Goal: Feedback & Contribution: Leave review/rating

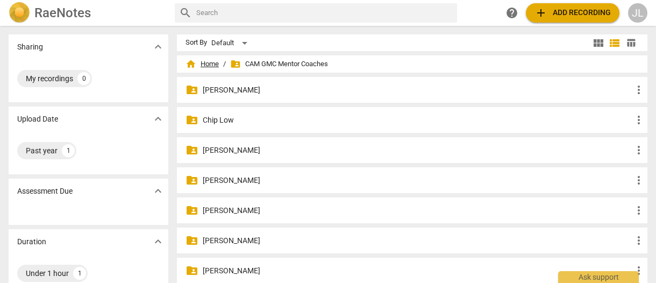
click at [212, 61] on span "home Home" at bounding box center [201, 64] width 33 height 11
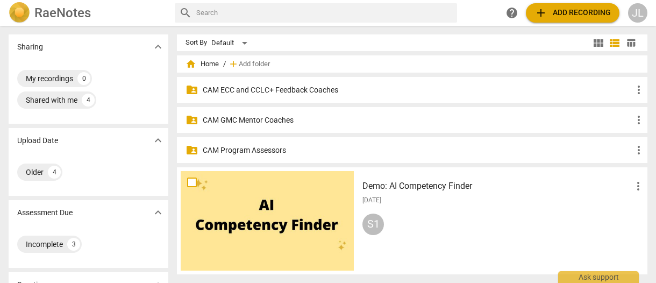
click at [259, 151] on p "CAM Program Assessors" at bounding box center [417, 150] width 429 height 11
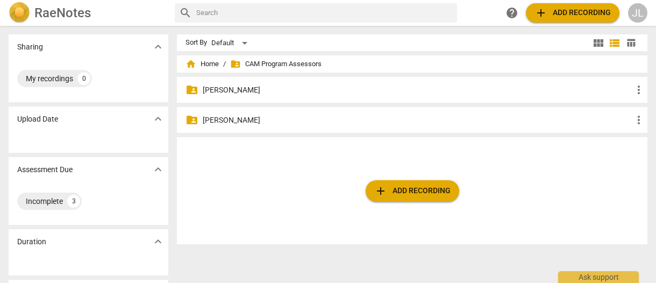
click at [253, 94] on p "[PERSON_NAME]" at bounding box center [417, 89] width 429 height 11
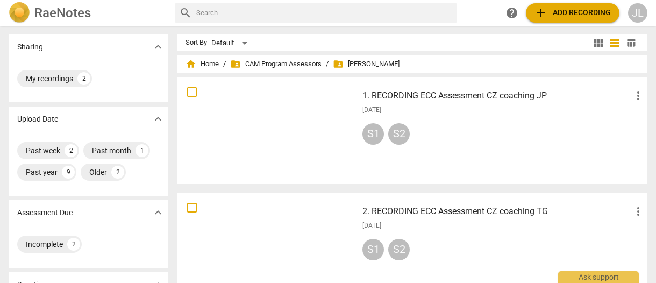
click at [270, 121] on div at bounding box center [267, 130] width 173 height 99
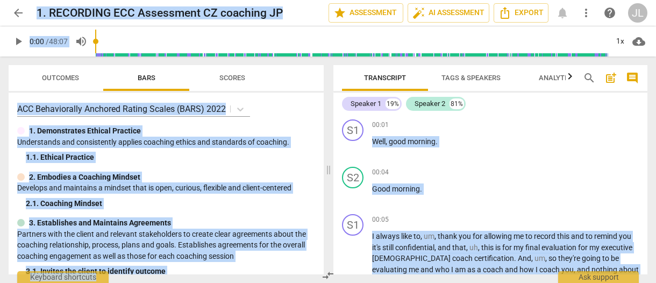
click at [634, 10] on div "JL" at bounding box center [637, 12] width 19 height 19
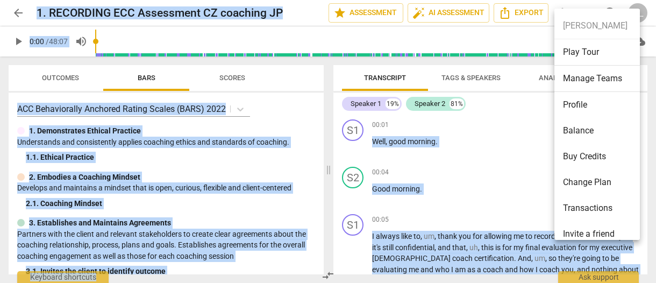
click at [585, 99] on li "Profile" at bounding box center [598, 105] width 89 height 26
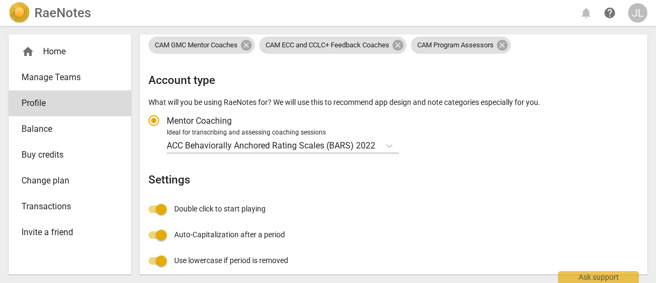
scroll to position [199, 0]
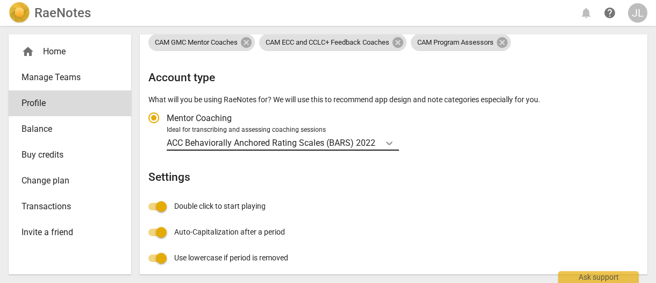
click at [388, 0] on body "RaeNotes notifications help JL home Home Manage Teams Profile Balance Buy credi…" at bounding box center [328, 0] width 656 height 0
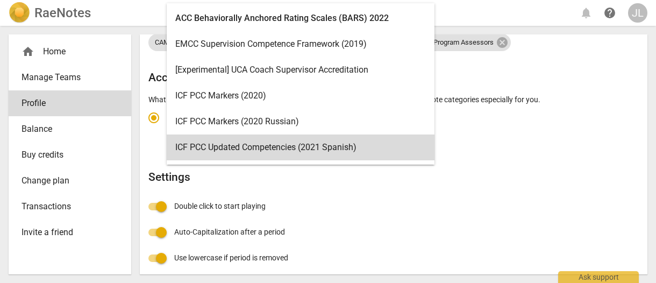
scroll to position [4, 0]
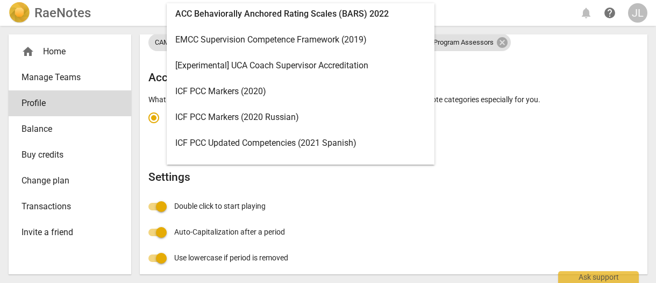
click at [273, 91] on div "ICF PCC Markers (2020)" at bounding box center [301, 91] width 268 height 26
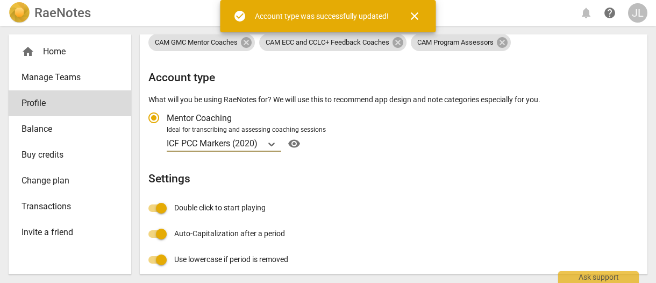
radio input "false"
drag, startPoint x: 647, startPoint y: 140, endPoint x: 641, endPoint y: 99, distance: 41.3
click at [641, 99] on div "home Home Manage Teams Profile Balance Buy credits Change plan Transactions Inv…" at bounding box center [328, 154] width 656 height 257
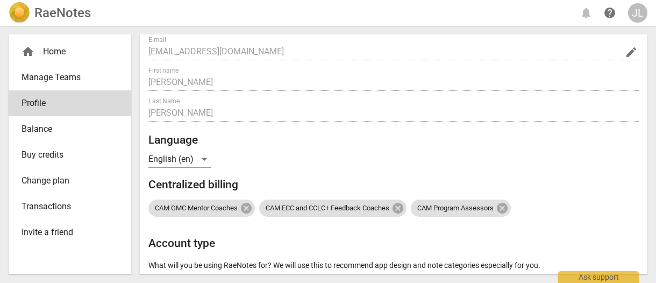
scroll to position [0, 0]
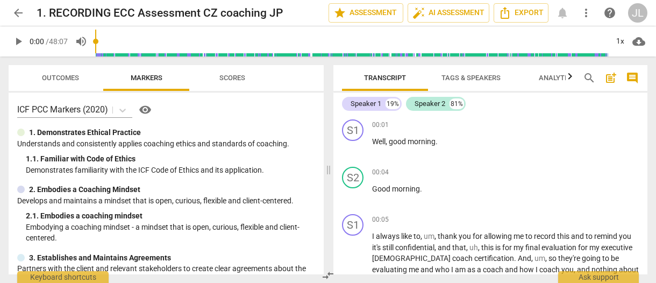
click at [469, 79] on span "Tags & Speakers" at bounding box center [470, 78] width 59 height 8
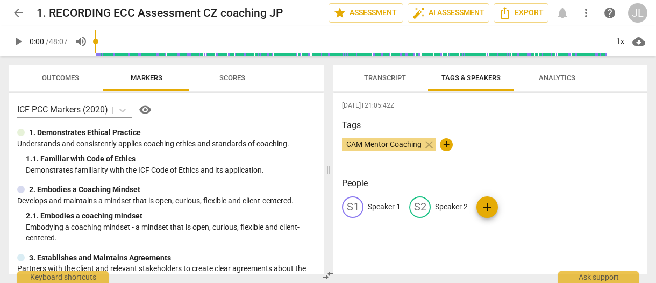
click at [391, 208] on p "Speaker 1" at bounding box center [384, 206] width 33 height 11
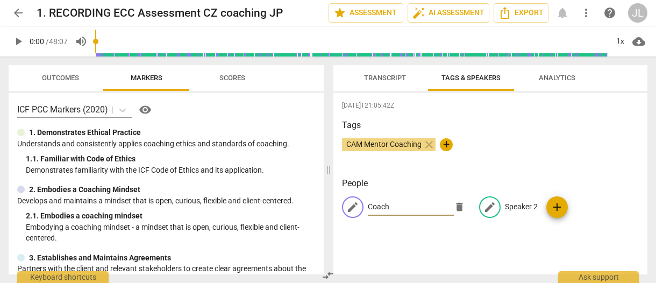
type input "Coach"
click at [518, 207] on p "Speaker 2" at bounding box center [521, 206] width 33 height 11
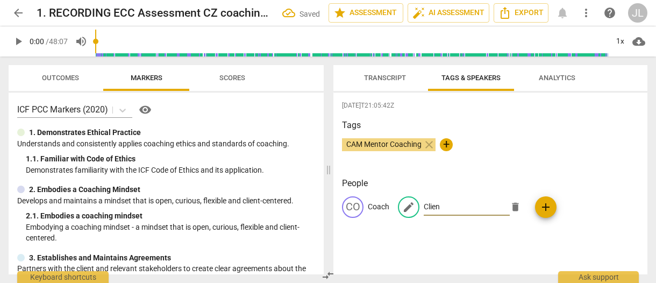
type input "Client"
click at [377, 80] on span "Transcript" at bounding box center [385, 78] width 42 height 8
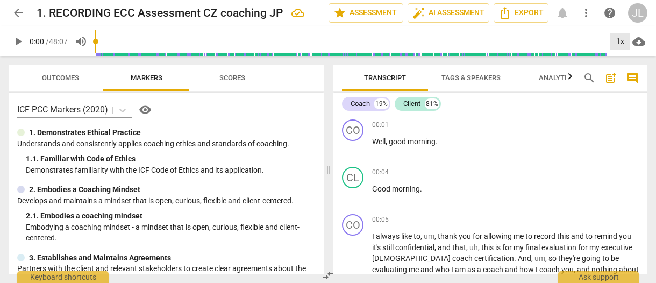
click at [621, 40] on div "1x" at bounding box center [619, 41] width 20 height 17
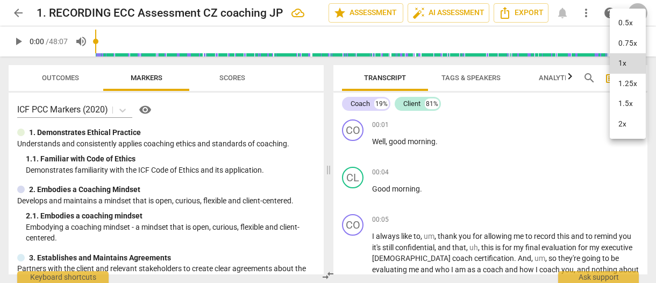
click at [623, 80] on li "1.25x" at bounding box center [627, 84] width 36 height 20
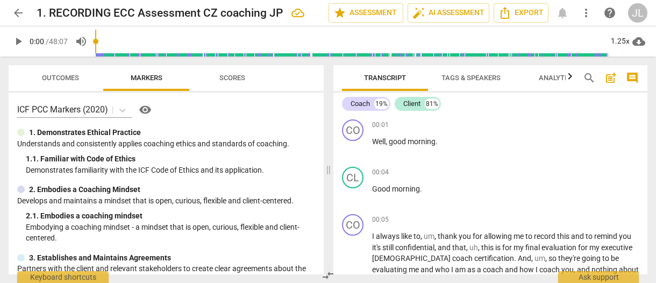
click at [630, 78] on span "comment" at bounding box center [631, 77] width 13 height 13
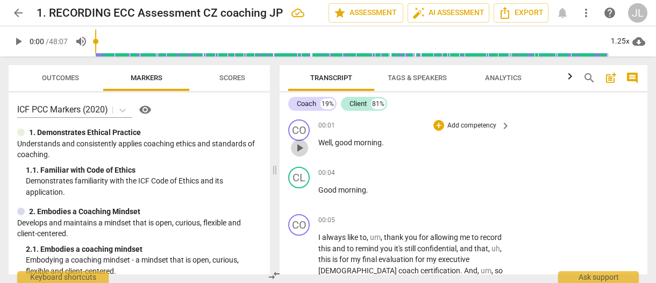
click at [301, 150] on span "play_arrow" at bounding box center [299, 147] width 13 height 13
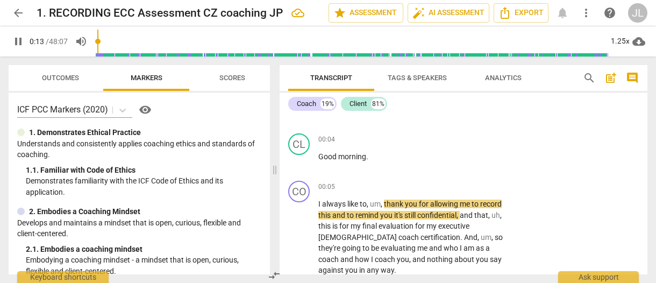
scroll to position [101, 0]
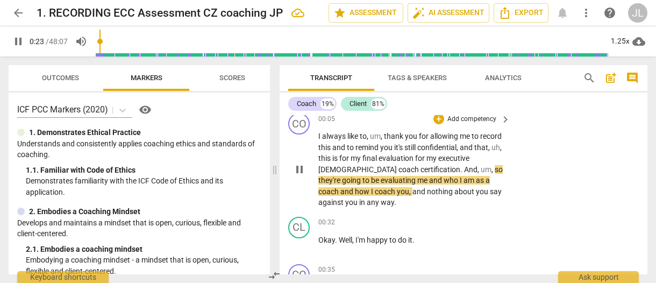
click at [298, 167] on span "pause" at bounding box center [299, 169] width 13 height 13
type input "24"
click at [442, 159] on span "executive" at bounding box center [453, 158] width 31 height 9
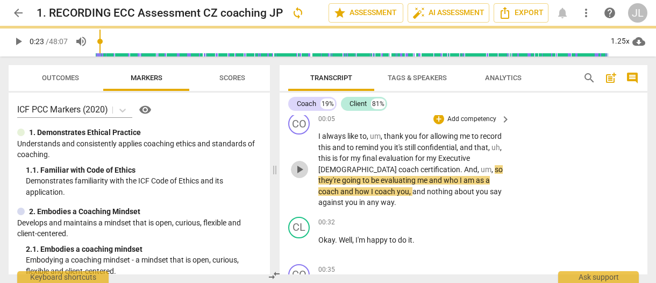
click at [299, 169] on span "play_arrow" at bounding box center [299, 169] width 13 height 13
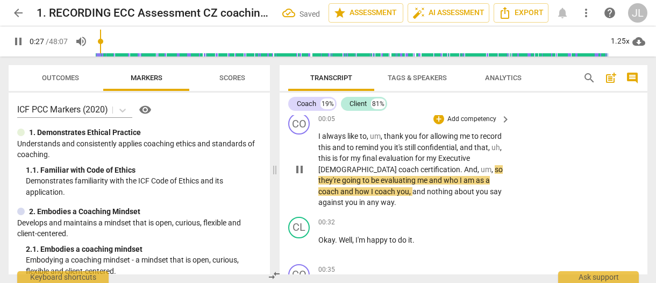
click at [299, 169] on span "pause" at bounding box center [299, 169] width 13 height 13
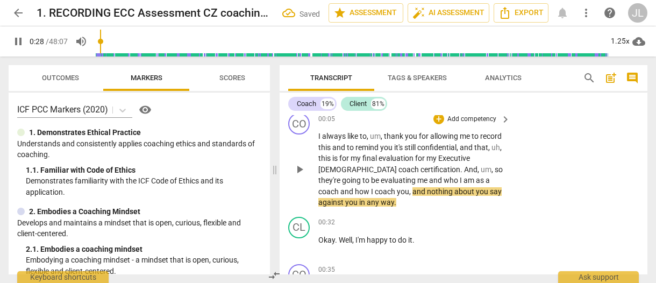
type input "28"
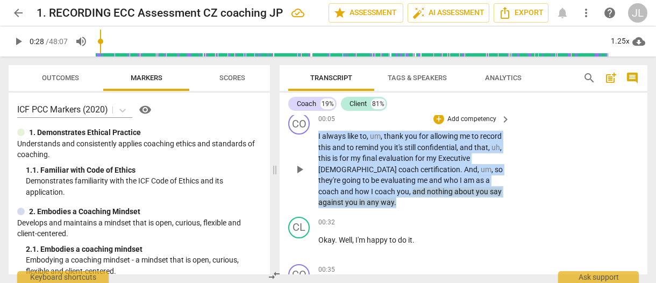
drag, startPoint x: 358, startPoint y: 200, endPoint x: 310, endPoint y: 135, distance: 81.0
click at [310, 135] on div "CO play_arrow pause 00:05 + Add competency keyboard_arrow_right I always like t…" at bounding box center [463, 161] width 368 height 104
click at [355, 189] on div "+" at bounding box center [356, 187] width 11 height 11
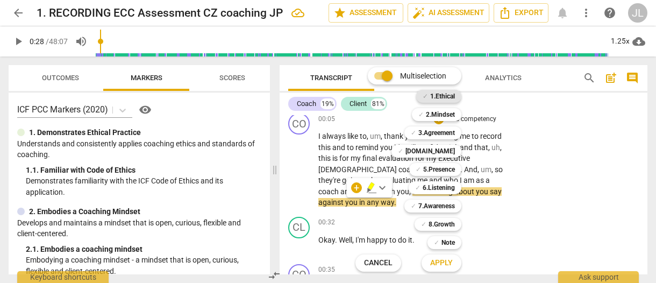
click at [446, 98] on b "1.Ethical" at bounding box center [442, 96] width 25 height 13
click at [451, 265] on span "Apply" at bounding box center [441, 262] width 23 height 11
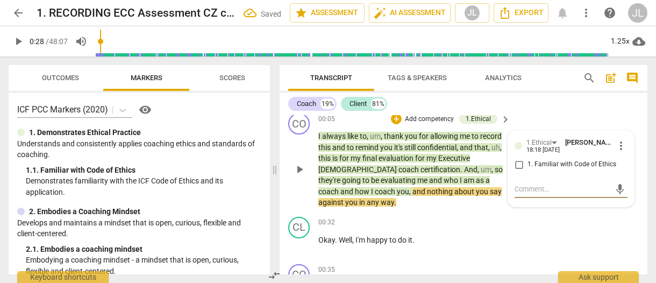
click at [516, 166] on input "1. Familiar with Code of Ethics" at bounding box center [518, 164] width 17 height 13
checkbox input "true"
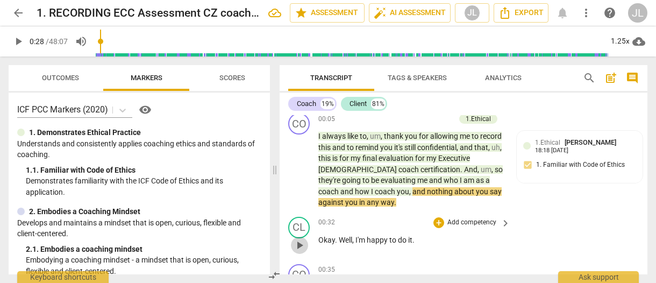
click at [301, 241] on span "play_arrow" at bounding box center [299, 245] width 13 height 13
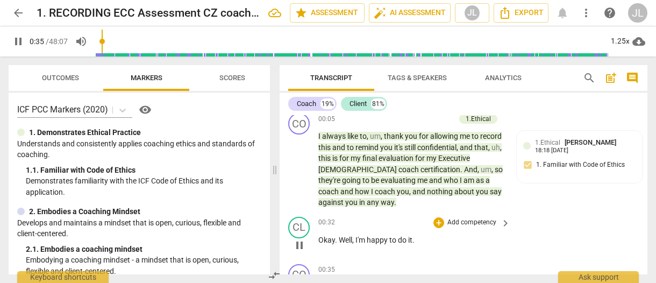
scroll to position [268, 0]
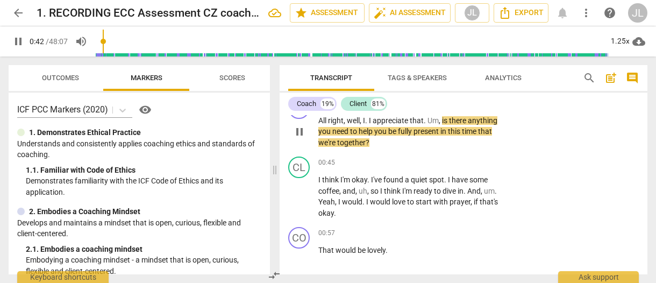
click at [302, 132] on span "pause" at bounding box center [299, 131] width 13 height 13
type input "44"
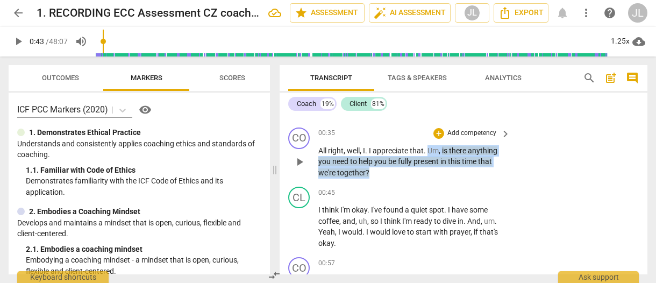
scroll to position [216, 0]
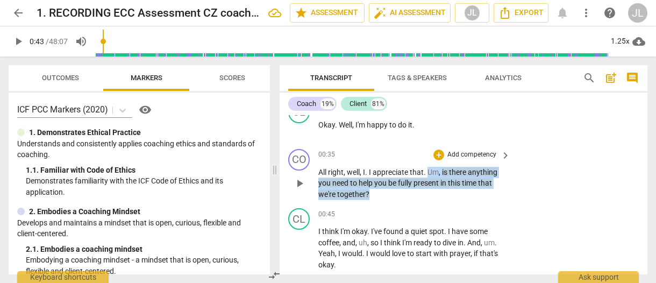
drag, startPoint x: 375, startPoint y: 146, endPoint x: 427, endPoint y: 169, distance: 56.3
click at [427, 169] on p "All right , well , I . I appreciate that . Um , is there anything you need to h…" at bounding box center [411, 183] width 186 height 33
click at [376, 183] on div "+" at bounding box center [378, 179] width 11 height 11
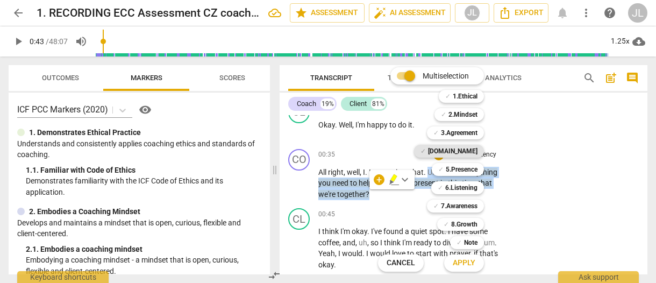
click at [463, 149] on b "4.Trust" at bounding box center [452, 151] width 49 height 13
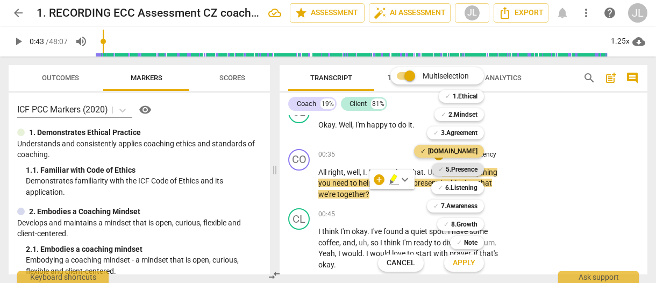
click at [463, 170] on b "5.Presence" at bounding box center [461, 169] width 32 height 13
click at [475, 260] on button "Apply" at bounding box center [464, 262] width 40 height 19
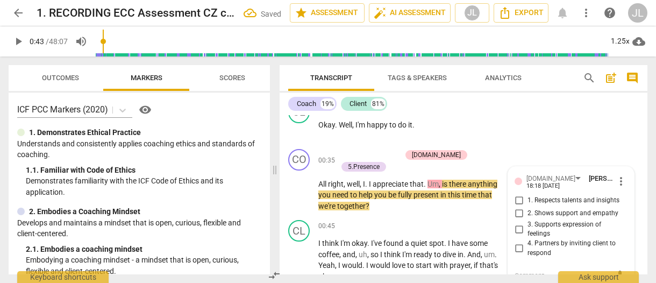
scroll to position [221, 0]
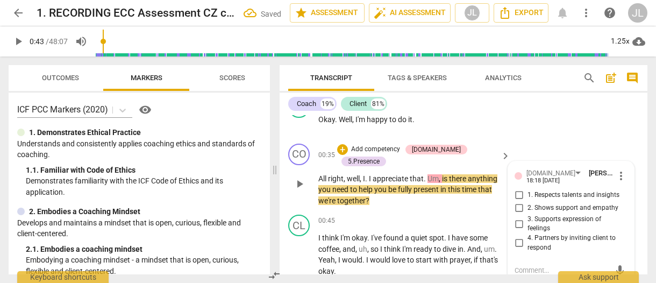
click at [517, 209] on input "2. Shows support and empathy" at bounding box center [518, 208] width 17 height 13
checkbox input "true"
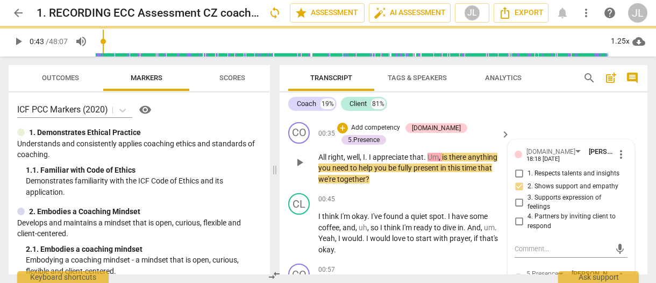
scroll to position [350, 0]
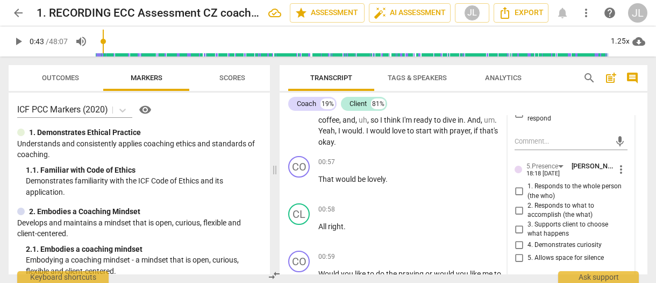
click at [516, 190] on input "1. Responds to the whole person (the who)" at bounding box center [518, 191] width 17 height 13
checkbox input "true"
click at [517, 243] on input "4. Demonstrates curiosity" at bounding box center [518, 245] width 17 height 13
checkbox input "true"
click at [515, 228] on input "3. Supports client to choose what happens" at bounding box center [518, 228] width 17 height 13
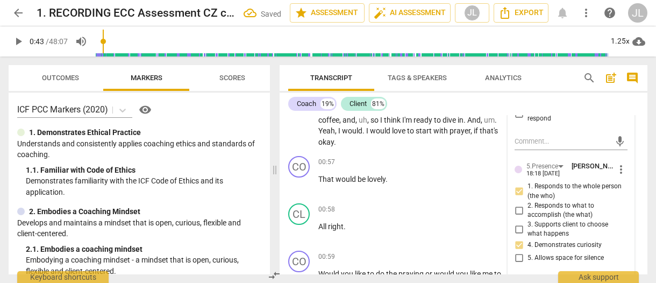
checkbox input "true"
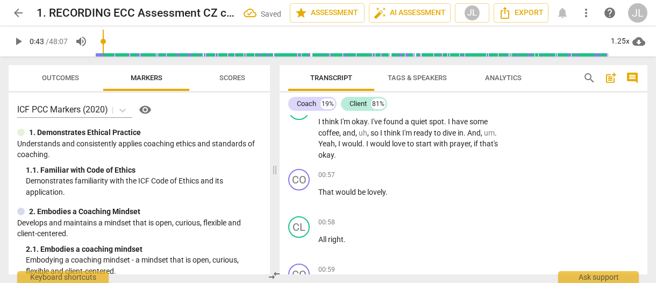
scroll to position [304, 0]
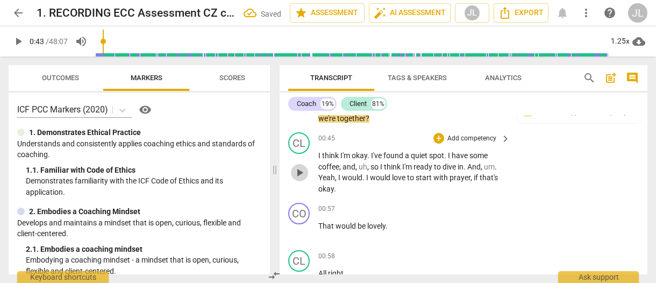
click at [302, 166] on span "play_arrow" at bounding box center [299, 172] width 13 height 13
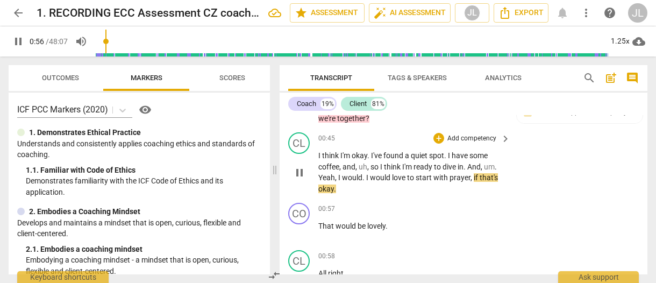
click at [300, 166] on span "pause" at bounding box center [299, 172] width 13 height 13
type input "57"
click at [363, 173] on span "." at bounding box center [364, 177] width 4 height 9
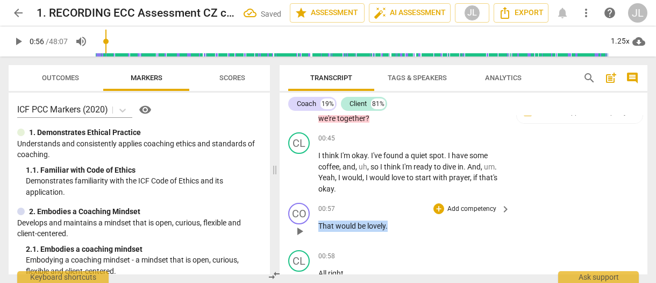
drag, startPoint x: 387, startPoint y: 215, endPoint x: 319, endPoint y: 214, distance: 68.3
click at [319, 220] on p "That would be lovely ." at bounding box center [411, 225] width 186 height 11
click at [400, 199] on div "+" at bounding box center [397, 200] width 11 height 11
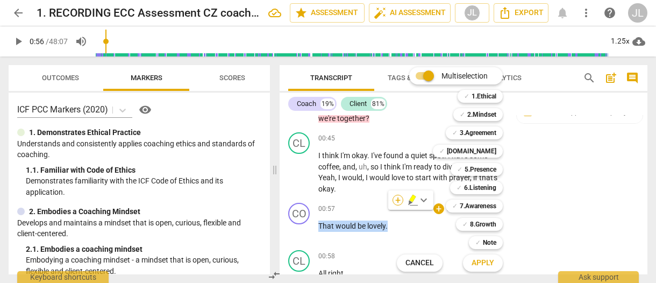
click at [400, 199] on div "Multiselection m ✓ 1.Ethical 1 ✓ 2.Mindset 2 ✓ 3.Agreement 3 ✓ 4.Trust 4 ✓ 5.Pr…" at bounding box center [457, 169] width 131 height 210
drag, startPoint x: 269, startPoint y: 102, endPoint x: 268, endPoint y: 124, distance: 21.5
click at [268, 124] on div at bounding box center [328, 141] width 656 height 283
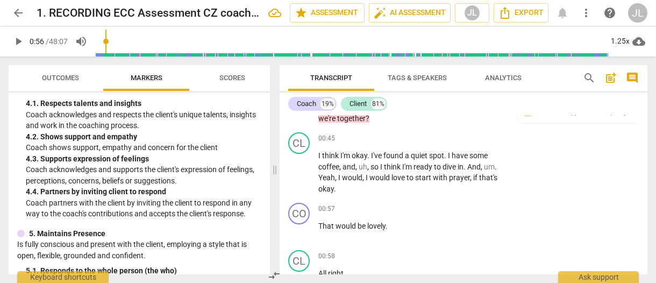
scroll to position [449, 0]
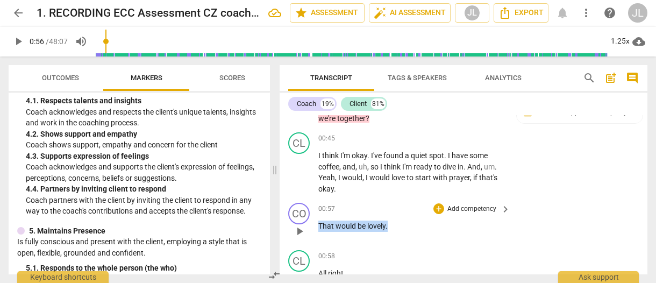
drag, startPoint x: 391, startPoint y: 216, endPoint x: 319, endPoint y: 211, distance: 71.7
click at [319, 220] on p "That would be lovely ." at bounding box center [411, 225] width 186 height 11
click at [397, 202] on div "+" at bounding box center [397, 200] width 11 height 11
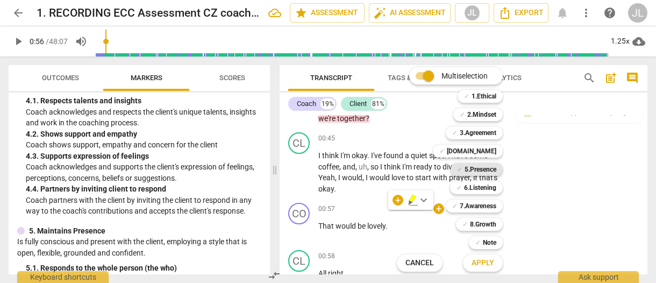
click at [484, 172] on b "5.Presence" at bounding box center [480, 169] width 32 height 13
click at [493, 263] on span "Apply" at bounding box center [482, 262] width 23 height 11
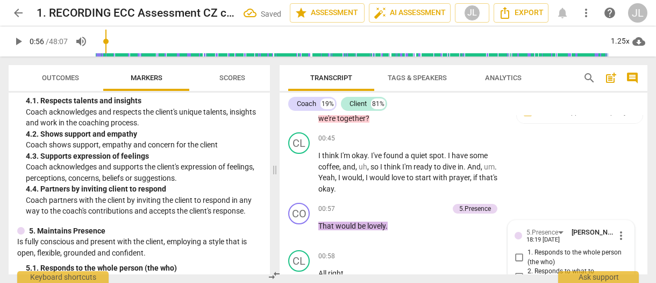
scroll to position [445, 0]
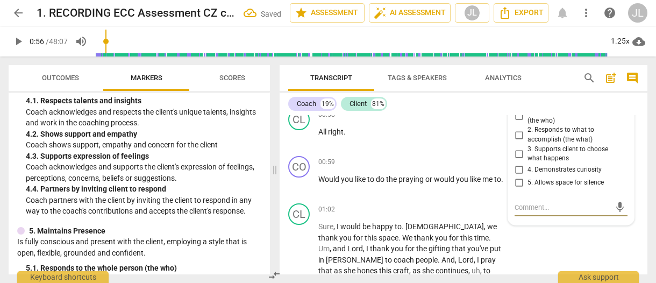
click at [516, 147] on input "3. Supports client to choose what happens" at bounding box center [518, 153] width 17 height 13
checkbox input "true"
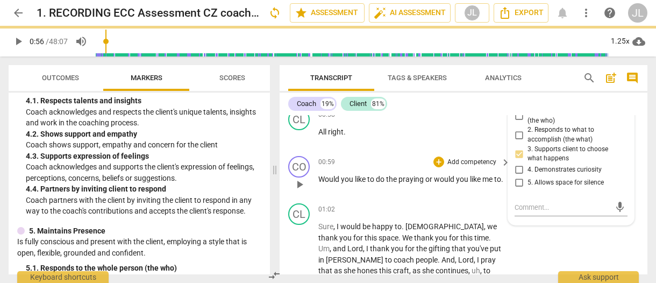
click at [298, 179] on button "play_arrow" at bounding box center [299, 184] width 17 height 17
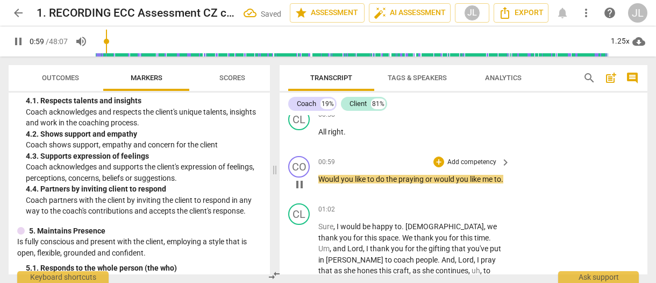
click at [298, 179] on span "pause" at bounding box center [299, 184] width 13 height 13
type input "60"
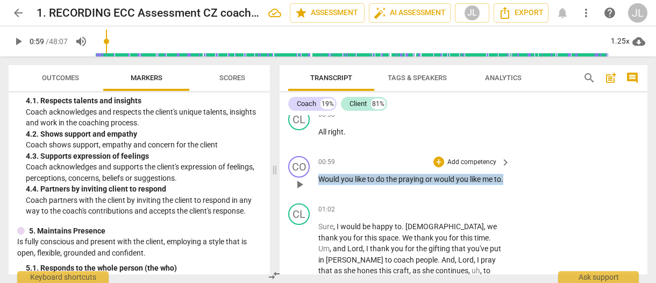
drag, startPoint x: 332, startPoint y: 180, endPoint x: 319, endPoint y: 168, distance: 17.9
click at [319, 174] on p "Would you like to do the praying or would you like me to ." at bounding box center [411, 179] width 186 height 11
click at [336, 162] on div "+" at bounding box center [336, 164] width 11 height 11
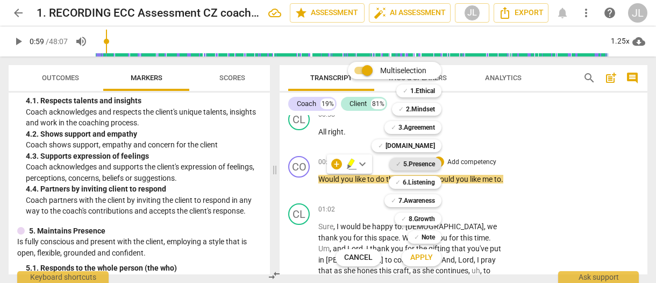
click at [423, 164] on b "5.Presence" at bounding box center [419, 163] width 32 height 13
click at [423, 266] on button "Apply" at bounding box center [421, 257] width 40 height 19
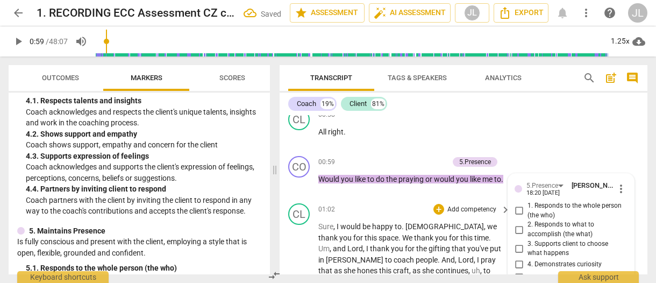
scroll to position [540, 0]
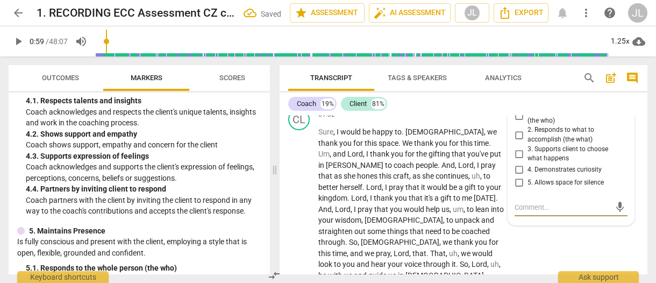
click at [518, 147] on input "3. Supports client to choose what happens" at bounding box center [518, 153] width 17 height 13
checkbox input "true"
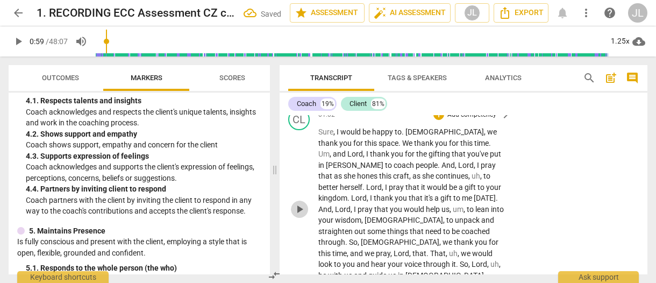
click at [298, 203] on span "play_arrow" at bounding box center [299, 209] width 13 height 13
click at [298, 203] on span "pause" at bounding box center [299, 209] width 13 height 13
click at [298, 203] on span "play_arrow" at bounding box center [299, 209] width 13 height 13
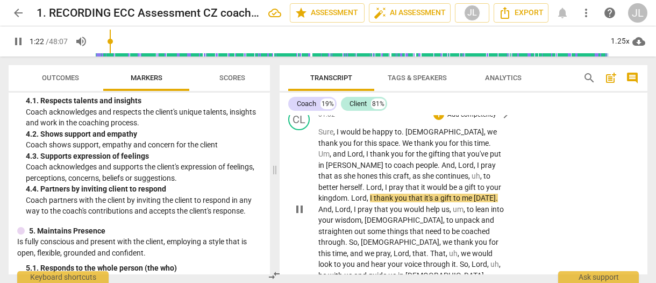
click at [366, 183] on span "." at bounding box center [364, 187] width 4 height 9
type input "83"
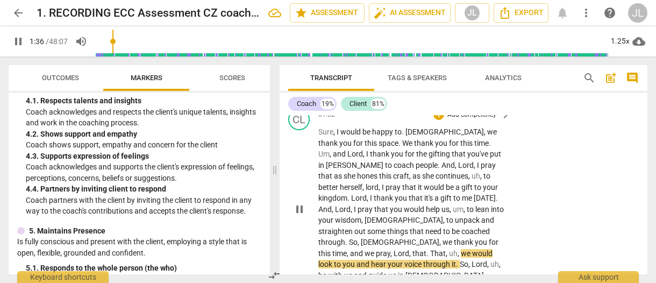
click at [300, 203] on span "pause" at bounding box center [299, 209] width 13 height 13
type input "97"
click at [426, 249] on span "." at bounding box center [428, 253] width 4 height 9
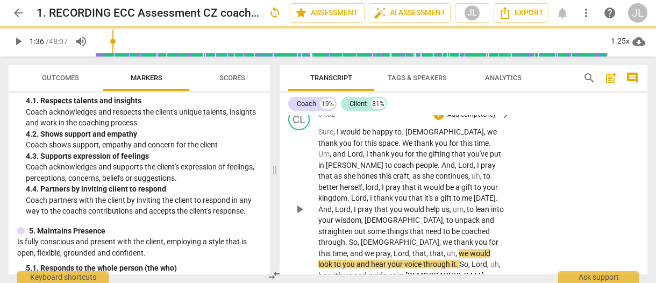
click at [296, 203] on span "play_arrow" at bounding box center [299, 209] width 13 height 13
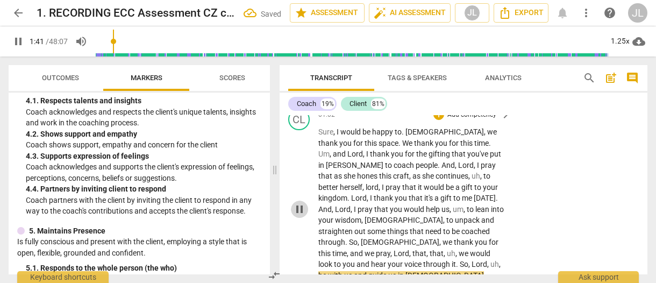
click at [296, 203] on span "pause" at bounding box center [299, 209] width 13 height 13
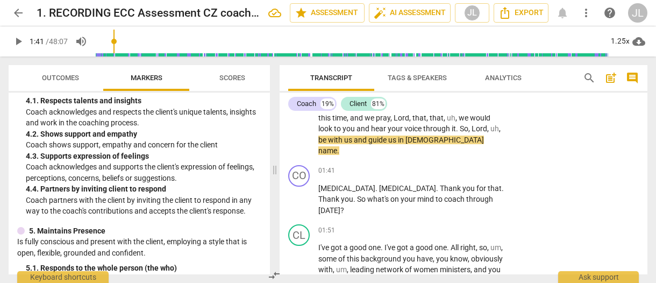
scroll to position [608, 0]
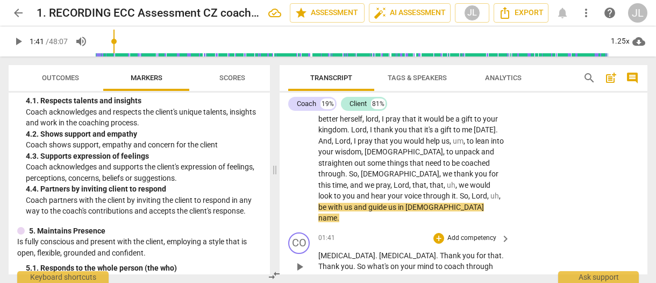
click at [296, 260] on span "play_arrow" at bounding box center [299, 266] width 13 height 13
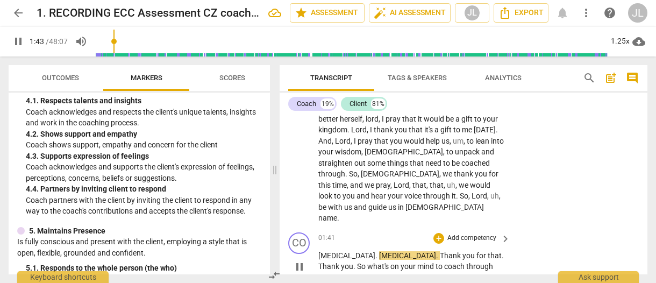
click at [298, 260] on span "pause" at bounding box center [299, 266] width 13 height 13
click at [319, 251] on span "Amen" at bounding box center [346, 255] width 57 height 9
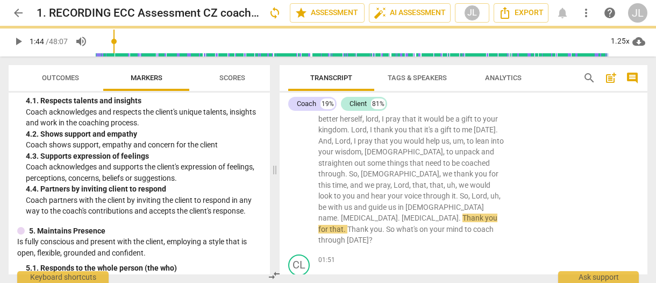
scroll to position [581, 0]
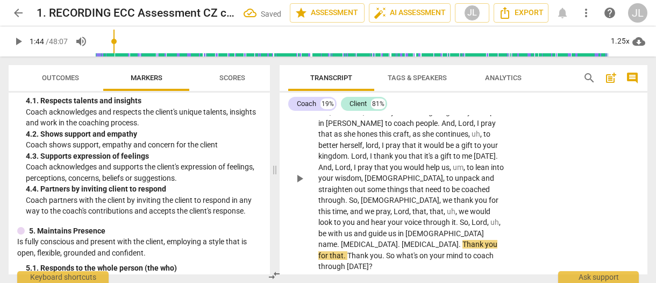
click at [401, 240] on span "." at bounding box center [400, 244] width 4 height 9
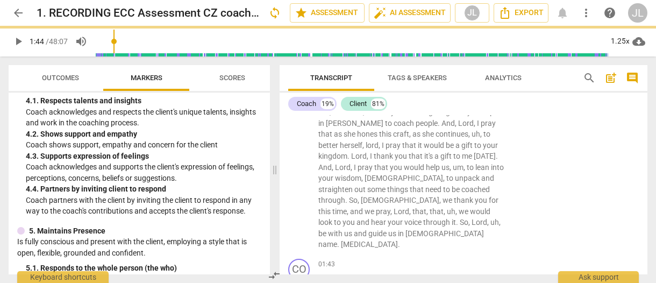
scroll to position [608, 0]
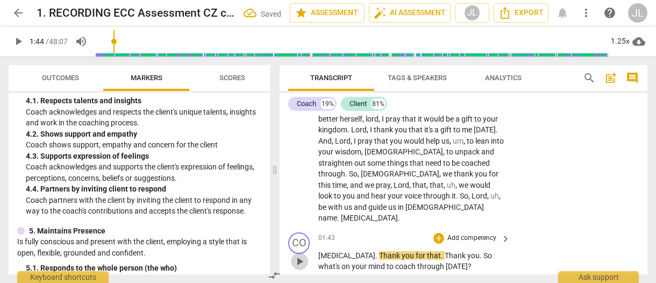
click at [300, 255] on span "play_arrow" at bounding box center [299, 261] width 13 height 13
click at [300, 255] on span "pause" at bounding box center [299, 261] width 13 height 13
type input "111"
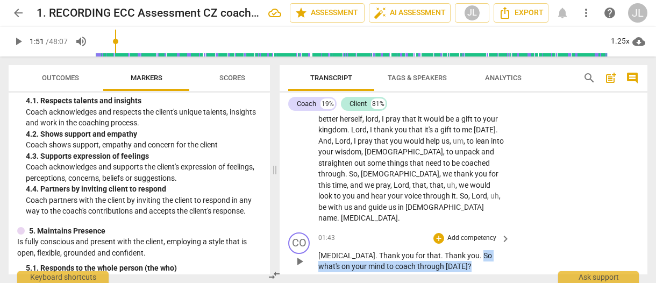
drag, startPoint x: 440, startPoint y: 234, endPoint x: 445, endPoint y: 223, distance: 11.8
click at [445, 250] on p "Amen . Thank you for that . Thank you . So what's on your mind to coach through…" at bounding box center [411, 261] width 186 height 22
click at [443, 219] on div "+" at bounding box center [443, 219] width 11 height 11
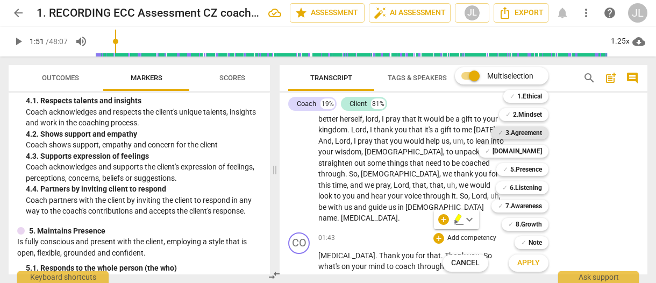
click at [534, 130] on b "3.Agreement" at bounding box center [523, 132] width 37 height 13
click at [530, 167] on b "5.Presence" at bounding box center [526, 169] width 32 height 13
click at [530, 260] on span "Apply" at bounding box center [528, 262] width 23 height 11
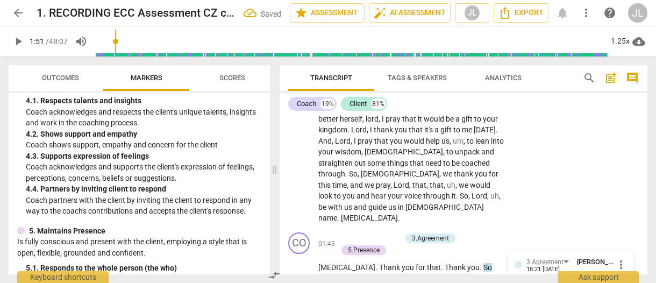
scroll to position [733, 0]
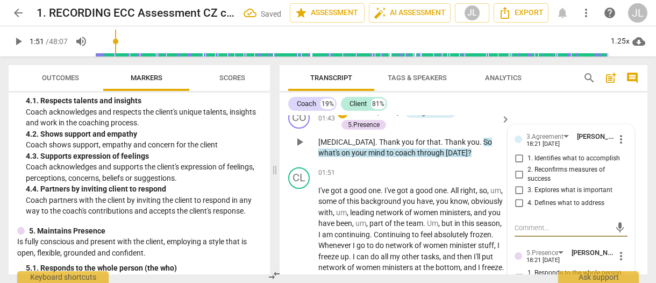
click at [625, 147] on div "3.Agreement Janice L Fitzgerald 18:21 09-12-2025 more_vert 1. Identifies what t…" at bounding box center [571, 256] width 126 height 262
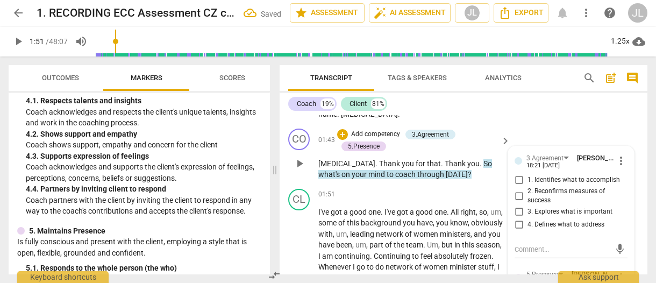
scroll to position [690, 0]
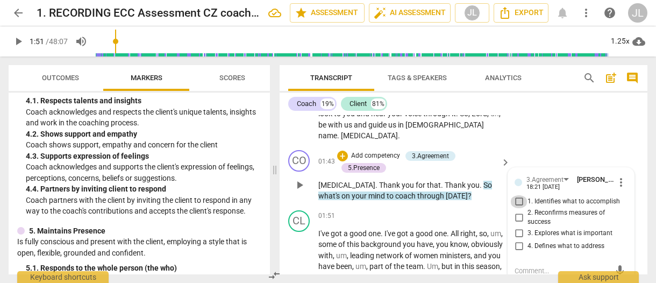
click at [515, 195] on input "1. Identifies what to accomplish" at bounding box center [518, 201] width 17 height 13
checkbox input "true"
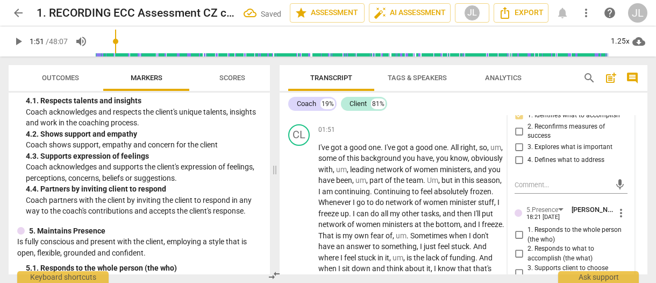
scroll to position [797, 0]
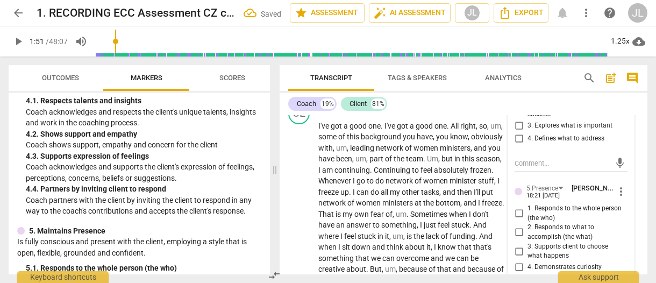
click at [515, 261] on input "4. Demonstrates curiosity" at bounding box center [518, 267] width 17 height 13
checkbox input "true"
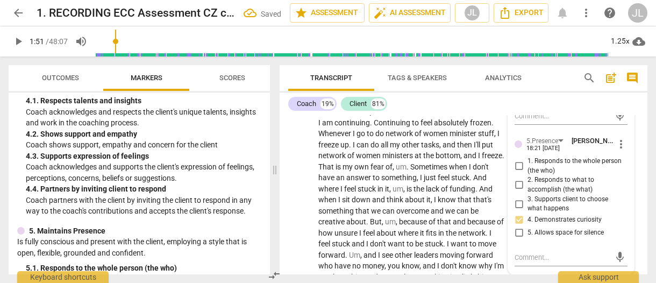
scroll to position [709, 0]
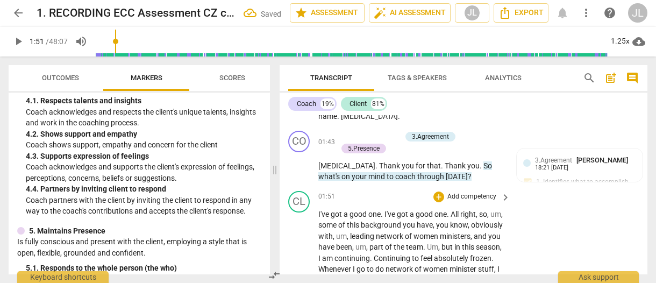
click at [329, 210] on span "I've" at bounding box center [324, 214] width 12 height 9
click at [19, 44] on span "pause" at bounding box center [18, 41] width 13 height 13
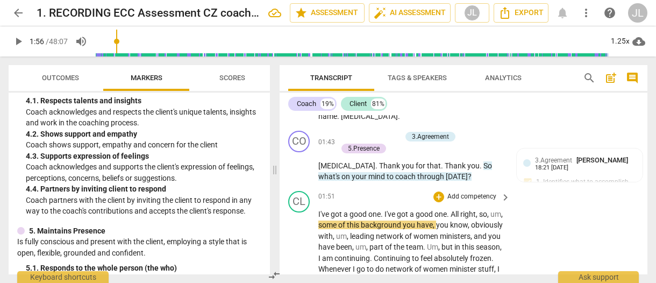
type input "117"
click at [383, 210] on span "." at bounding box center [382, 214] width 4 height 9
click at [18, 38] on span "play_arrow" at bounding box center [18, 41] width 13 height 13
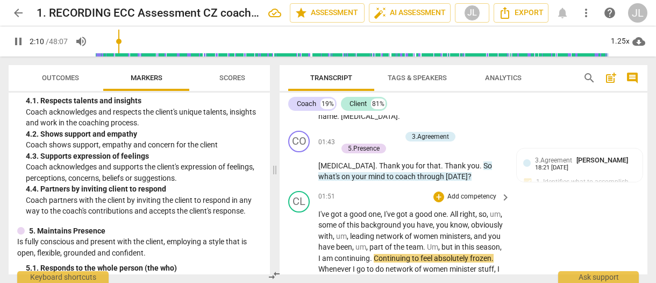
click at [373, 254] on span "." at bounding box center [372, 258] width 4 height 9
type input "132"
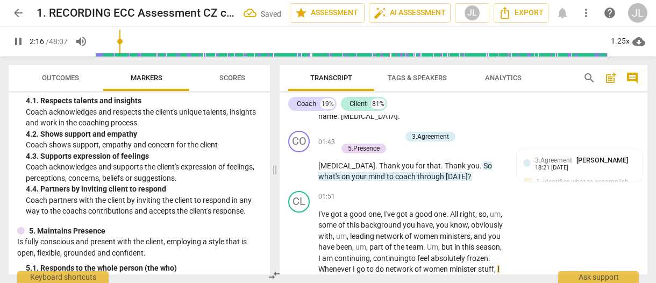
click at [20, 46] on span "pause" at bounding box center [18, 41] width 13 height 13
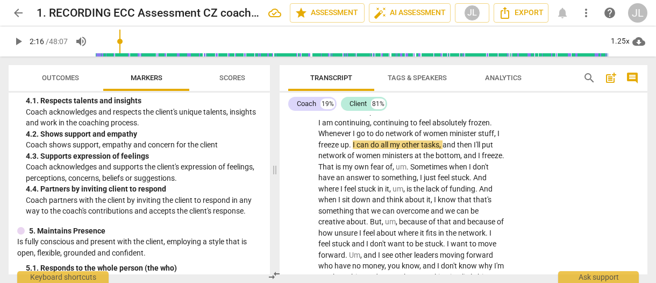
click at [13, 37] on span "play_arrow" at bounding box center [18, 41] width 13 height 13
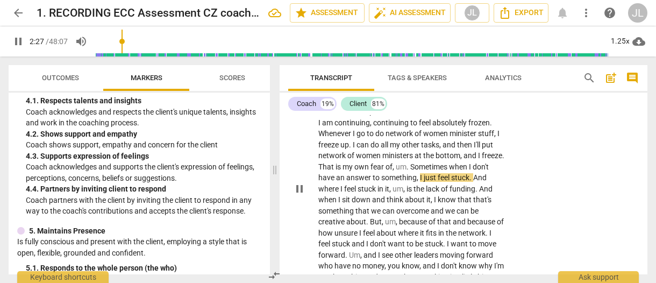
click at [303, 182] on span "pause" at bounding box center [299, 188] width 13 height 13
type input "148"
click at [492, 134] on p "I've got a good one , I've got a good one . All right , so , um , some of this …" at bounding box center [411, 189] width 186 height 232
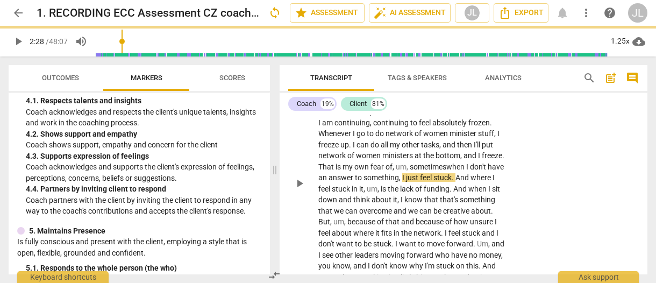
click at [298, 177] on span "play_arrow" at bounding box center [299, 183] width 13 height 13
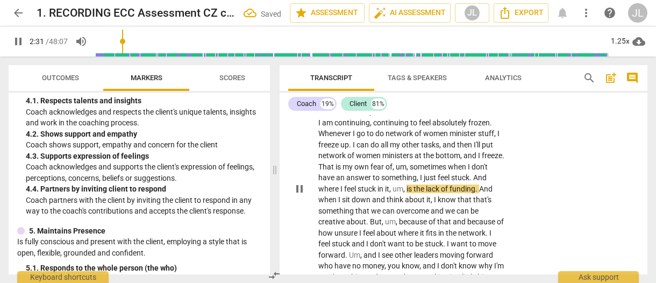
click at [302, 182] on span "pause" at bounding box center [299, 188] width 13 height 13
click at [451, 173] on span "stuck" at bounding box center [460, 177] width 18 height 9
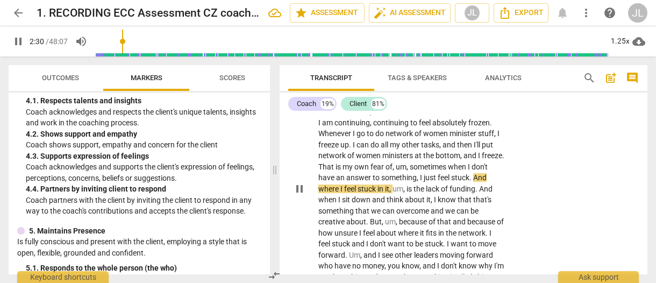
click at [300, 182] on span "pause" at bounding box center [299, 188] width 13 height 13
click at [409, 162] on span "sometimes" at bounding box center [428, 166] width 38 height 9
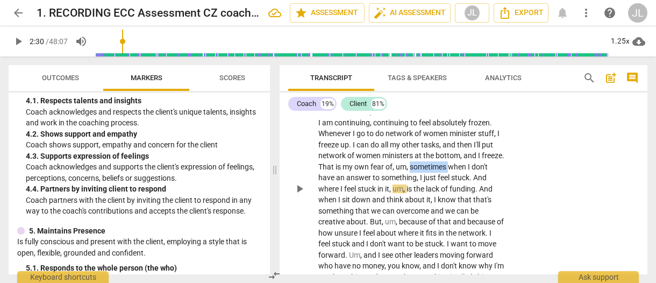
click at [409, 162] on span "sometimes" at bounding box center [428, 166] width 38 height 9
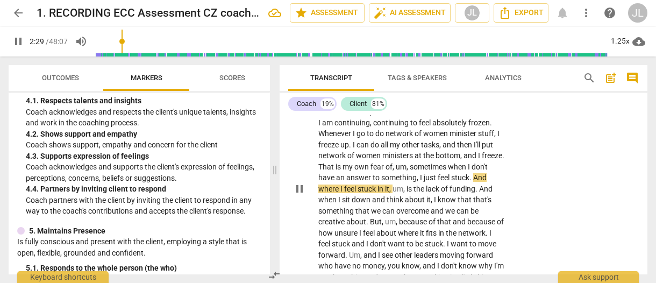
click at [301, 182] on span "pause" at bounding box center [299, 188] width 13 height 13
type input "150"
click at [469, 173] on span "." at bounding box center [471, 177] width 4 height 9
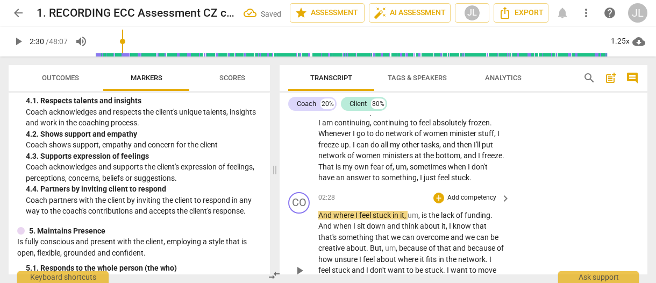
click at [319, 211] on span "And" at bounding box center [325, 215] width 15 height 9
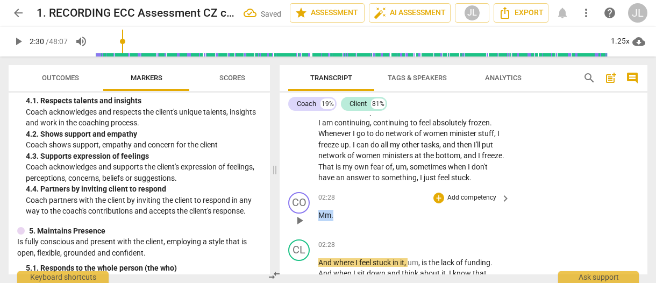
drag, startPoint x: 335, startPoint y: 193, endPoint x: 319, endPoint y: 191, distance: 15.7
click at [319, 210] on p "Mm ." at bounding box center [411, 215] width 186 height 11
click at [341, 180] on div "+" at bounding box center [342, 179] width 11 height 11
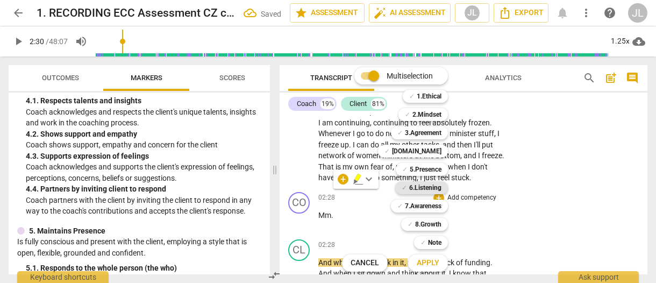
click at [429, 185] on b "6.Listening" at bounding box center [425, 187] width 32 height 13
click at [437, 261] on span "Apply" at bounding box center [427, 262] width 23 height 11
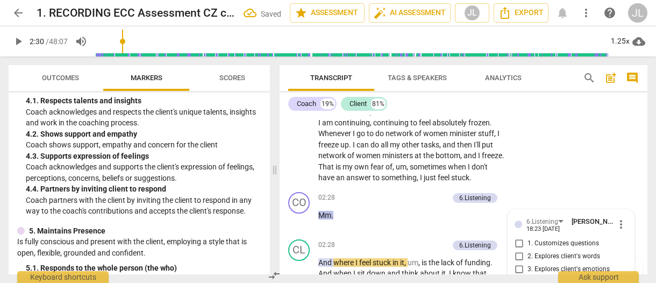
scroll to position [979, 0]
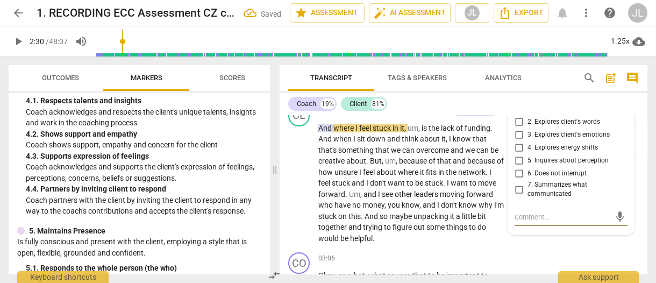
click at [516, 167] on input "6. Does not interrupt" at bounding box center [518, 173] width 17 height 13
checkbox input "true"
click at [514, 212] on textarea at bounding box center [562, 217] width 96 height 10
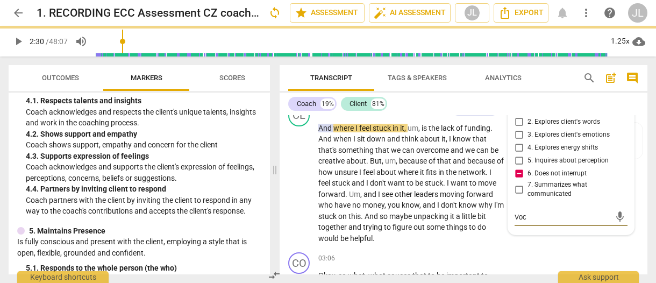
type textarea "Vocc"
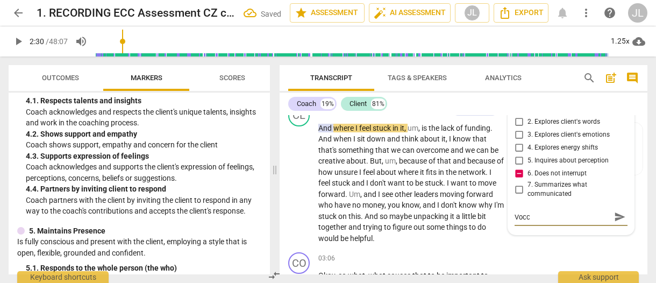
type textarea "Voc"
type textarea "Vo"
type textarea "V"
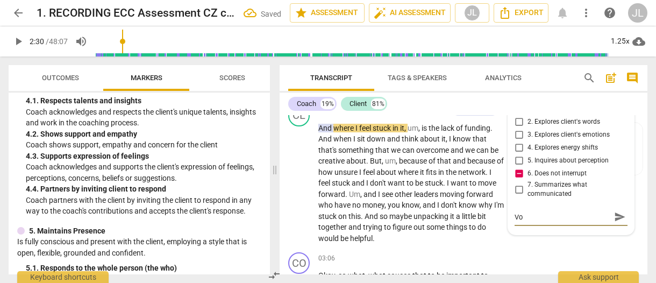
type textarea "V"
type textarea "N"
type textarea "No"
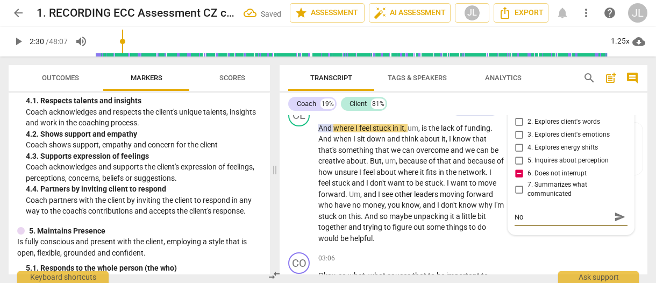
type textarea "Not"
type textarea "Note"
type textarea "Note:"
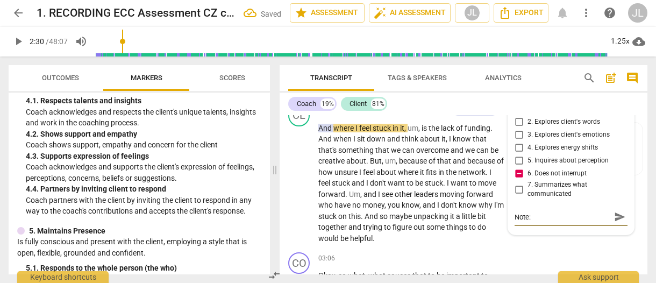
type textarea "Note:"
type textarea "Note: v"
type textarea "Note: vo"
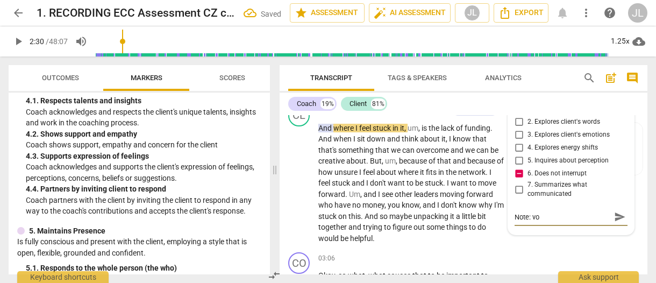
type textarea "Note: voc"
type textarea "Note: voca"
type textarea "Note: vocal"
type textarea "Note: vocali"
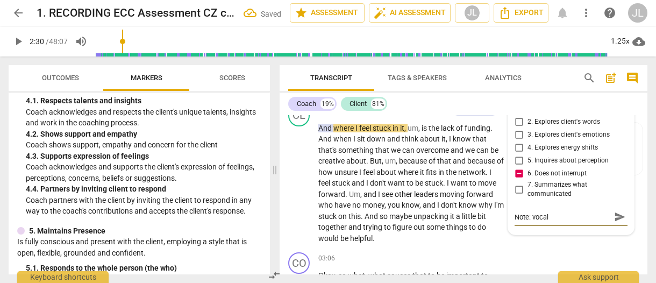
type textarea "Note: vocali"
type textarea "Note: vocaliz"
type textarea "Note: vocaliza"
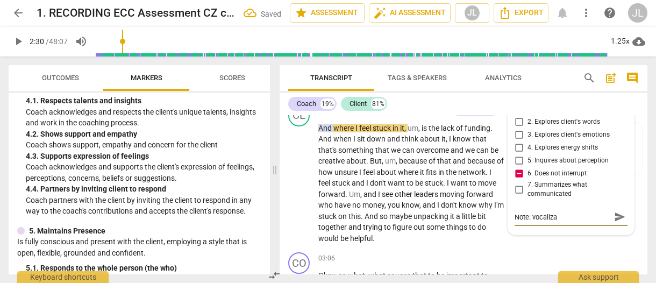
type textarea "Note: vocalizat"
type textarea "Note: vocalizati"
type textarea "Note: vocalizatio"
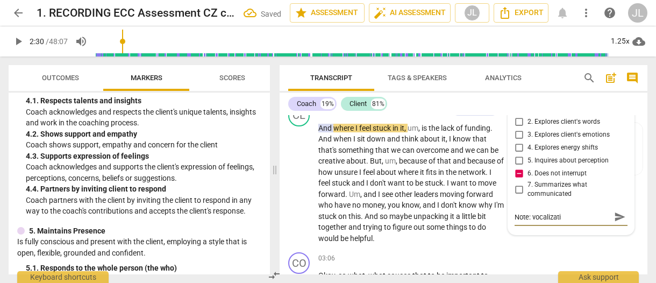
type textarea "Note: vocalizatio"
type textarea "Note: vocalization"
type textarea "Note: vocalizations"
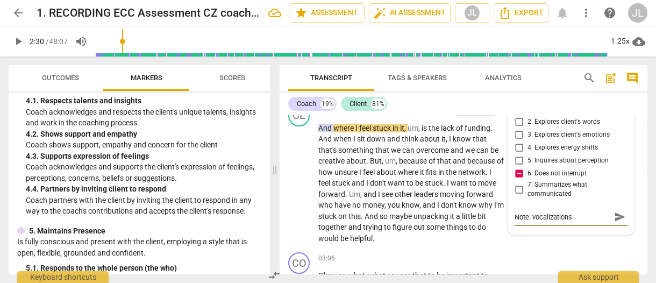
click at [296, 78] on span "Transcript" at bounding box center [331, 78] width 86 height 15
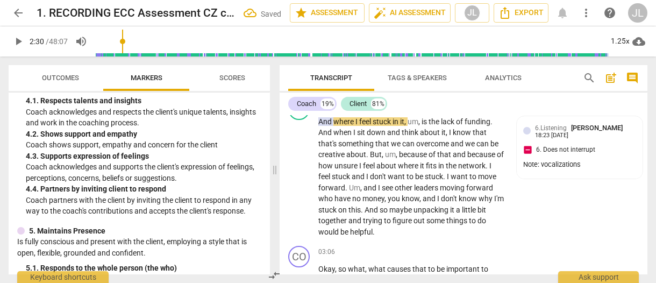
scroll to position [952, 0]
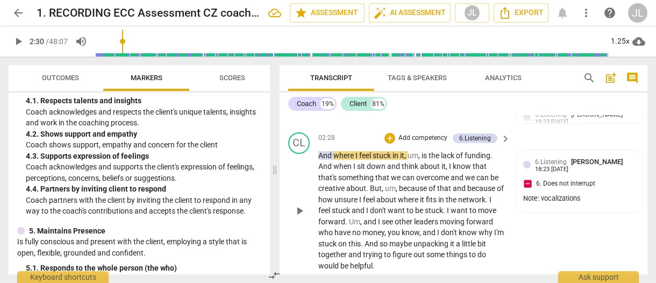
click at [304, 204] on span "play_arrow" at bounding box center [299, 210] width 13 height 13
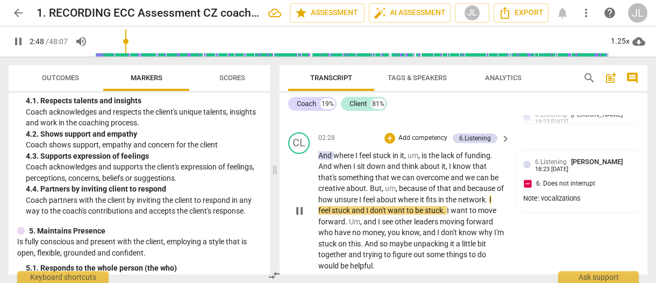
click at [302, 204] on span "pause" at bounding box center [299, 210] width 13 height 13
type input "170"
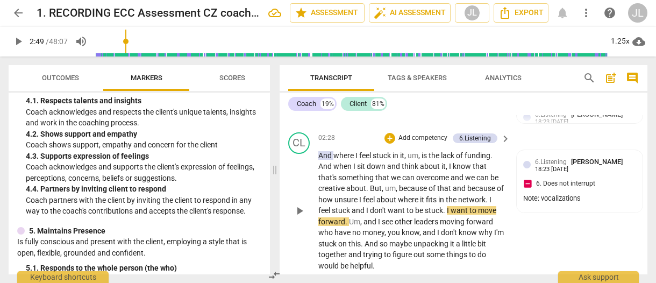
click at [489, 195] on span "." at bounding box center [487, 199] width 4 height 9
click at [299, 204] on span "play_arrow" at bounding box center [299, 210] width 13 height 13
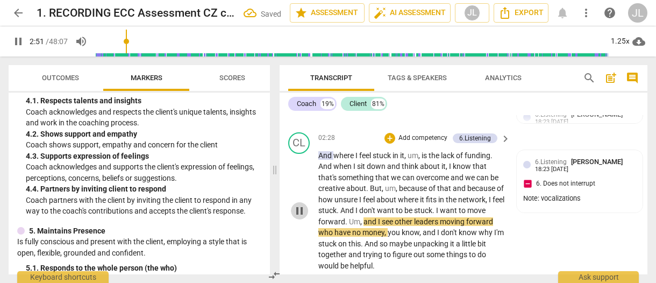
click at [300, 204] on span "pause" at bounding box center [299, 210] width 13 height 13
type input "172"
click at [436, 206] on span "." at bounding box center [434, 210] width 4 height 9
click at [452, 228] on span "don't" at bounding box center [450, 232] width 18 height 9
click at [434, 206] on span "stuck," at bounding box center [424, 210] width 20 height 9
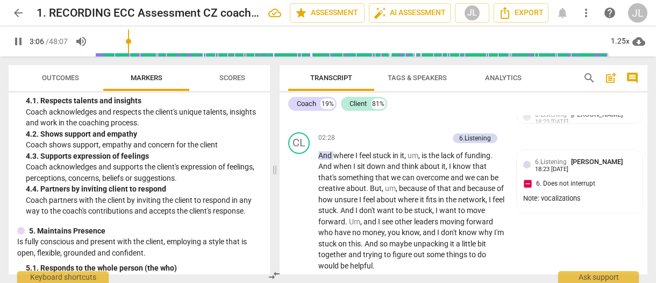
drag, startPoint x: 299, startPoint y: 184, endPoint x: 309, endPoint y: 191, distance: 11.6
click at [299, 204] on span "pause" at bounding box center [299, 210] width 13 height 13
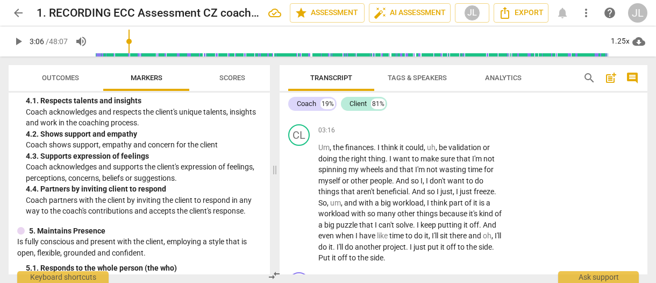
scroll to position [1088, 0]
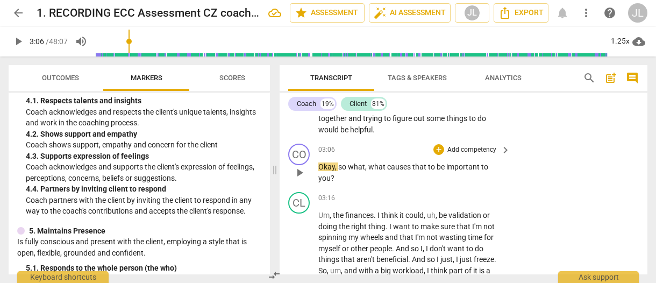
click at [298, 166] on span "play_arrow" at bounding box center [299, 172] width 13 height 13
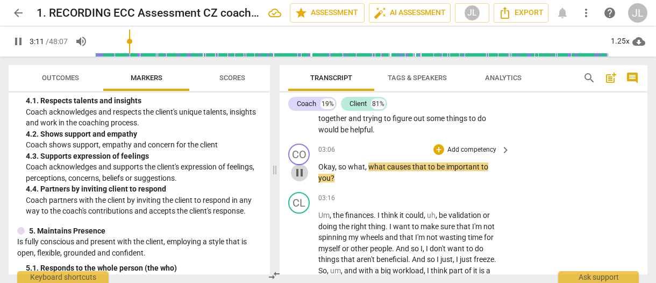
click at [298, 166] on span "pause" at bounding box center [299, 172] width 13 height 13
type input "192"
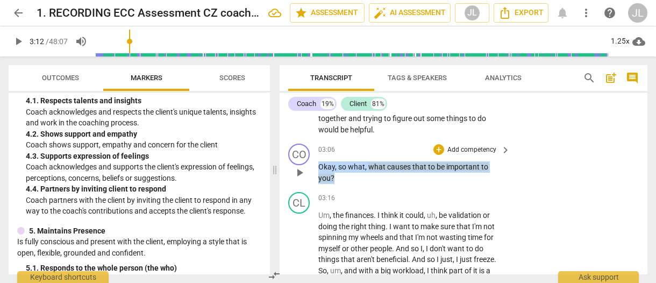
drag, startPoint x: 342, startPoint y: 159, endPoint x: 318, endPoint y: 145, distance: 27.7
click at [318, 161] on p "Okay , so what , what causes that to be important to you ?" at bounding box center [411, 172] width 186 height 22
click at [347, 143] on div "+" at bounding box center [343, 141] width 11 height 11
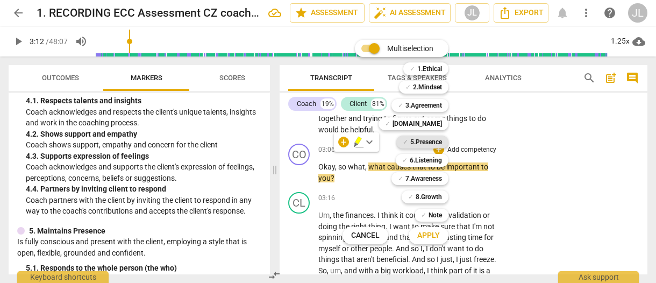
click at [434, 143] on b "5.Presence" at bounding box center [426, 141] width 32 height 13
click at [431, 103] on b "3.Agreement" at bounding box center [423, 105] width 37 height 13
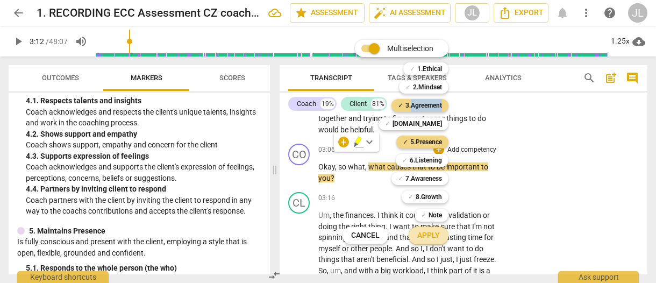
click at [428, 235] on span "Apply" at bounding box center [428, 235] width 23 height 11
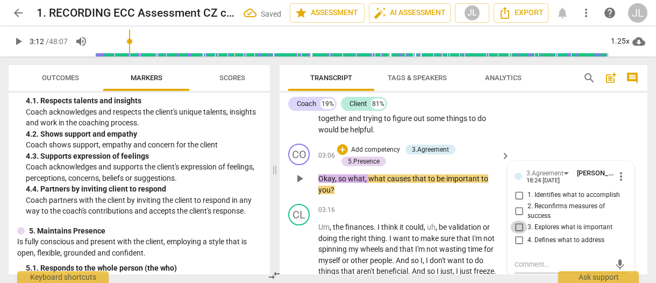
click at [518, 220] on input "3. Explores what is important" at bounding box center [518, 226] width 17 height 13
checkbox input "true"
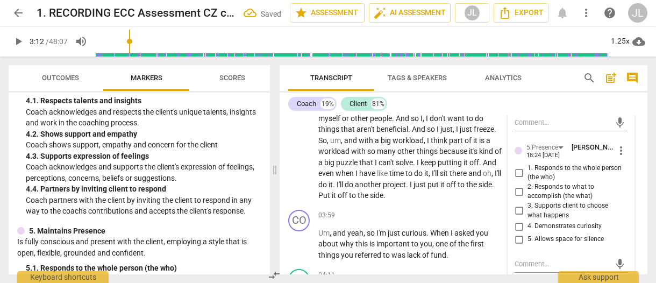
scroll to position [1238, 0]
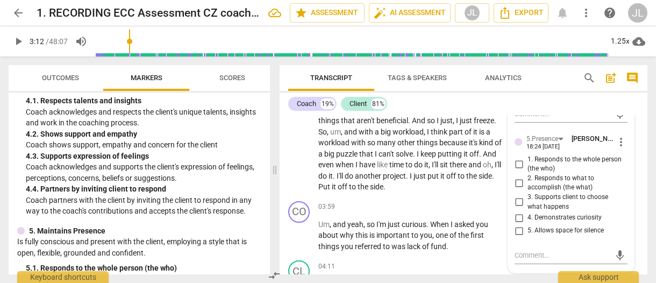
click at [518, 157] on input "1. Responds to the whole person (the who)" at bounding box center [518, 163] width 17 height 13
checkbox input "true"
click at [518, 211] on input "4. Demonstrates curiosity" at bounding box center [518, 217] width 17 height 13
checkbox input "true"
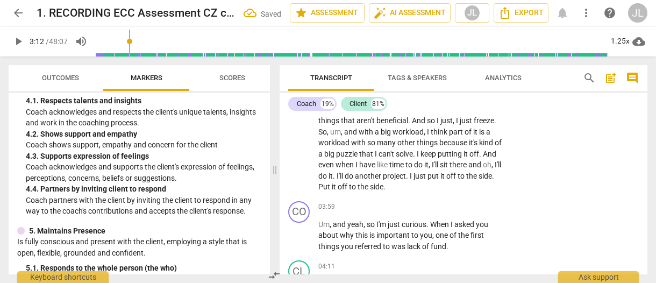
scroll to position [1020, 0]
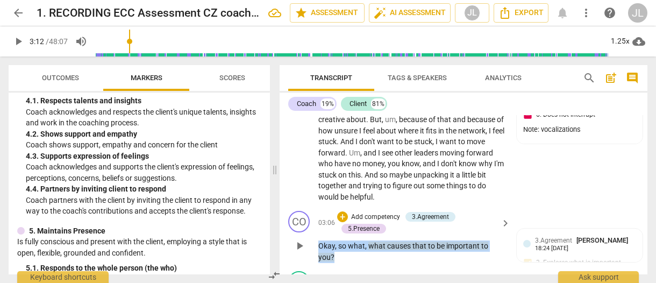
drag, startPoint x: 338, startPoint y: 232, endPoint x: 316, endPoint y: 225, distance: 23.0
click at [316, 225] on div "CO play_arrow pause 03:06 + Add competency 3.Agreement 5.Presence keyboard_arro…" at bounding box center [463, 236] width 368 height 60
click at [341, 220] on div "+" at bounding box center [343, 220] width 11 height 11
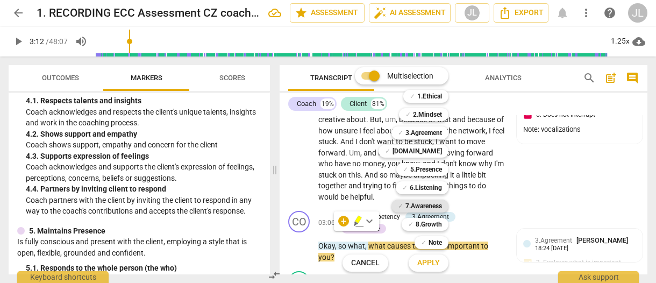
click at [430, 203] on b "7.Awareness" at bounding box center [423, 205] width 37 height 13
click at [435, 258] on span "Apply" at bounding box center [428, 262] width 23 height 11
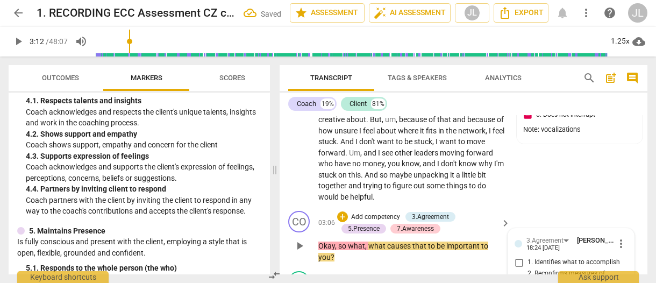
scroll to position [1135, 0]
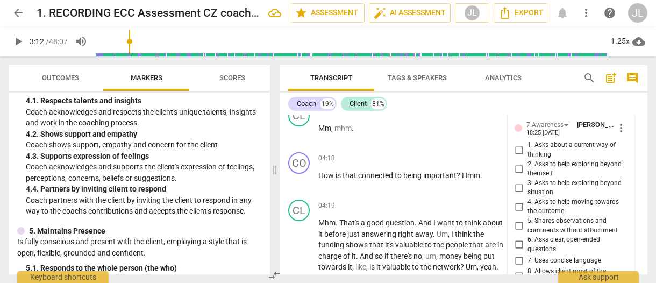
scroll to position [1415, 0]
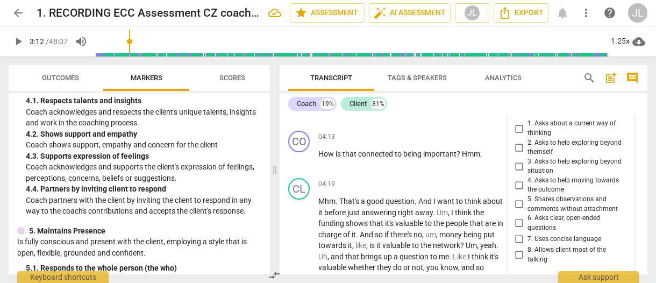
click at [519, 232] on input "7. Uses concise language" at bounding box center [518, 238] width 17 height 13
checkbox input "true"
click at [519, 217] on input "6. Asks clear, open-ended questions" at bounding box center [518, 223] width 17 height 13
checkbox input "true"
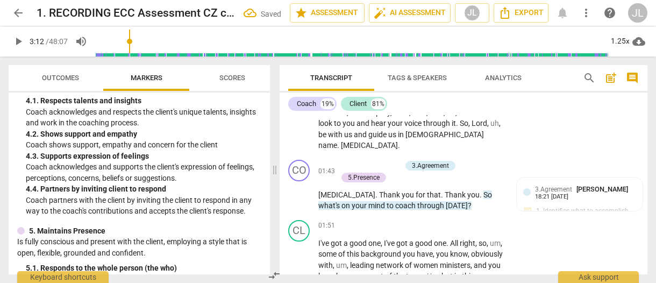
scroll to position [646, 0]
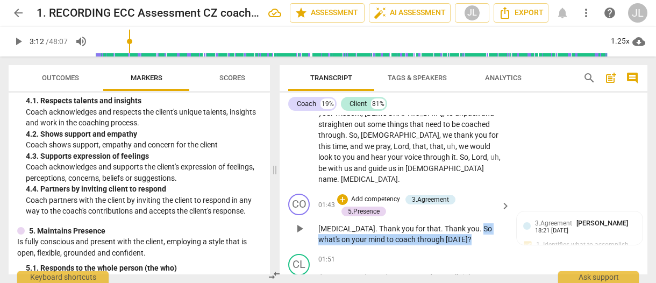
drag, startPoint x: 440, startPoint y: 207, endPoint x: 445, endPoint y: 198, distance: 10.1
click at [445, 223] on p "Amen . Thank you for that . Thank you . So what's on your mind to coach through…" at bounding box center [411, 234] width 186 height 22
click at [444, 191] on div "+" at bounding box center [443, 192] width 11 height 11
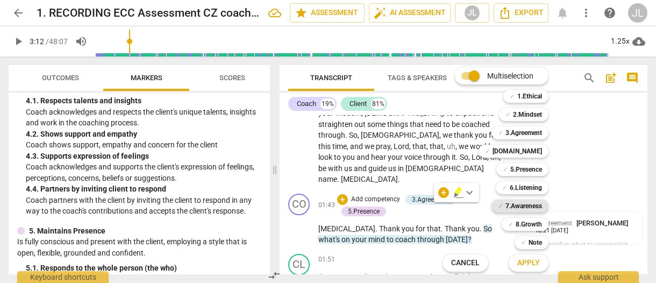
click at [533, 203] on b "7.Awareness" at bounding box center [523, 205] width 37 height 13
click at [543, 264] on button "Apply" at bounding box center [528, 262] width 40 height 19
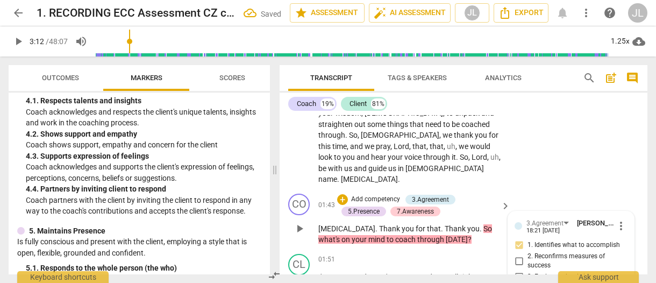
scroll to position [733, 0]
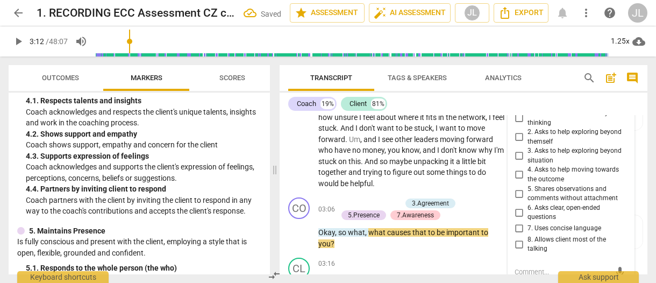
scroll to position [1055, 0]
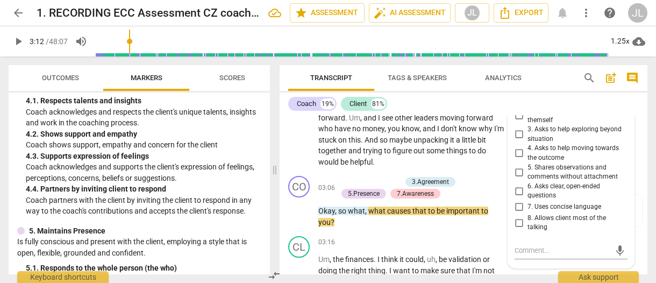
click at [517, 184] on input "6. Asks clear, open-ended questions" at bounding box center [518, 190] width 17 height 13
checkbox input "true"
click at [515, 200] on input "7. Uses concise language" at bounding box center [518, 206] width 17 height 13
checkbox input "true"
click at [287, 205] on div "CO play_arrow pause 03:06 + Add competency 3.Agreement 5.Presence 7.Awareness k…" at bounding box center [463, 201] width 368 height 60
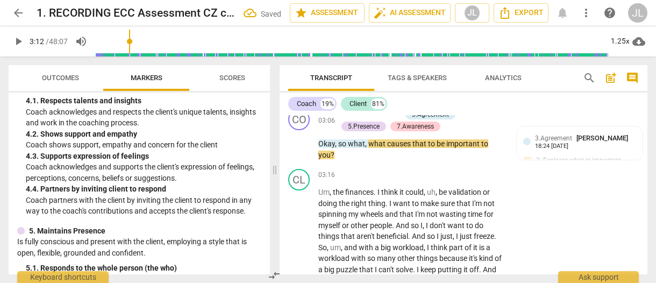
scroll to position [1156, 0]
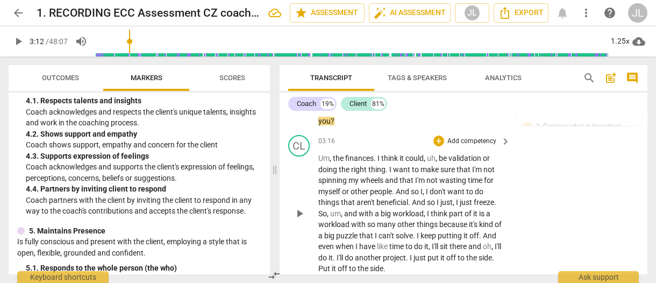
click at [302, 207] on span "play_arrow" at bounding box center [299, 213] width 13 height 13
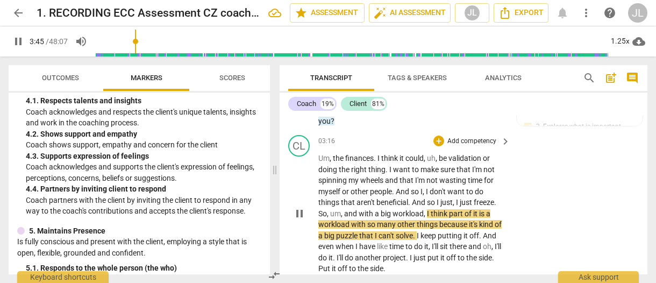
click at [325, 198] on span "things" at bounding box center [329, 202] width 23 height 9
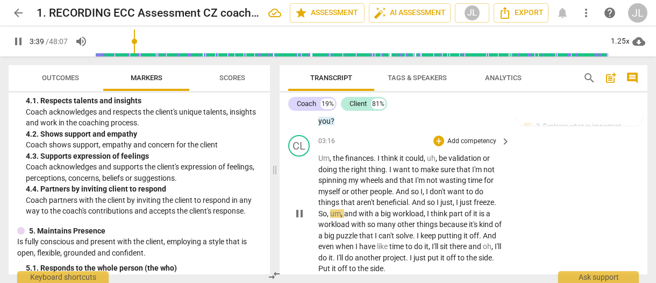
click at [300, 207] on span "pause" at bounding box center [299, 213] width 13 height 13
type input "220"
click at [319, 209] on span "So" at bounding box center [322, 213] width 9 height 9
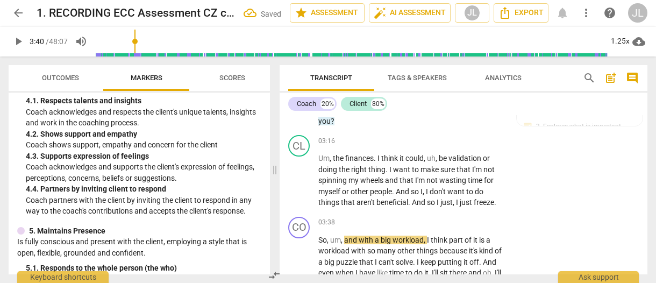
scroll to position [1183, 0]
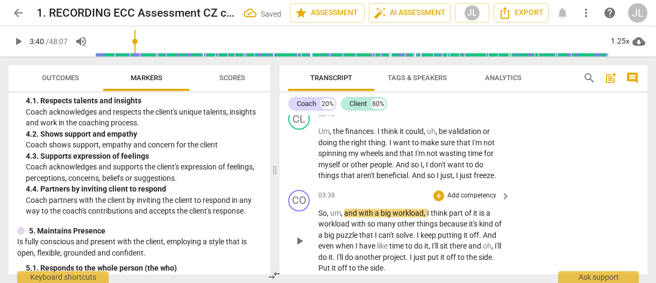
click at [319, 208] on span "So" at bounding box center [322, 212] width 9 height 9
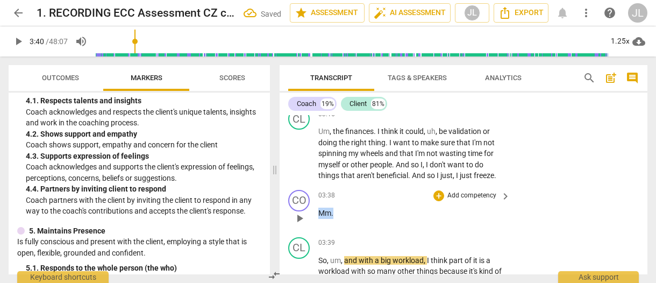
drag, startPoint x: 332, startPoint y: 190, endPoint x: 319, endPoint y: 192, distance: 13.6
click at [319, 207] on p "Mm ." at bounding box center [411, 212] width 186 height 11
click at [342, 175] on div "+" at bounding box center [342, 176] width 11 height 11
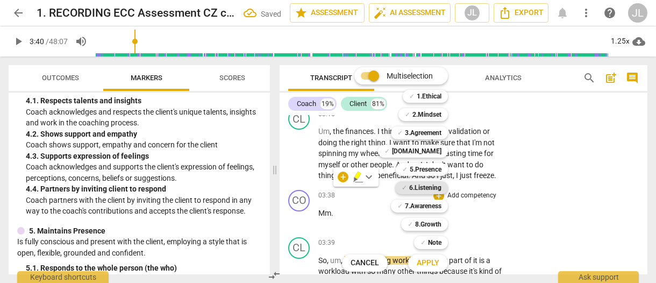
click at [420, 188] on b "6.Listening" at bounding box center [425, 187] width 32 height 13
click at [435, 262] on span "Apply" at bounding box center [427, 262] width 23 height 11
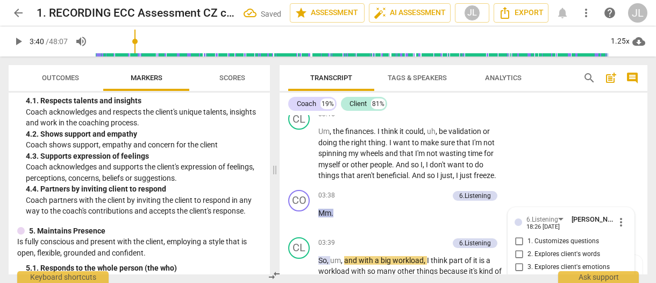
scroll to position [1315, 0]
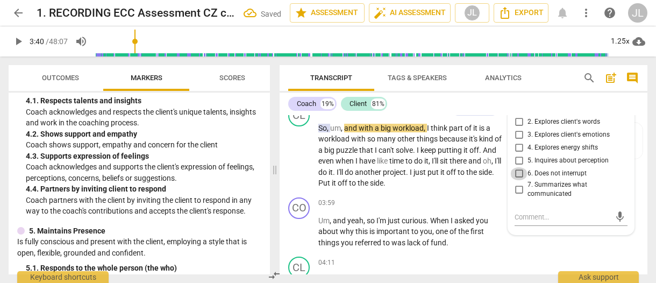
click at [515, 167] on input "6. Does not interrupt" at bounding box center [518, 173] width 17 height 13
checkbox input "true"
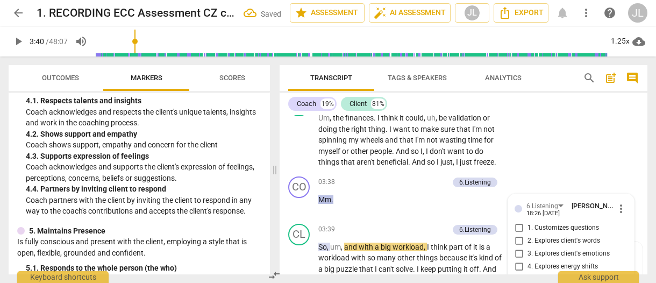
scroll to position [1265, 0]
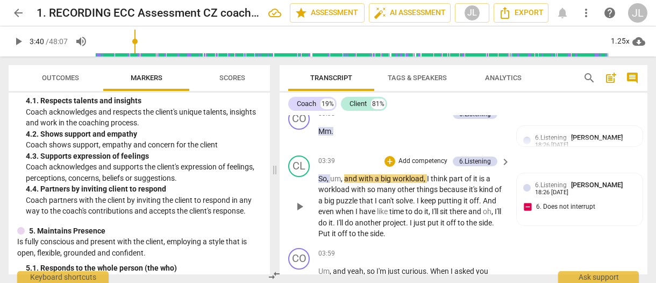
click at [297, 200] on span "play_arrow" at bounding box center [299, 206] width 13 height 13
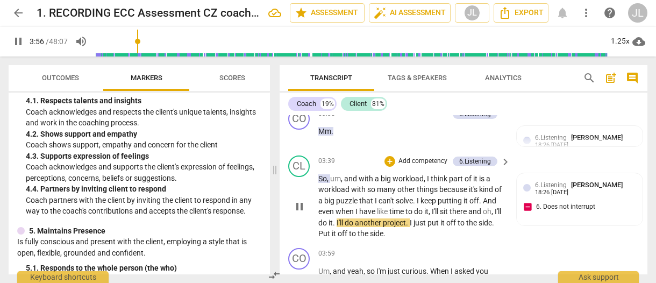
click at [299, 200] on span "pause" at bounding box center [299, 206] width 13 height 13
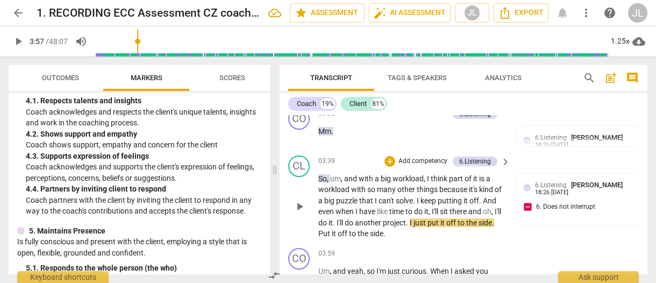
type input "237"
click at [483, 207] on span "oh" at bounding box center [487, 211] width 9 height 9
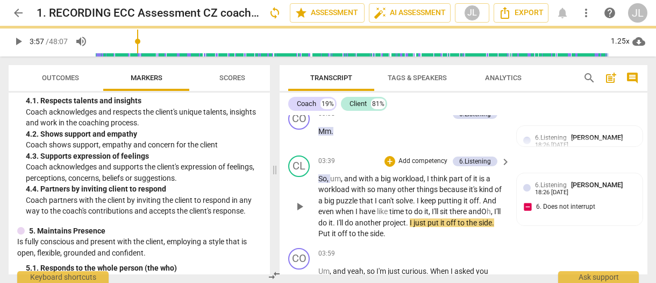
click at [298, 200] on span "play_arrow" at bounding box center [299, 206] width 13 height 13
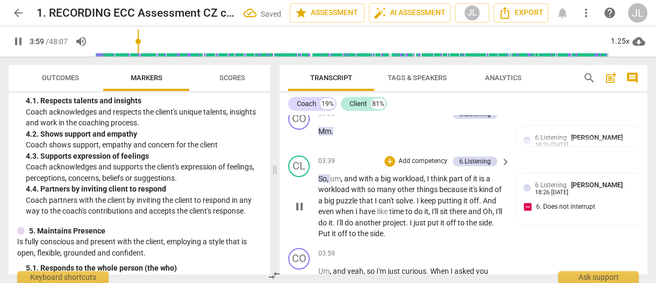
drag, startPoint x: 298, startPoint y: 181, endPoint x: 328, endPoint y: 212, distance: 43.0
click at [298, 200] on span "pause" at bounding box center [299, 206] width 13 height 13
type input "240"
click at [492, 218] on span "." at bounding box center [493, 222] width 2 height 9
click at [299, 200] on span "play_arrow" at bounding box center [299, 206] width 13 height 13
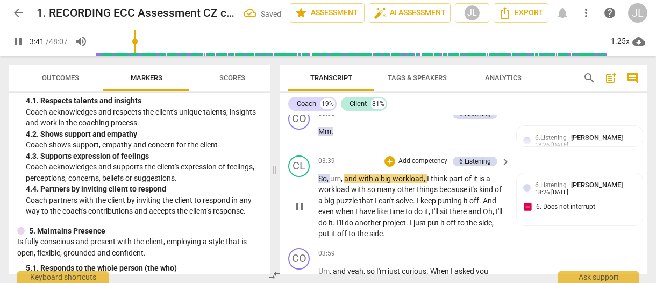
click at [299, 200] on span "pause" at bounding box center [299, 206] width 13 height 13
click at [299, 200] on span "play_arrow" at bounding box center [299, 206] width 13 height 13
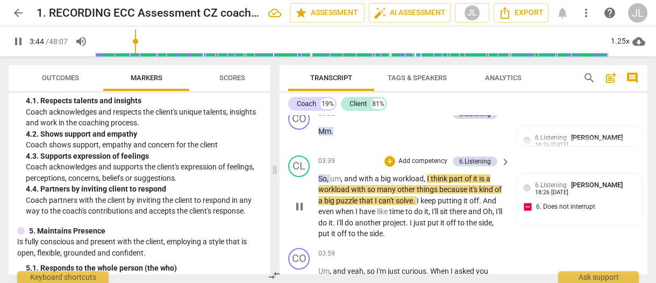
click at [478, 218] on span "side" at bounding box center [484, 222] width 13 height 9
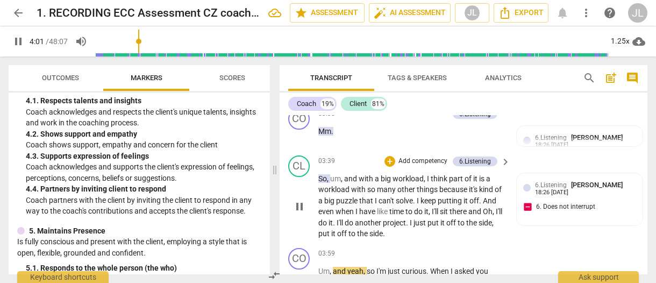
click at [301, 200] on span "pause" at bounding box center [299, 206] width 13 height 13
type input "242"
click at [319, 267] on span "Um" at bounding box center [323, 271] width 11 height 9
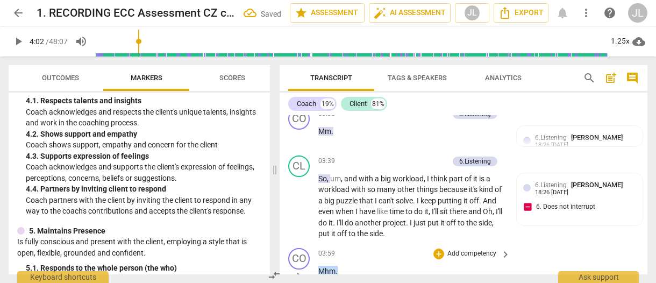
drag, startPoint x: 337, startPoint y: 249, endPoint x: 319, endPoint y: 249, distance: 17.7
click at [319, 265] on p "Mhm ." at bounding box center [411, 270] width 186 height 11
click at [345, 234] on div "+" at bounding box center [347, 234] width 11 height 11
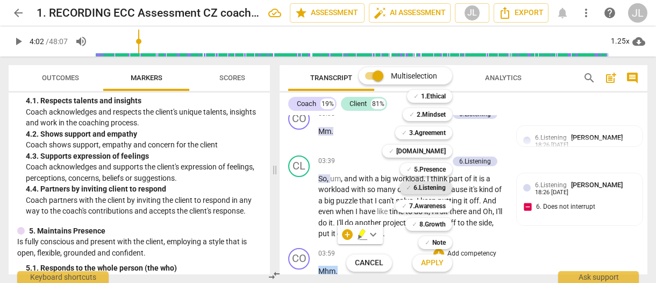
click at [431, 185] on b "6.Listening" at bounding box center [429, 187] width 32 height 13
click at [440, 259] on span "Apply" at bounding box center [432, 262] width 23 height 11
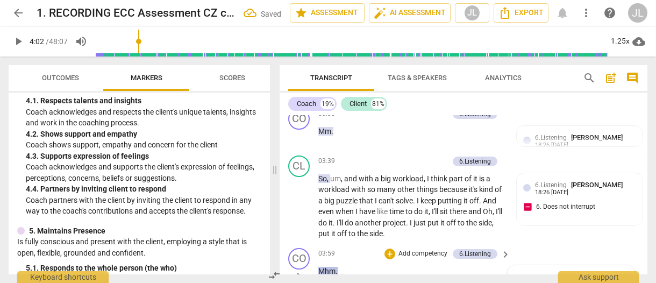
scroll to position [1455, 0]
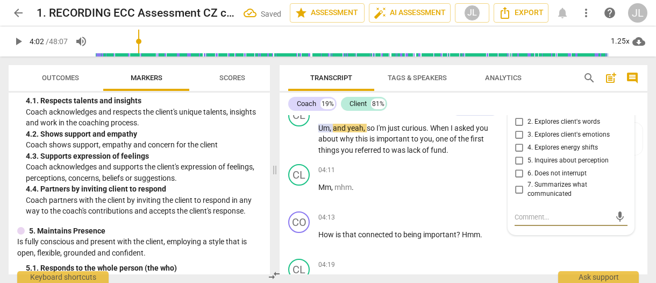
click at [517, 167] on input "6. Does not interrupt" at bounding box center [518, 173] width 17 height 13
checkbox input "true"
click at [289, 75] on span "Transcript" at bounding box center [331, 78] width 86 height 15
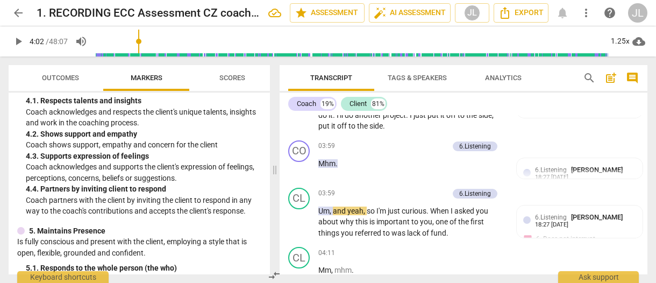
scroll to position [1407, 0]
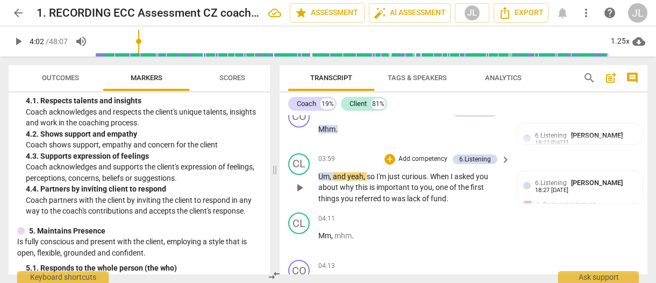
click at [296, 181] on span "play_arrow" at bounding box center [299, 187] width 13 height 13
drag, startPoint x: 296, startPoint y: 164, endPoint x: 328, endPoint y: 159, distance: 33.1
click at [296, 181] on span "pause" at bounding box center [299, 187] width 13 height 13
click at [366, 172] on span "so" at bounding box center [371, 176] width 10 height 9
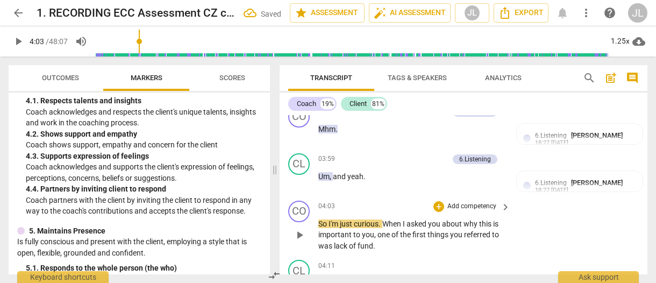
click at [303, 228] on span "play_arrow" at bounding box center [299, 234] width 13 height 13
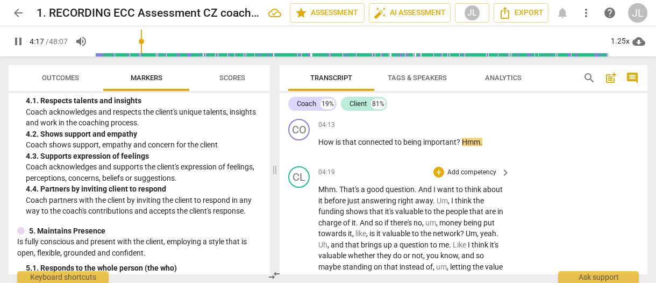
type input "258"
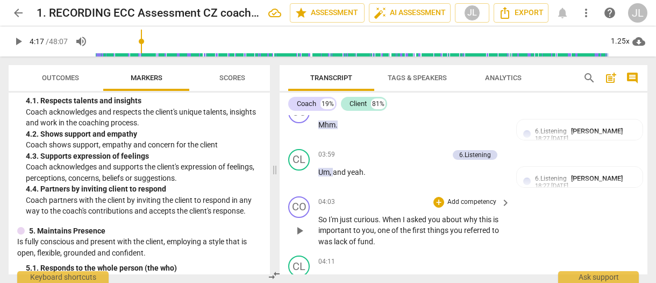
click at [373, 237] on span "." at bounding box center [374, 241] width 2 height 9
click at [318, 274] on span "Mm" at bounding box center [324, 278] width 13 height 9
click at [420, 237] on span "Mm" at bounding box center [418, 241] width 13 height 9
drag, startPoint x: 452, startPoint y: 218, endPoint x: 430, endPoint y: 218, distance: 22.6
click at [430, 218] on p "So I'm just curious . When I asked you about why this is important to you , one…" at bounding box center [411, 230] width 186 height 33
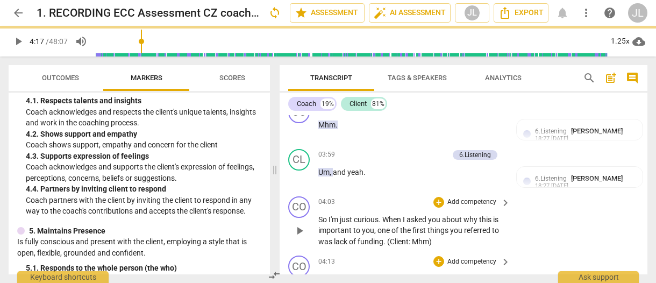
click at [319, 274] on span "How" at bounding box center [326, 278] width 17 height 9
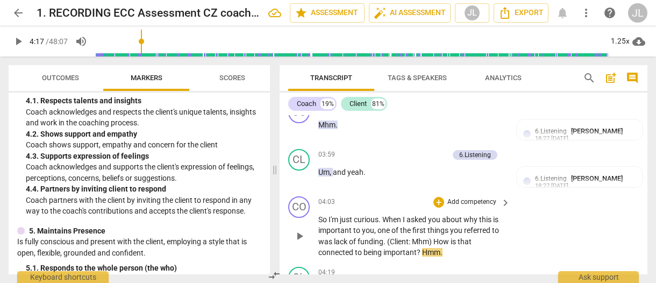
click at [350, 248] on span "connected" at bounding box center [336, 252] width 37 height 9
click at [300, 229] on span "pause" at bounding box center [299, 235] width 13 height 13
type input "264"
click at [422, 248] on span "Hmm" at bounding box center [431, 252] width 18 height 9
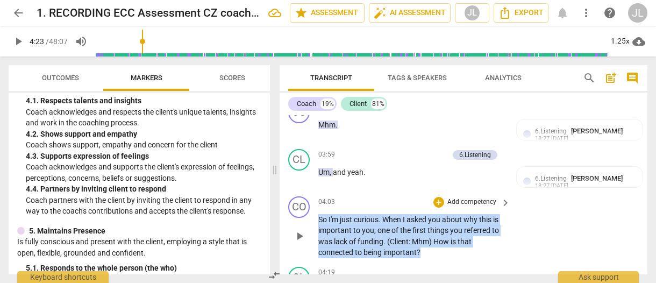
drag, startPoint x: 426, startPoint y: 230, endPoint x: 307, endPoint y: 200, distance: 122.9
click at [307, 200] on div "CO play_arrow pause 04:03 + Add competency keyboard_arrow_right So I'm just cur…" at bounding box center [463, 227] width 368 height 70
click at [429, 219] on div "+" at bounding box center [430, 216] width 11 height 11
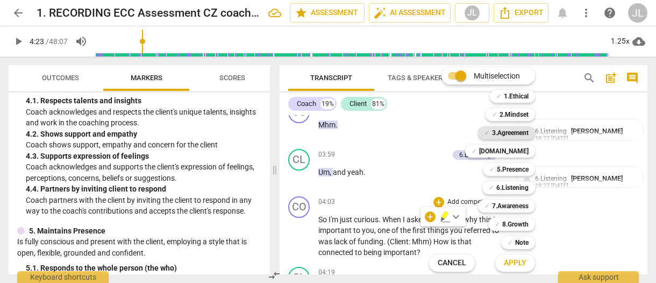
click at [522, 133] on b "3.Agreement" at bounding box center [510, 132] width 37 height 13
click at [521, 167] on b "5.Presence" at bounding box center [513, 169] width 32 height 13
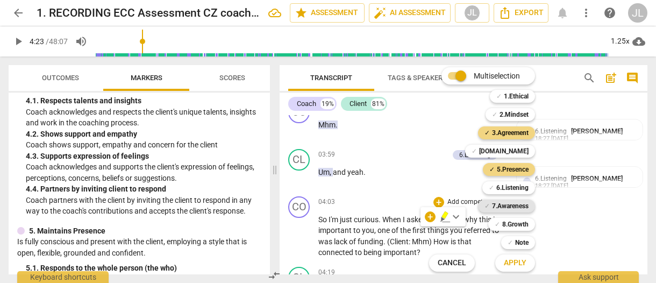
click at [518, 201] on b "7.Awareness" at bounding box center [510, 205] width 37 height 13
click at [519, 152] on b "4.Trust" at bounding box center [503, 151] width 49 height 13
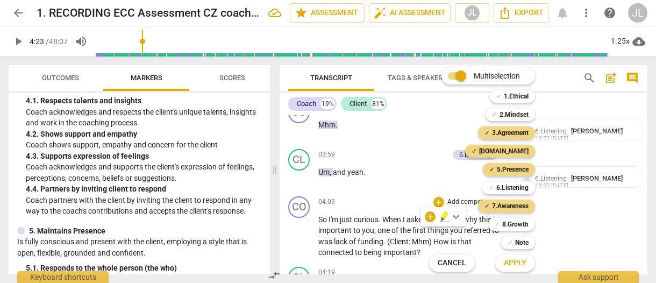
click at [518, 261] on span "Apply" at bounding box center [515, 262] width 23 height 11
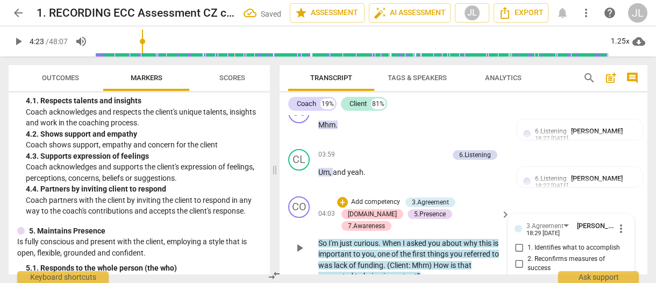
scroll to position [1511, 0]
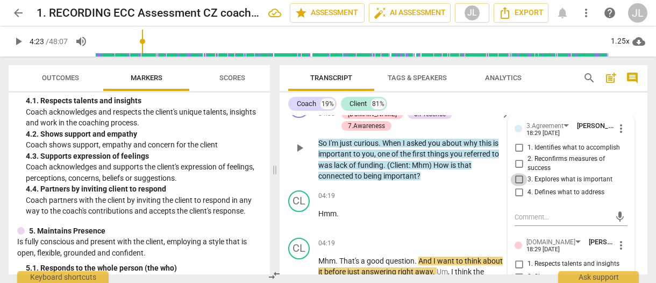
click at [517, 173] on input "3. Explores what is important" at bounding box center [518, 179] width 17 height 13
checkbox input "true"
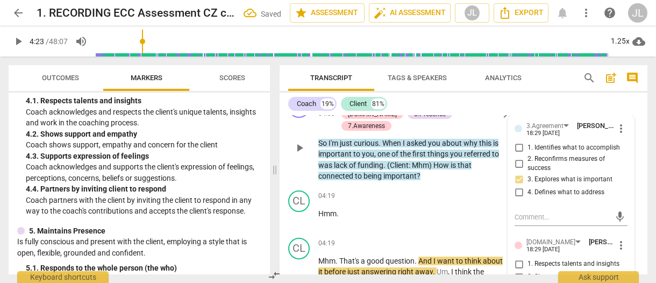
checkbox input "true"
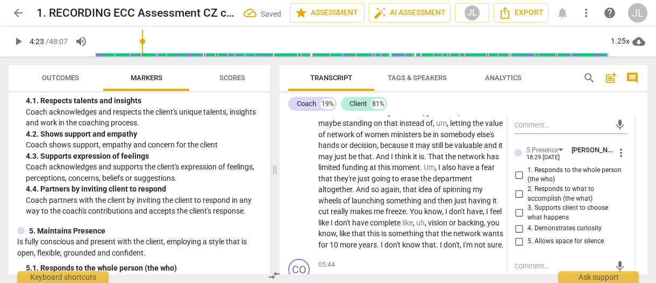
scroll to position [1726, 0]
click at [516, 168] on input "1. Responds to the whole person (the who)" at bounding box center [518, 174] width 17 height 13
checkbox input "true"
click at [517, 221] on input "4. Demonstrates curiosity" at bounding box center [518, 227] width 17 height 13
checkbox input "true"
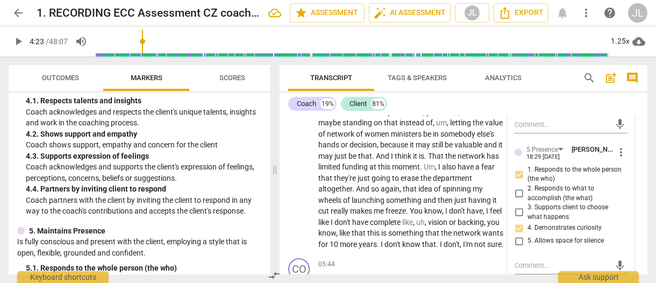
click at [625, 218] on div "3.Agreement Janice L Fitzgerald 18:29 09-12-2025 more_vert 1. Identifies what t…" at bounding box center [571, 193] width 126 height 588
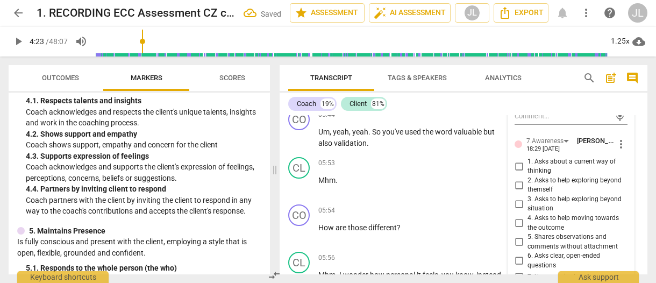
scroll to position [1876, 0]
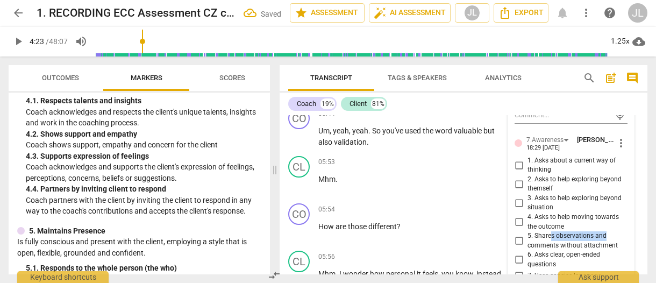
drag, startPoint x: 625, startPoint y: 218, endPoint x: 549, endPoint y: 216, distance: 76.9
click at [549, 216] on div "3.Agreement Janice L Fitzgerald 18:29 09-12-2025 more_vert 1. Identifies what t…" at bounding box center [571, 43] width 126 height 588
drag, startPoint x: 549, startPoint y: 216, endPoint x: 515, endPoint y: 238, distance: 40.1
click at [515, 253] on input "6. Asks clear, open-ended questions" at bounding box center [518, 259] width 17 height 13
checkbox input "true"
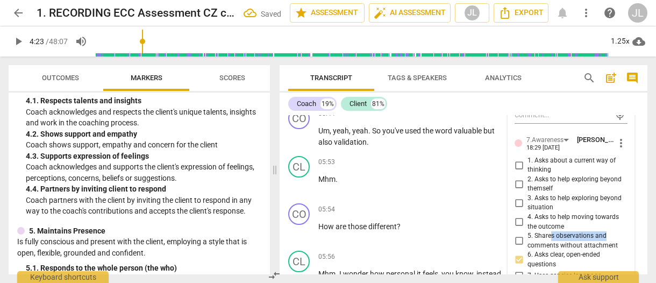
click at [517, 269] on input "7. Uses concise language" at bounding box center [518, 275] width 17 height 13
checkbox input "true"
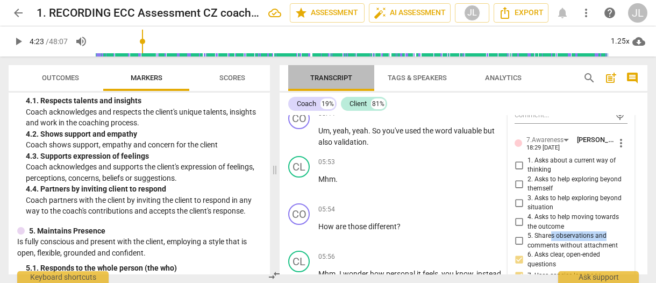
click at [294, 76] on span "Transcript" at bounding box center [331, 78] width 86 height 15
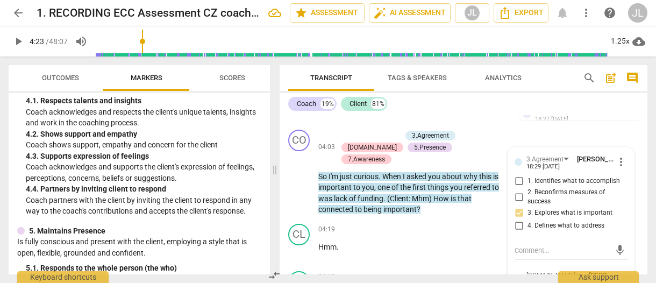
scroll to position [1547, 0]
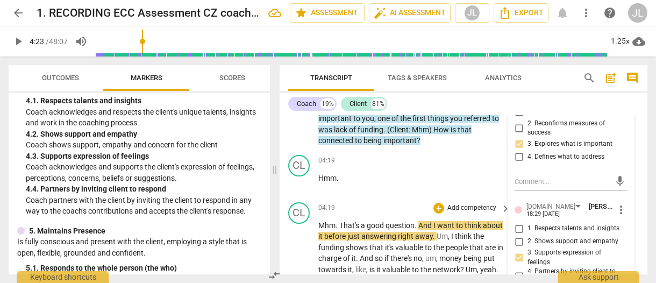
click at [319, 221] on span "Mhm" at bounding box center [326, 225] width 17 height 9
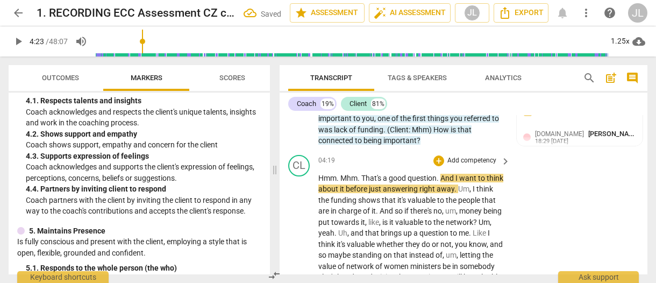
click at [320, 174] on span "Hmm" at bounding box center [327, 178] width 18 height 9
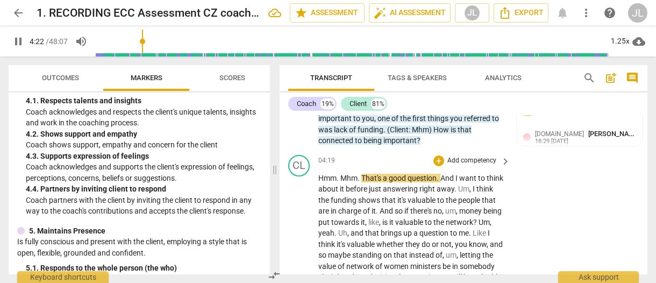
click at [299, 276] on span "pause" at bounding box center [299, 282] width 13 height 13
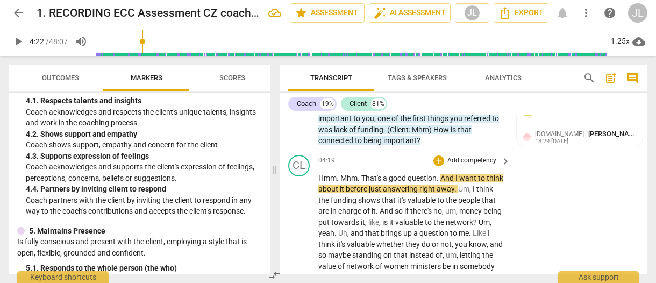
type input "263"
drag, startPoint x: 359, startPoint y: 145, endPoint x: 342, endPoint y: 146, distance: 17.2
click at [342, 172] on p "Hmm . Mhm . That's a good question . And I want to think about it before just a…" at bounding box center [411, 282] width 186 height 220
click at [303, 276] on span "play_arrow" at bounding box center [299, 282] width 13 height 13
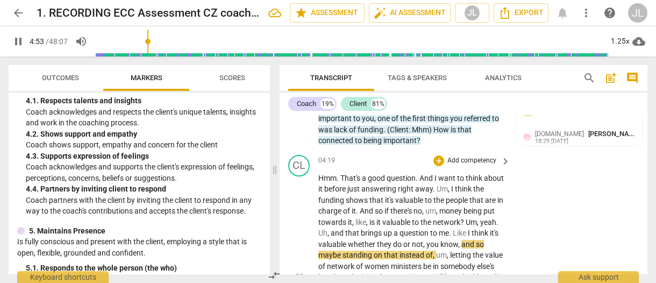
click at [301, 271] on span "pause" at bounding box center [299, 277] width 13 height 13
click at [348, 218] on span "towards" at bounding box center [333, 222] width 30 height 9
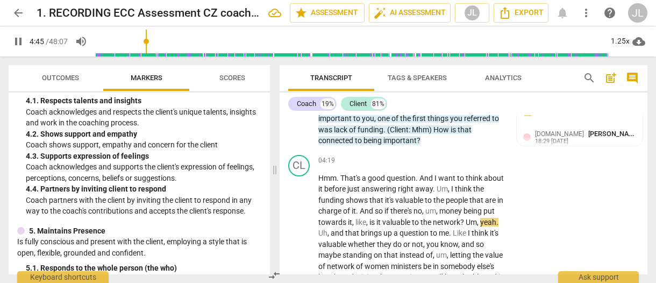
click at [297, 269] on button "pause" at bounding box center [299, 277] width 17 height 17
type input "287"
click at [498, 186] on p "Hmm . That's a good question . And I want to think about it before just answeri…" at bounding box center [411, 277] width 186 height 210
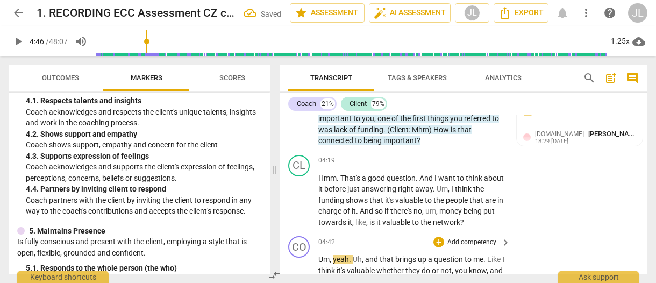
click at [318, 255] on span "Um" at bounding box center [323, 259] width 11 height 9
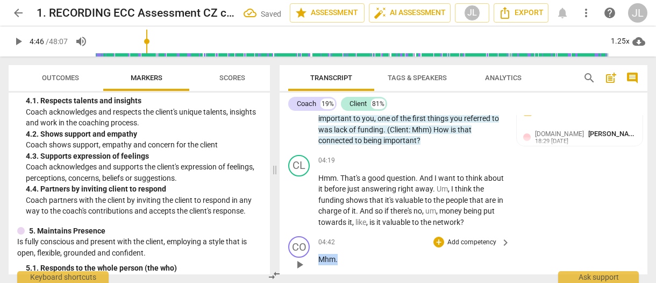
drag, startPoint x: 340, startPoint y: 225, endPoint x: 318, endPoint y: 226, distance: 22.6
click at [318, 232] on div "CO play_arrow pause 04:42 + Add competency keyboard_arrow_right Mhm ." at bounding box center [463, 255] width 368 height 47
click at [347, 214] on div "+" at bounding box center [347, 211] width 11 height 11
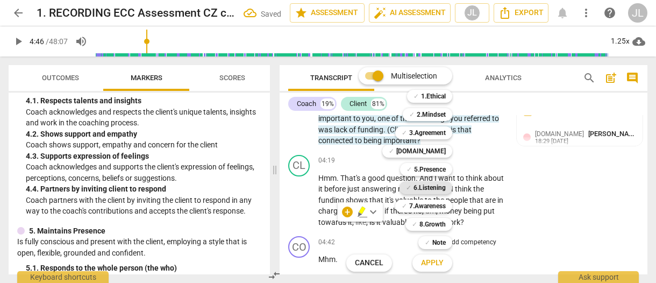
click at [440, 189] on b "6.Listening" at bounding box center [429, 187] width 32 height 13
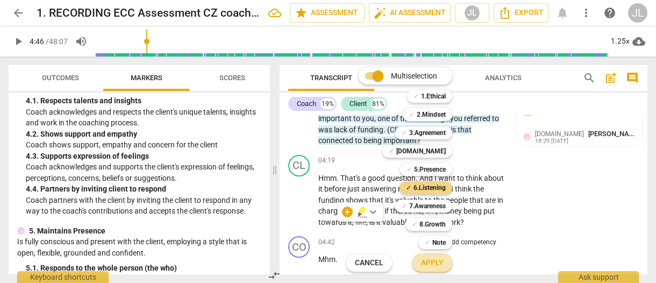
click at [433, 262] on span "Apply" at bounding box center [432, 262] width 23 height 11
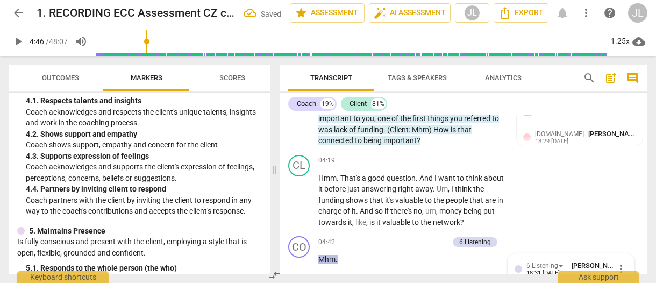
scroll to position [1714, 0]
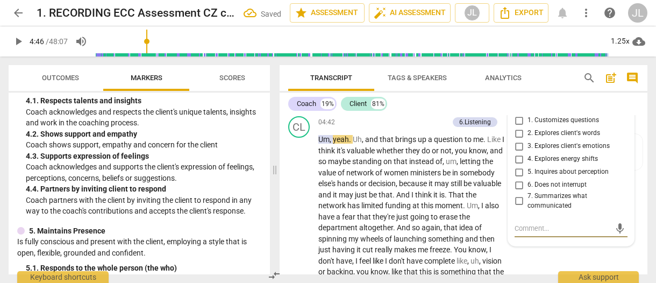
click at [516, 178] on input "6. Does not interrupt" at bounding box center [518, 184] width 17 height 13
checkbox input "true"
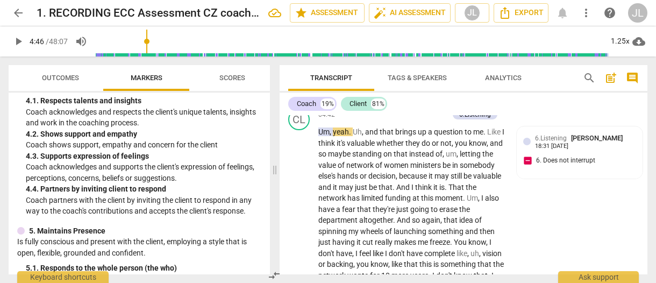
scroll to position [1652, 0]
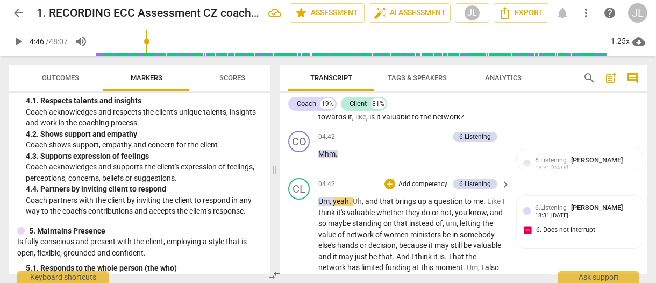
click at [328, 197] on span "Um" at bounding box center [323, 201] width 11 height 9
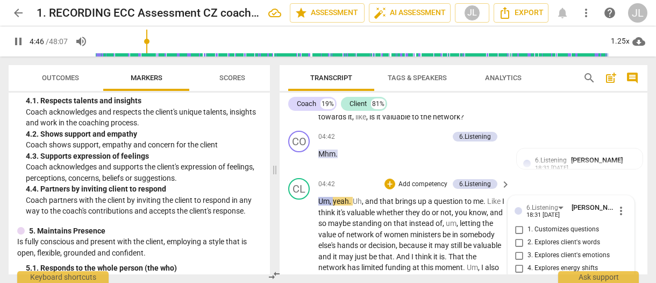
scroll to position [1761, 0]
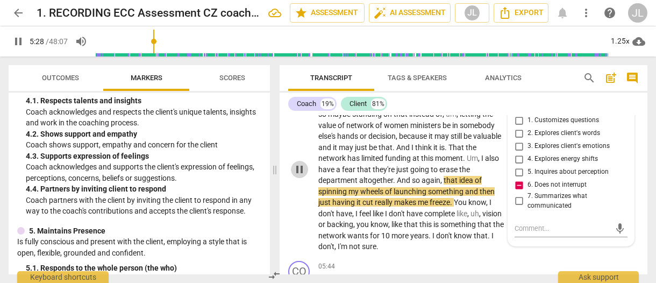
click at [301, 163] on span "pause" at bounding box center [299, 169] width 13 height 13
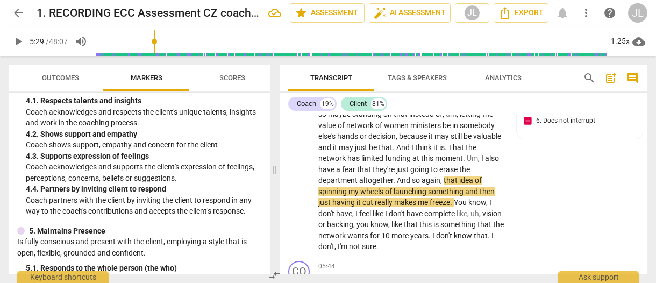
scroll to position [1652, 0]
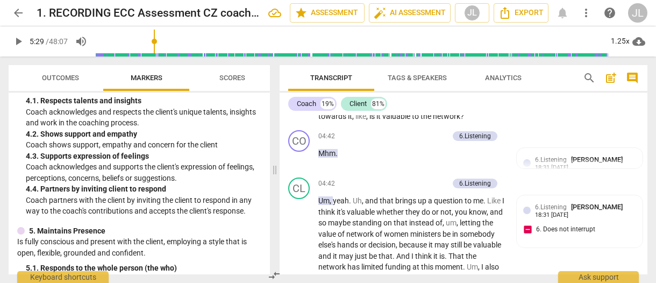
click at [335, 196] on span "yeah" at bounding box center [341, 200] width 16 height 9
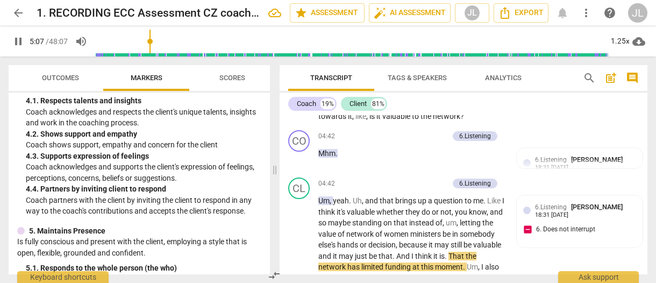
click at [298, 271] on span "pause" at bounding box center [299, 277] width 13 height 13
type input "308"
click at [396, 251] on span "." at bounding box center [394, 255] width 4 height 9
click at [486, 222] on p "Um , yeah . Uh , and that brings up a question to me . Like I think it's valuab…" at bounding box center [411, 272] width 186 height 154
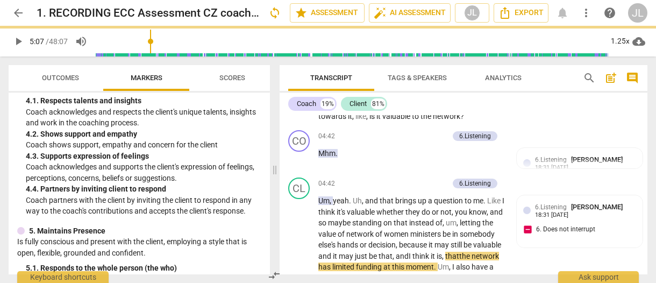
click at [299, 266] on span "play_arrow" at bounding box center [299, 272] width 13 height 13
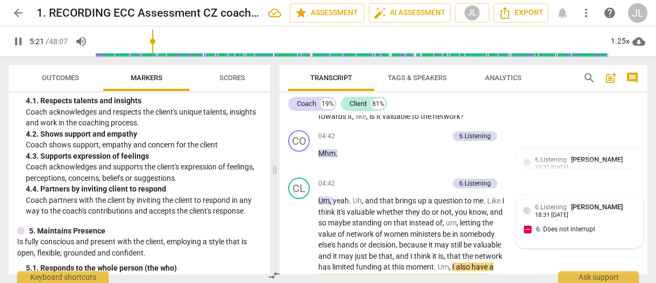
drag, startPoint x: 299, startPoint y: 242, endPoint x: 564, endPoint y: 211, distance: 266.3
click at [299, 266] on span "pause" at bounding box center [299, 272] width 13 height 13
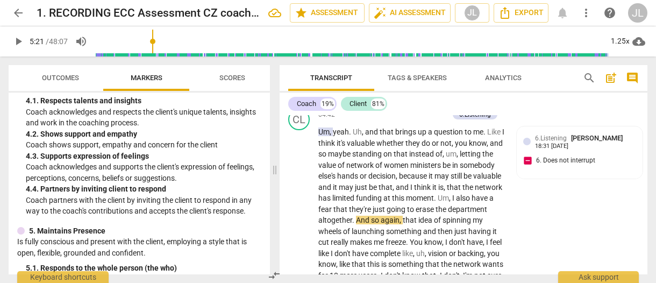
scroll to position [1756, 0]
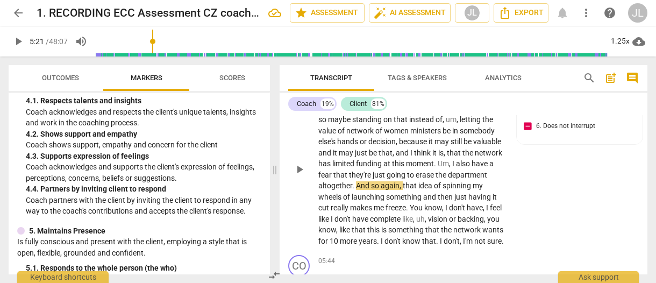
click at [294, 163] on span "play_arrow" at bounding box center [299, 169] width 13 height 13
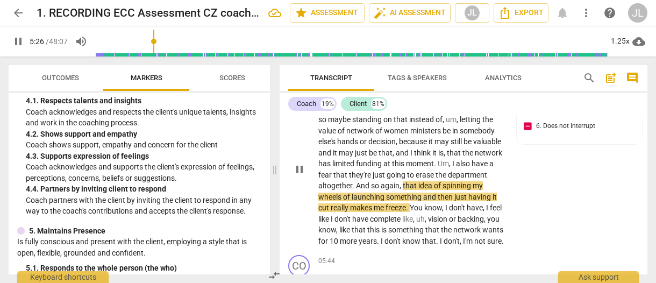
click at [294, 163] on span "pause" at bounding box center [299, 169] width 13 height 13
type input "327"
click at [343, 192] on span "wheels" at bounding box center [330, 196] width 25 height 9
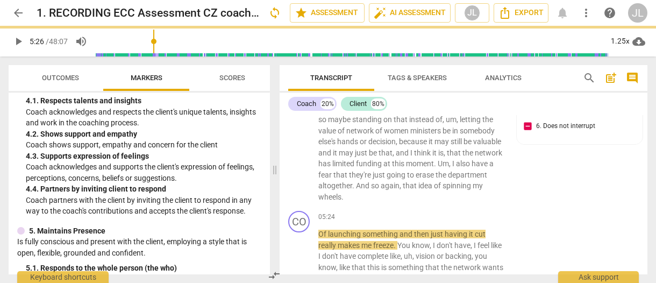
scroll to position [1793, 0]
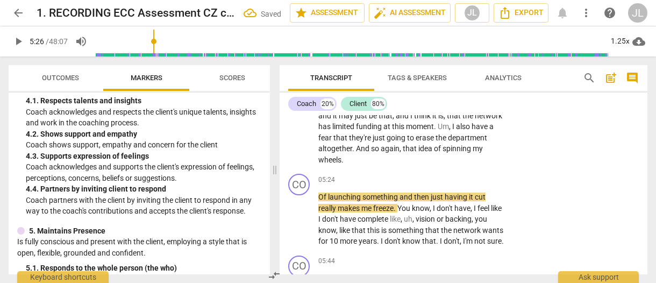
click at [386, 128] on p "Um , yeah . Uh , and that brings up a question to me . Like I think it's valuab…" at bounding box center [411, 110] width 186 height 110
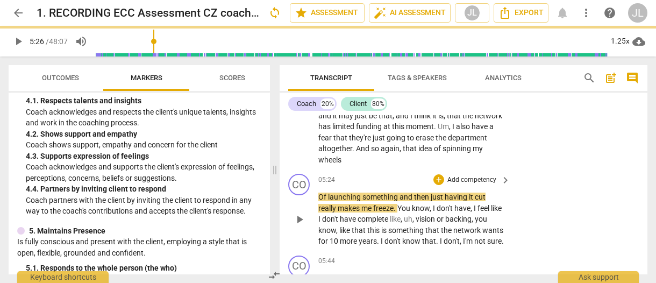
click at [491, 204] on span "like" at bounding box center [496, 208] width 11 height 9
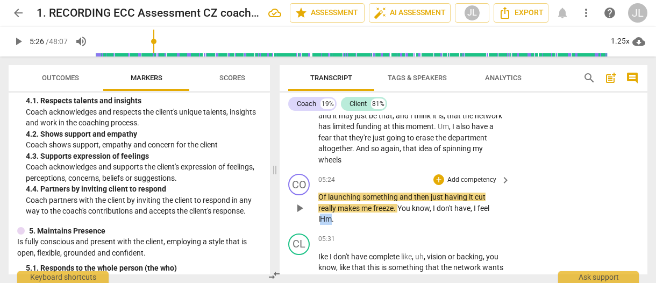
drag, startPoint x: 332, startPoint y: 184, endPoint x: 322, endPoint y: 185, distance: 9.7
click at [322, 191] on p "Of launching something and then just having it cut really makes me freeze . You…" at bounding box center [411, 207] width 186 height 33
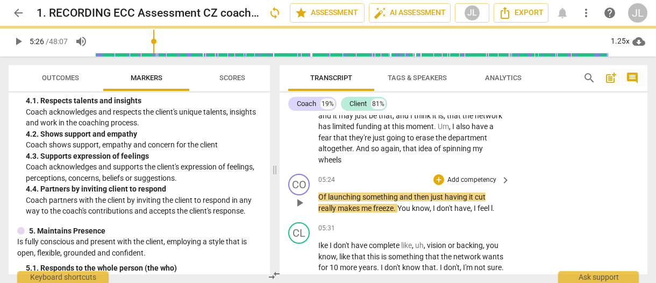
click at [318, 192] on span "Of" at bounding box center [323, 196] width 10 height 9
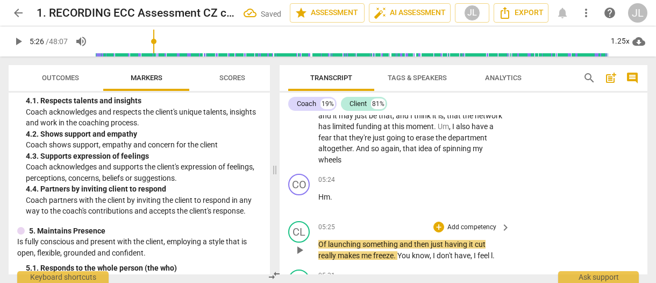
click at [322, 240] on span "Of" at bounding box center [323, 244] width 10 height 9
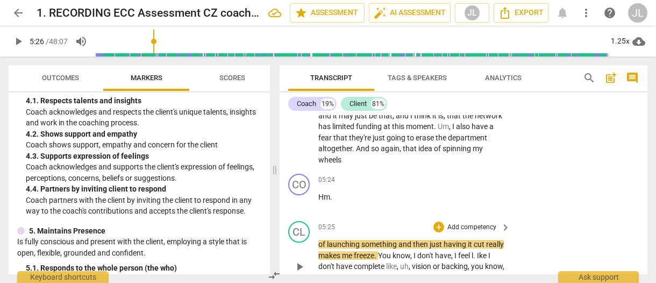
click at [498, 239] on p "of launching something and then just having it cut really makes me freeze . You…" at bounding box center [411, 266] width 186 height 55
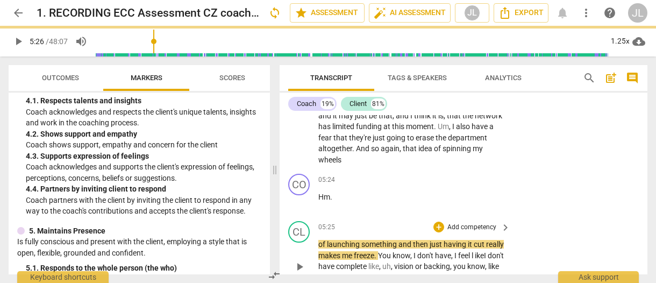
click at [304, 260] on span "play_arrow" at bounding box center [299, 266] width 13 height 13
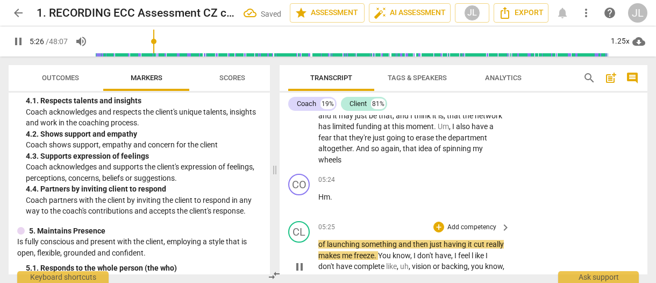
click at [304, 260] on span "pause" at bounding box center [299, 266] width 13 height 13
type input "327"
drag, startPoint x: 336, startPoint y: 161, endPoint x: 319, endPoint y: 162, distance: 17.2
click at [319, 191] on p "Hm ." at bounding box center [411, 196] width 186 height 11
click at [338, 150] on div "+" at bounding box center [341, 148] width 11 height 11
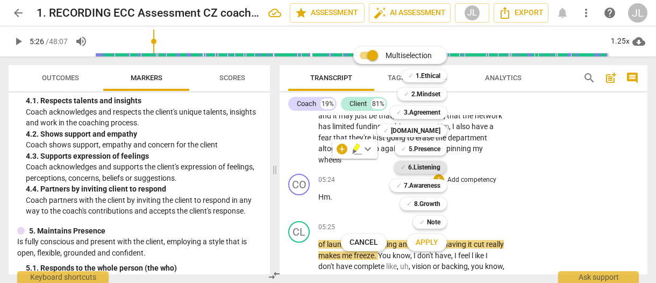
click at [428, 167] on b "6.Listening" at bounding box center [424, 167] width 32 height 13
click at [441, 242] on button "Apply" at bounding box center [427, 242] width 40 height 19
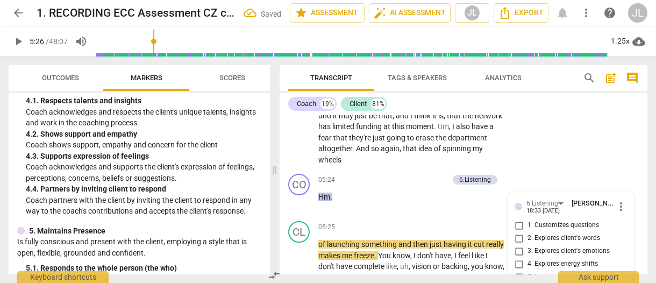
scroll to position [1897, 0]
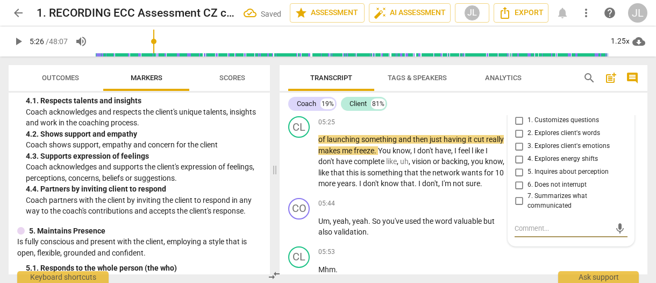
click at [516, 178] on input "6. Does not interrupt" at bounding box center [518, 184] width 17 height 13
checkbox input "true"
click at [295, 155] on span "play_arrow" at bounding box center [299, 161] width 13 height 13
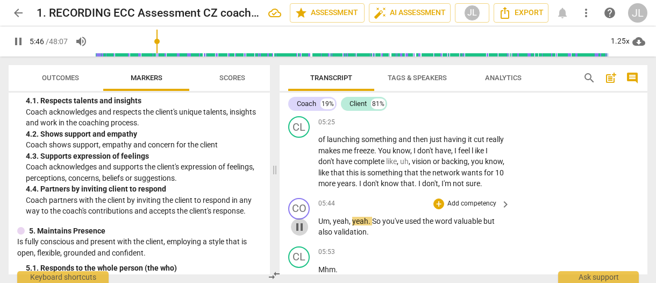
click at [300, 220] on span "pause" at bounding box center [299, 226] width 13 height 13
click at [300, 220] on span "play_arrow" at bounding box center [299, 226] width 13 height 13
click at [300, 220] on span "pause" at bounding box center [299, 226] width 13 height 13
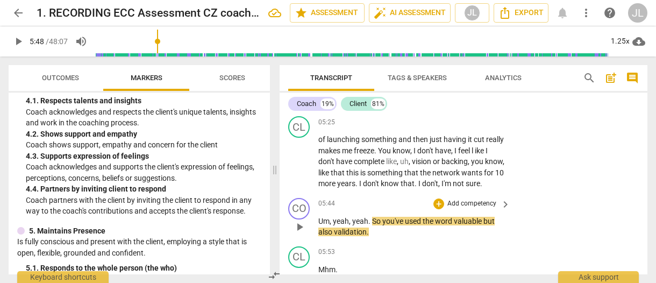
click at [319, 217] on span "Um" at bounding box center [323, 221] width 11 height 9
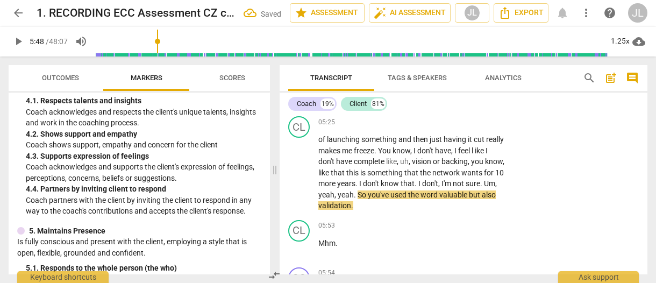
scroll to position [1860, 0]
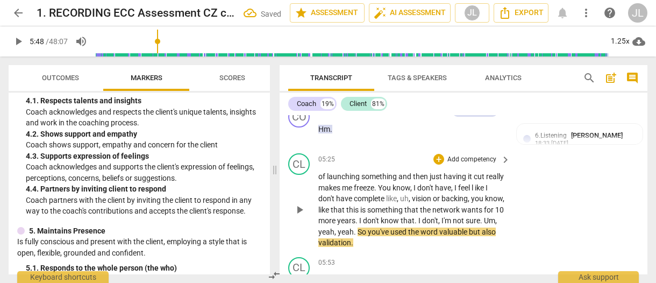
click at [354, 227] on span "yeah" at bounding box center [345, 231] width 16 height 9
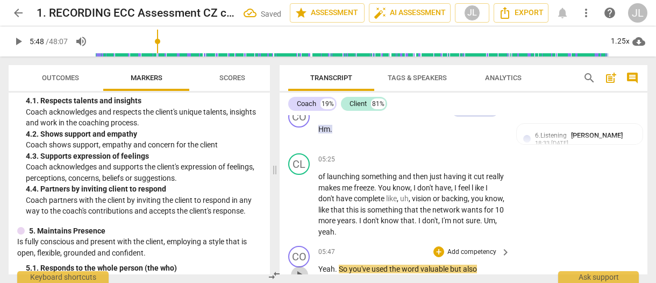
click at [298, 268] on span "play_arrow" at bounding box center [299, 274] width 13 height 13
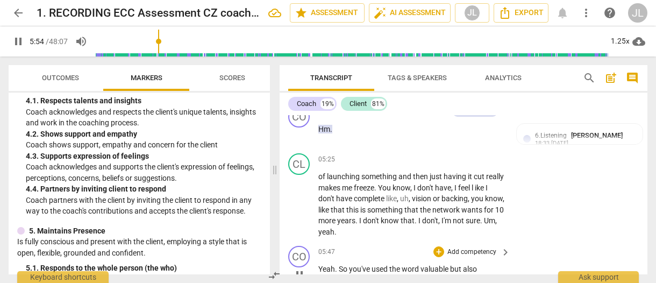
scroll to position [2071, 0]
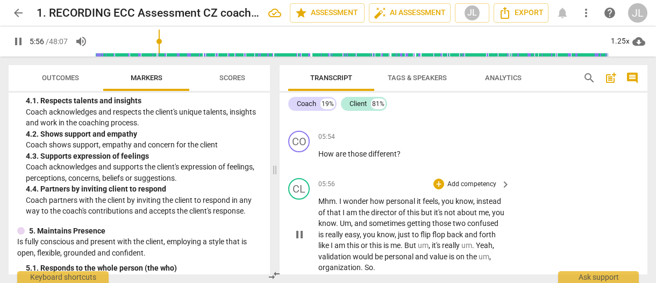
click at [302, 199] on div "play_arrow pause" at bounding box center [304, 234] width 27 height 70
click at [300, 228] on span "pause" at bounding box center [299, 234] width 13 height 13
type input "358"
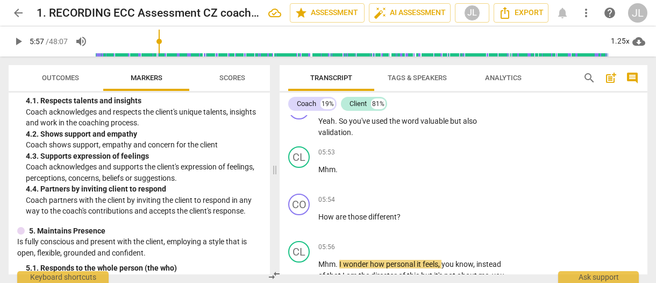
scroll to position [1904, 0]
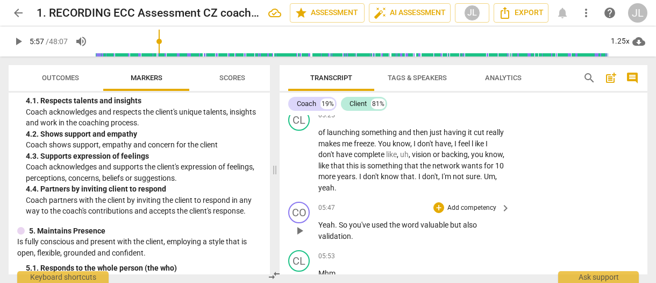
click at [357, 219] on p "Yeah . So you've used the word valuable but also validation ." at bounding box center [411, 230] width 186 height 22
click at [400, 219] on p "Yeah . So you've used the word valuable but also validation . (Client : Mhm ." at bounding box center [411, 230] width 186 height 22
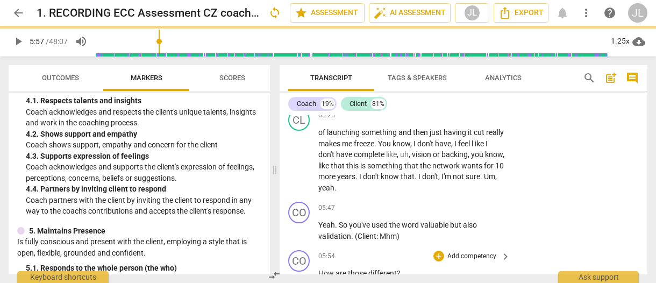
click at [319, 269] on span "How" at bounding box center [326, 273] width 17 height 9
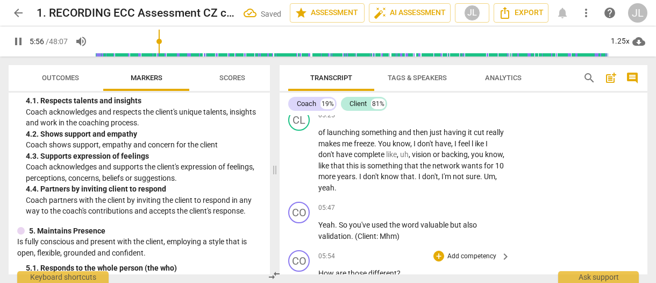
click at [303, 272] on span "pause" at bounding box center [299, 278] width 13 height 13
type input "357"
click at [318, 269] on span "How" at bounding box center [326, 273] width 17 height 9
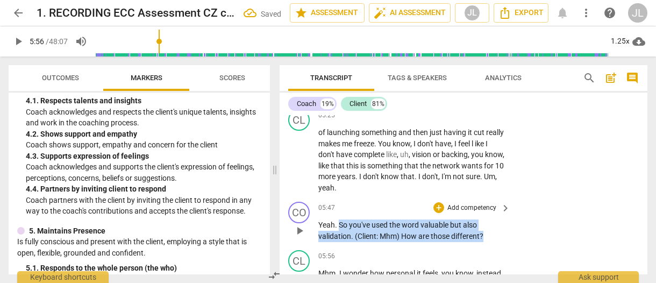
drag, startPoint x: 488, startPoint y: 200, endPoint x: 339, endPoint y: 194, distance: 149.5
click at [339, 219] on p "Yeah . So you've used the word valuable but also validation . (Client : Mhm) Ho…" at bounding box center [411, 230] width 186 height 22
click at [490, 189] on div "+" at bounding box center [493, 188] width 11 height 11
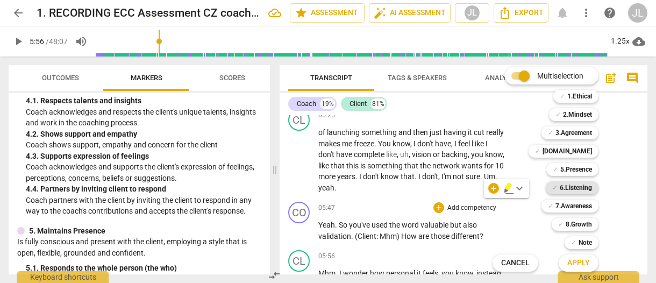
click at [578, 184] on b "6.Listening" at bounding box center [575, 187] width 32 height 13
click at [575, 166] on b "5.Presence" at bounding box center [576, 169] width 32 height 13
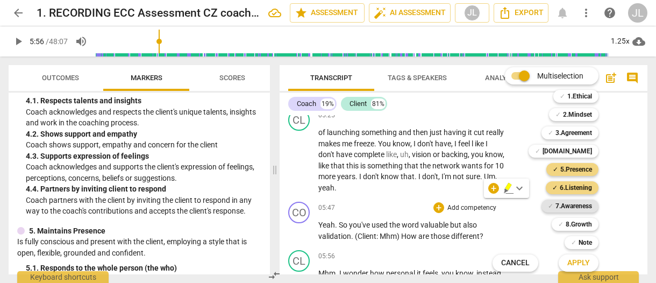
click at [575, 208] on b "7.Awareness" at bounding box center [573, 205] width 37 height 13
click at [585, 264] on span "Apply" at bounding box center [578, 262] width 23 height 11
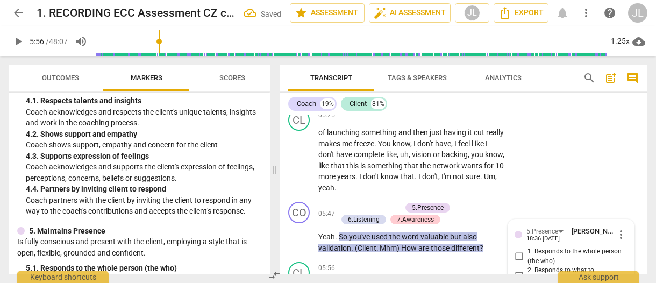
scroll to position [2023, 0]
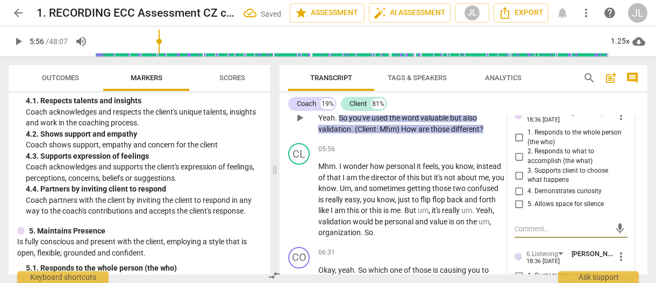
click at [516, 185] on input "4. Demonstrates curiosity" at bounding box center [518, 191] width 17 height 13
checkbox input "true"
click at [616, 269] on label "1. Customizes questions" at bounding box center [566, 275] width 113 height 13
click at [527, 269] on input "1. Customizes questions" at bounding box center [518, 275] width 17 height 13
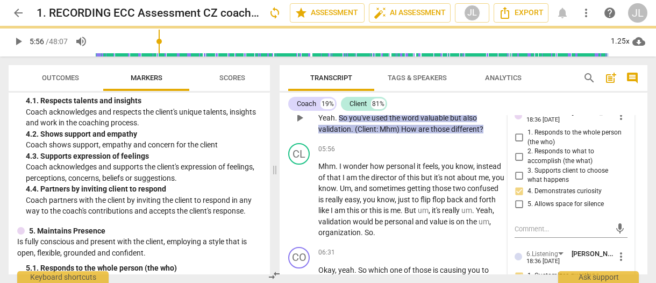
click at [516, 269] on input "1. Customizes questions" at bounding box center [518, 275] width 17 height 13
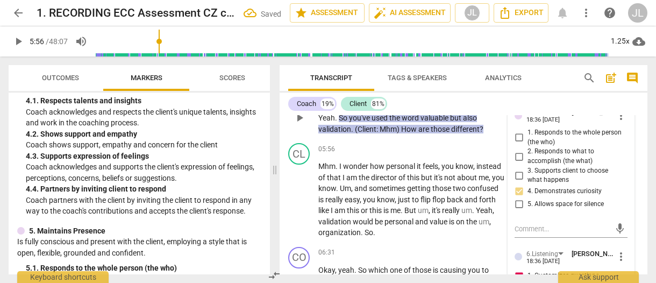
click at [516, 269] on input "1. Customizes questions" at bounding box center [518, 275] width 17 height 13
checkbox input "false"
checkbox input "true"
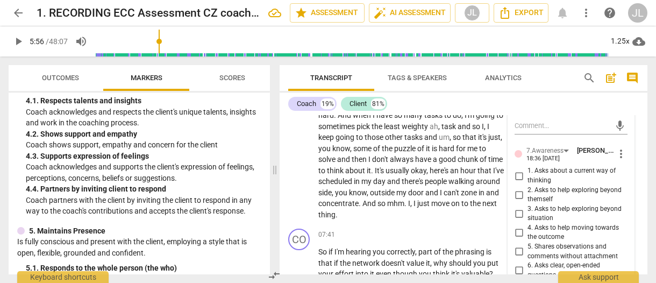
scroll to position [2303, 0]
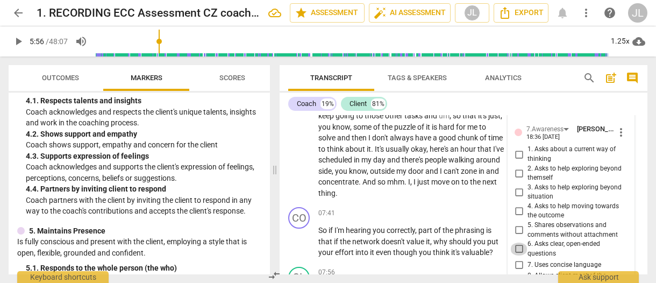
click at [514, 242] on input "6. Asks clear, open-ended questions" at bounding box center [518, 248] width 17 height 13
checkbox input "true"
click at [519, 258] on input "7. Uses concise language" at bounding box center [518, 264] width 17 height 13
checkbox input "true"
click at [285, 221] on div "CO play_arrow pause 07:41 + Add competency keyboard_arrow_right So if I'm heari…" at bounding box center [463, 233] width 368 height 60
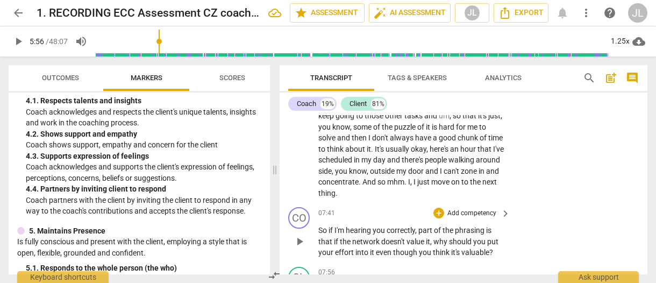
click at [284, 218] on div "CO play_arrow pause 07:41 + Add competency keyboard_arrow_right So if I'm heari…" at bounding box center [463, 233] width 368 height 60
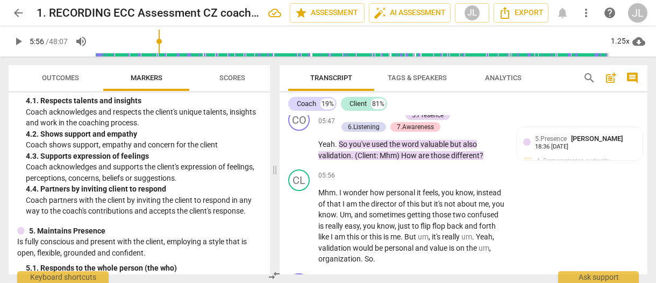
scroll to position [2031, 0]
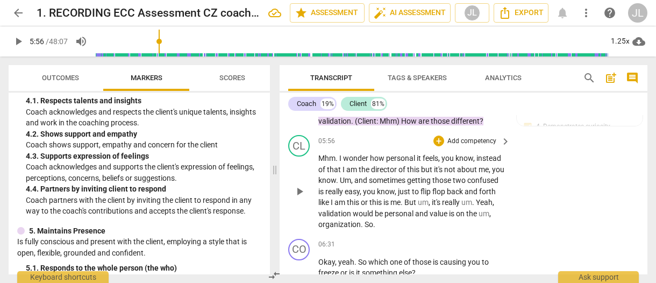
click at [303, 185] on span "play_arrow" at bounding box center [299, 191] width 13 height 13
click at [303, 185] on span "pause" at bounding box center [299, 191] width 13 height 13
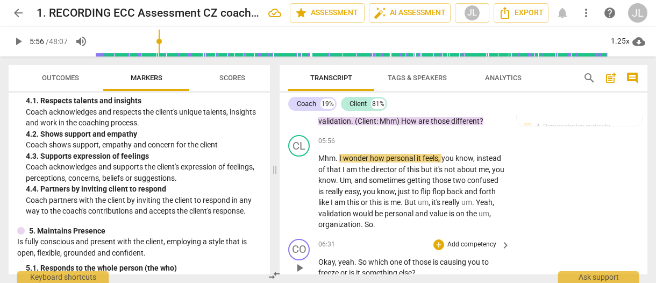
click at [285, 235] on div "CO play_arrow pause 06:31 + Add competency keyboard_arrow_right Okay , yeah . S…" at bounding box center [463, 258] width 368 height 48
click at [299, 185] on span "play_arrow" at bounding box center [299, 191] width 13 height 13
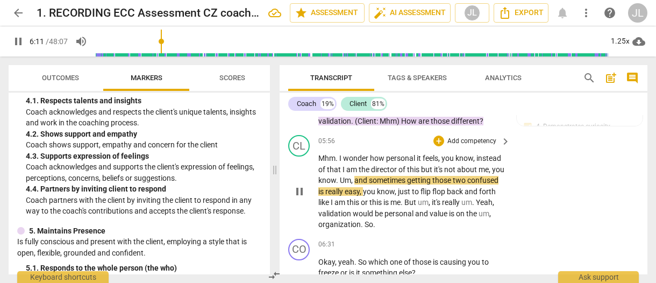
click at [299, 185] on span "pause" at bounding box center [299, 191] width 13 height 13
type input "372"
click at [492, 153] on p "Mhm . I wonder how personal it feels , you know , instead of that I am the dire…" at bounding box center [411, 191] width 186 height 77
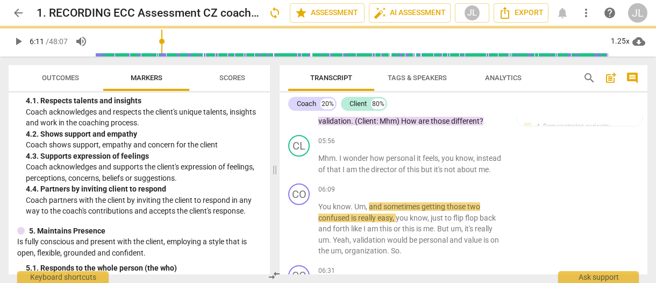
scroll to position [2058, 0]
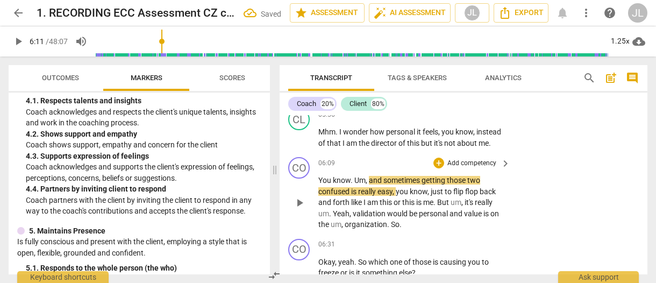
click at [319, 176] on span "You" at bounding box center [325, 180] width 15 height 9
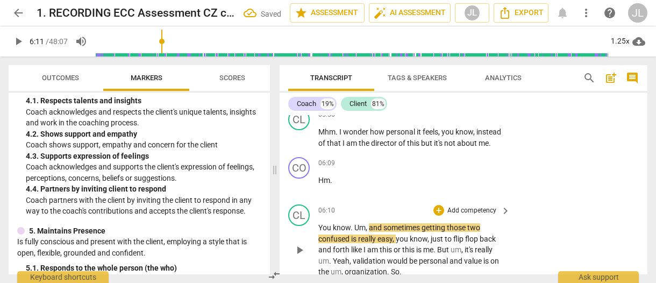
click at [322, 223] on span "You" at bounding box center [325, 227] width 15 height 9
drag, startPoint x: 333, startPoint y: 149, endPoint x: 318, endPoint y: 149, distance: 14.5
click at [318, 175] on p "Hm ." at bounding box center [411, 180] width 186 height 11
click at [340, 133] on div "+" at bounding box center [341, 132] width 11 height 11
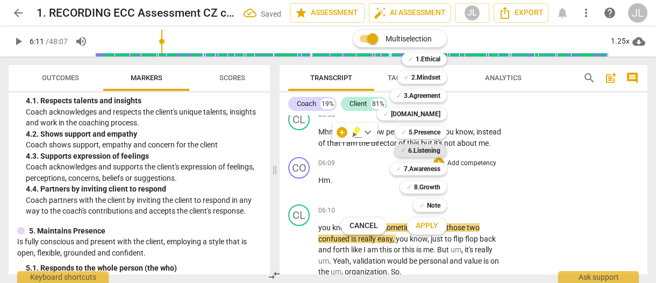
click at [440, 150] on b "6.Listening" at bounding box center [424, 150] width 32 height 13
click at [438, 227] on button "Apply" at bounding box center [427, 225] width 40 height 19
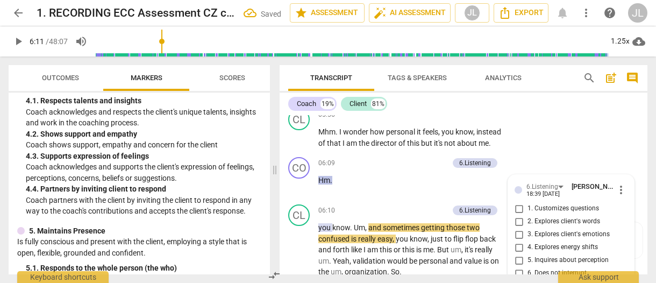
scroll to position [2146, 0]
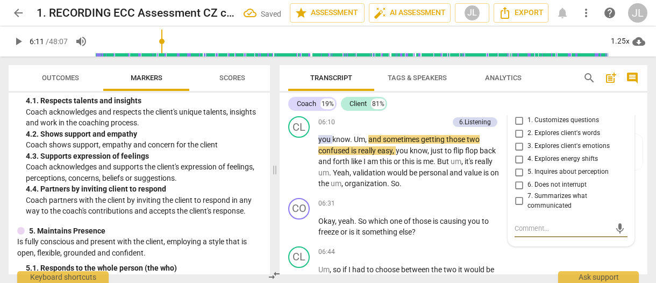
click at [516, 178] on input "6. Does not interrupt" at bounding box center [518, 184] width 17 height 13
checkbox input "true"
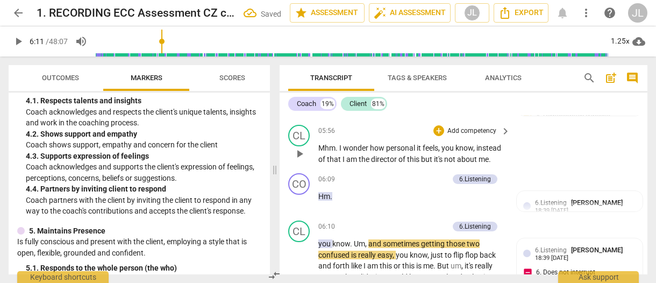
click at [491, 155] on span "." at bounding box center [489, 159] width 2 height 9
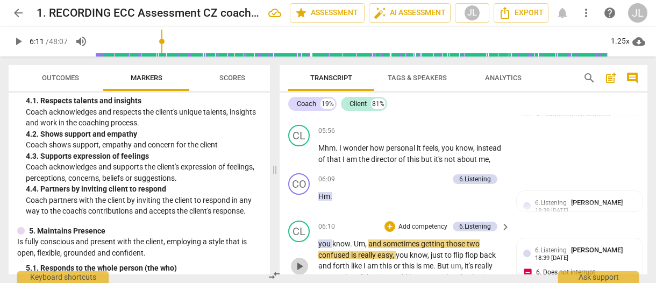
click at [302, 260] on span "play_arrow" at bounding box center [299, 266] width 13 height 13
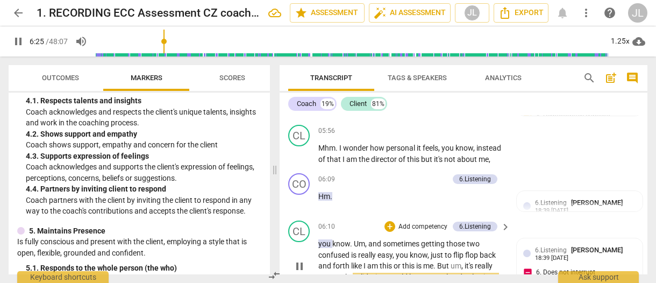
click at [330, 272] on span "." at bounding box center [331, 276] width 4 height 9
type input "387"
click at [297, 232] on div "CO play_arrow pause 00:01 + Add competency keyboard_arrow_right Well , good mor…" at bounding box center [463, 194] width 368 height 159
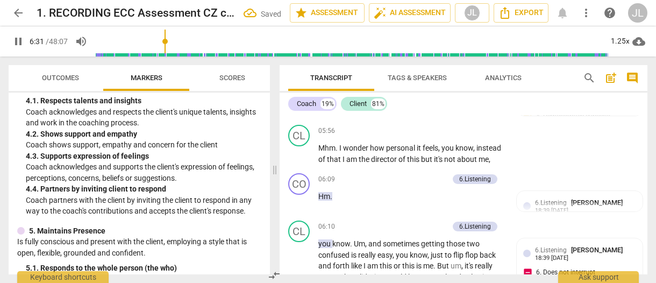
scroll to position [2213, 0]
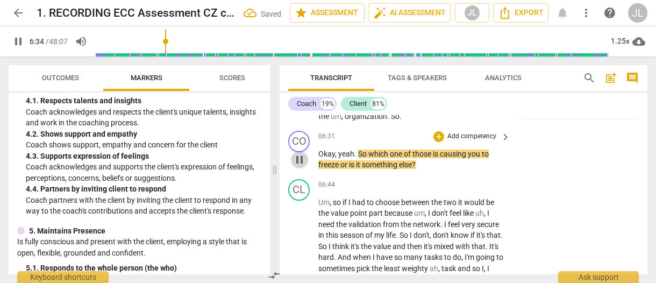
click at [298, 153] on span "pause" at bounding box center [299, 159] width 13 height 13
type input "395"
click at [338, 149] on span "yeah" at bounding box center [346, 153] width 16 height 9
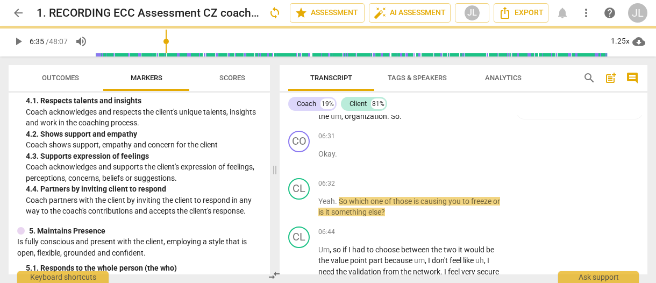
scroll to position [2260, 0]
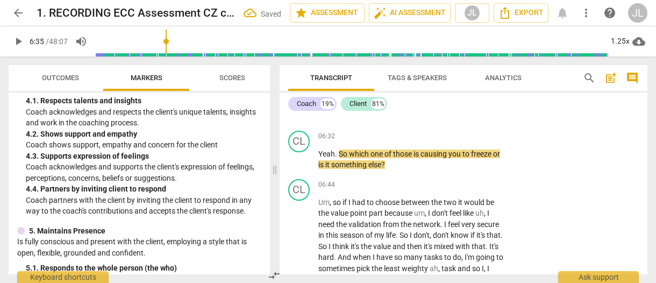
click at [338, 149] on span "." at bounding box center [337, 153] width 4 height 9
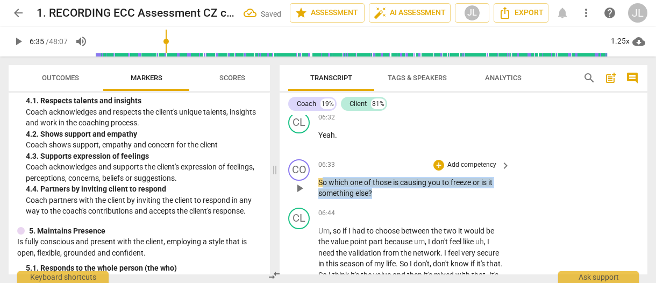
scroll to position [2271, 0]
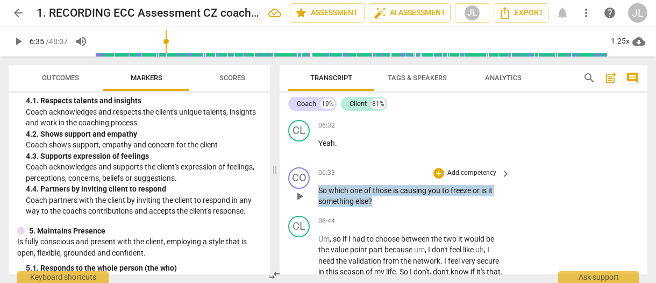
drag, startPoint x: 372, startPoint y: 131, endPoint x: 319, endPoint y: 156, distance: 58.4
click at [319, 185] on p "So which one of those is causing you to freeze or is it something else ?" at bounding box center [411, 196] width 186 height 22
click at [382, 155] on div "+" at bounding box center [382, 153] width 11 height 11
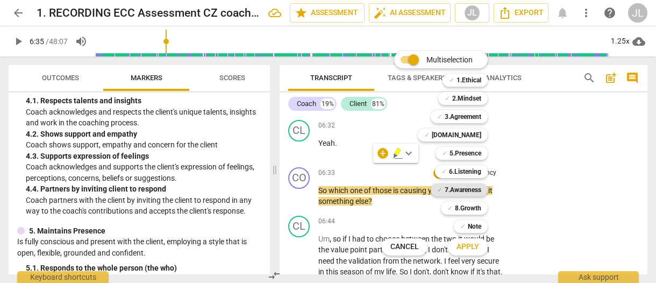
click at [468, 188] on b "7.Awareness" at bounding box center [462, 189] width 37 height 13
click at [469, 157] on b "5.Presence" at bounding box center [465, 153] width 32 height 13
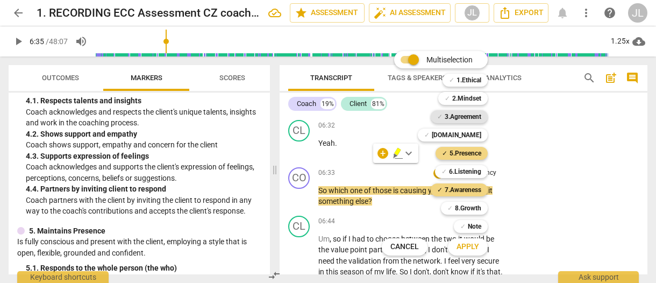
click at [470, 116] on b "3.Agreement" at bounding box center [462, 116] width 37 height 13
click at [472, 132] on b "4.Trust" at bounding box center [456, 134] width 49 height 13
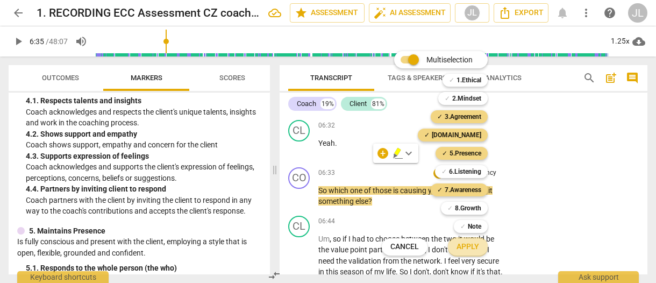
click at [466, 251] on span "Apply" at bounding box center [467, 246] width 23 height 11
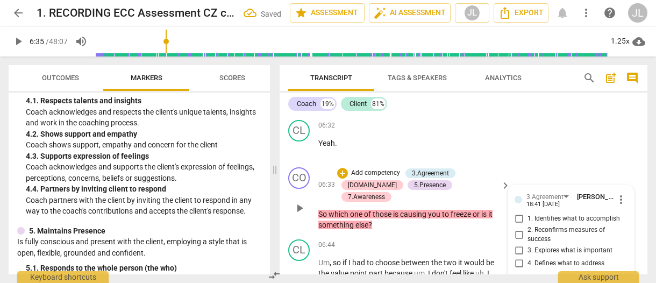
click at [516, 212] on input "1. Identifies what to accomplish" at bounding box center [518, 218] width 17 height 13
checkbox input "true"
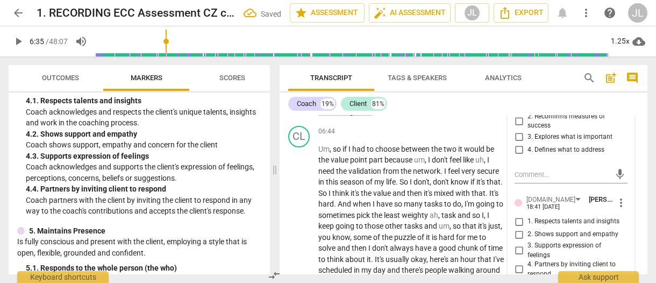
scroll to position [2400, 0]
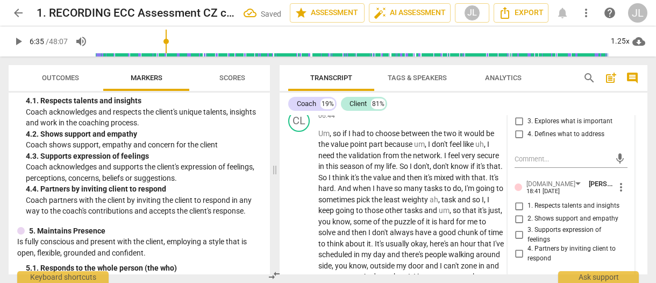
click at [516, 228] on input "3. Supports expression of feelings" at bounding box center [518, 234] width 17 height 13
checkbox input "true"
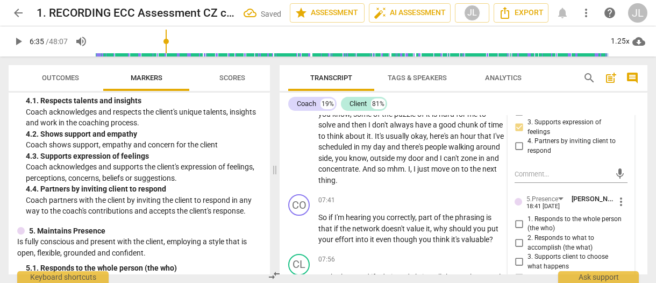
scroll to position [2529, 0]
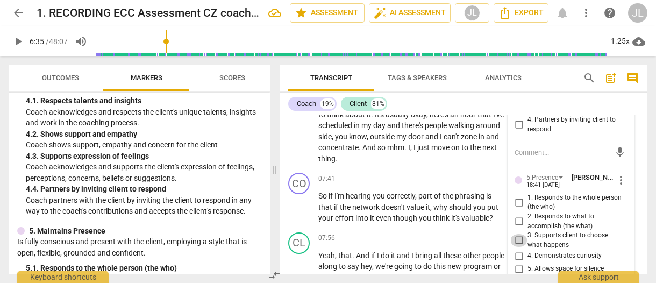
click at [515, 234] on input "3. Supports client to choose what happens" at bounding box center [518, 240] width 17 height 13
checkbox input "true"
click at [518, 196] on input "1. Responds to the whole person (the who)" at bounding box center [518, 202] width 17 height 13
checkbox input "true"
click at [517, 249] on input "4. Demonstrates curiosity" at bounding box center [518, 255] width 17 height 13
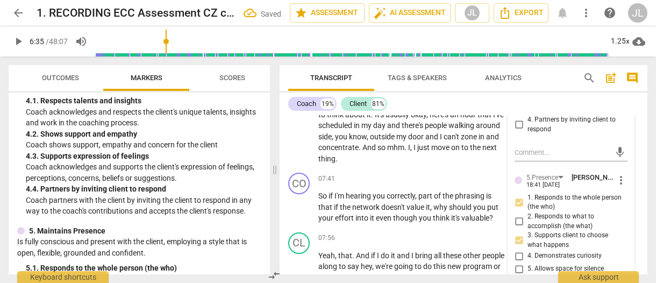
checkbox input "true"
click at [622, 262] on div "5. Allows space for silence" at bounding box center [570, 268] width 113 height 13
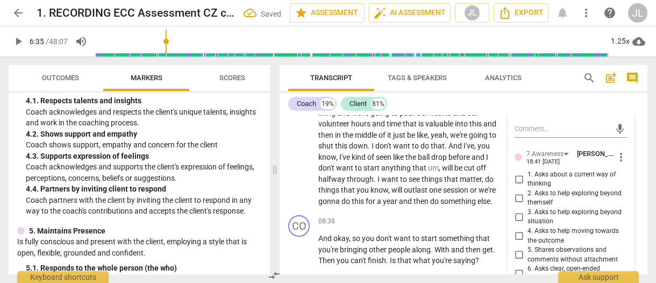
scroll to position [2701, 0]
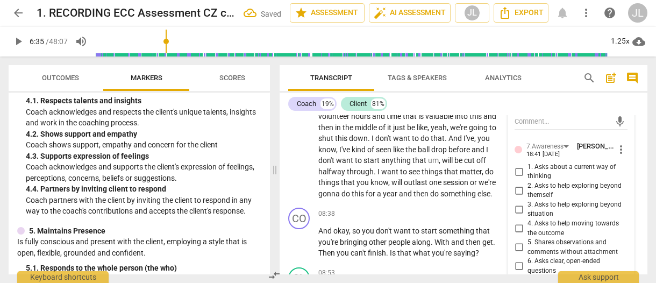
click at [517, 275] on input "7. Uses concise language" at bounding box center [518, 281] width 17 height 13
checkbox input "true"
click at [516, 260] on input "6. Asks clear, open-ended questions" at bounding box center [518, 266] width 17 height 13
checkbox input "true"
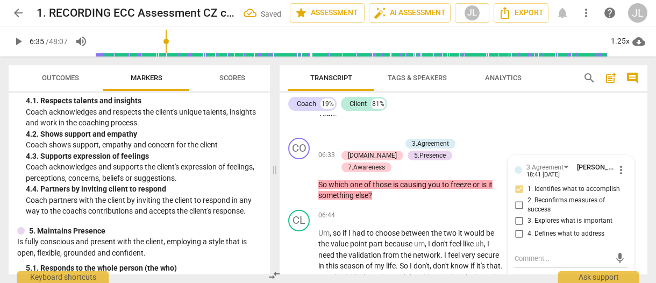
scroll to position [2335, 0]
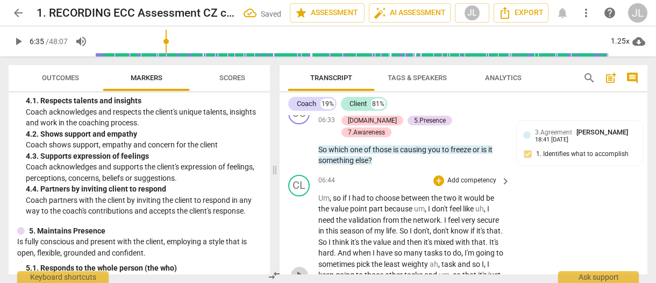
click at [299, 269] on span "play_arrow" at bounding box center [299, 275] width 13 height 13
click at [299, 269] on span "pause" at bounding box center [299, 275] width 13 height 13
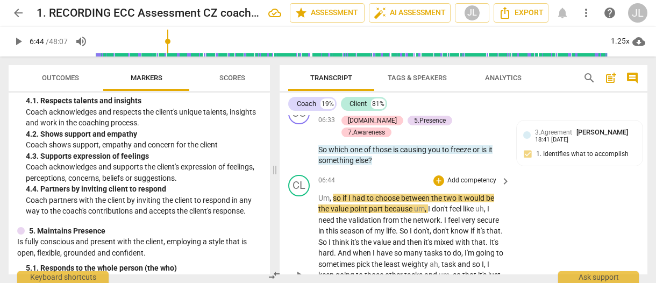
click at [299, 269] on span "play_arrow" at bounding box center [299, 275] width 13 height 13
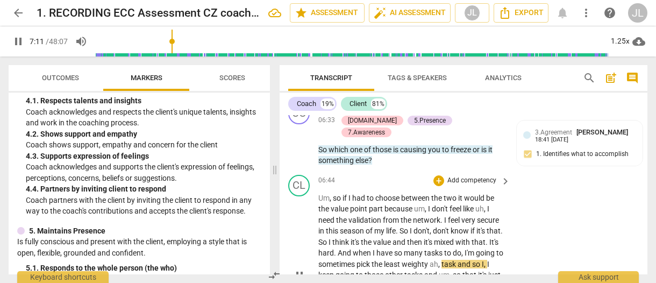
click at [297, 269] on span "pause" at bounding box center [299, 275] width 13 height 13
type input "431"
click at [423, 238] on span "then" at bounding box center [415, 242] width 17 height 9
click at [487, 238] on span "." at bounding box center [489, 242] width 4 height 9
click at [299, 269] on span "play_arrow" at bounding box center [299, 275] width 13 height 13
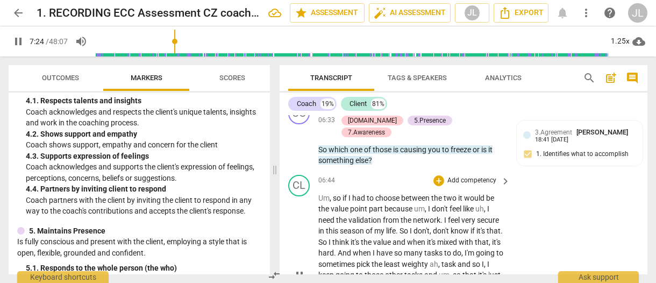
drag, startPoint x: 298, startPoint y: 234, endPoint x: 355, endPoint y: 209, distance: 61.6
click at [298, 269] on span "pause" at bounding box center [299, 275] width 13 height 13
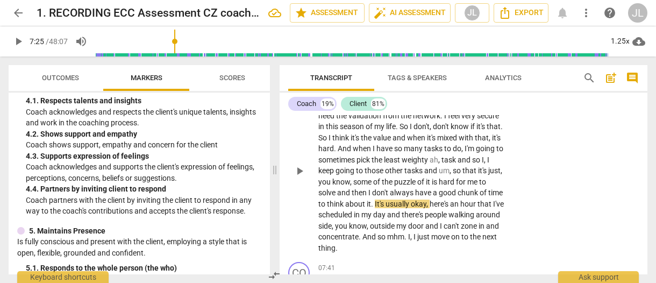
click at [301, 164] on span "play_arrow" at bounding box center [299, 170] width 13 height 13
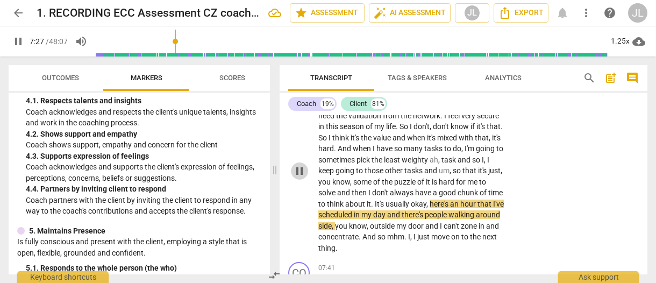
click at [301, 164] on span "pause" at bounding box center [299, 170] width 13 height 13
type input "448"
click at [426, 199] on span "okay" at bounding box center [419, 203] width 16 height 9
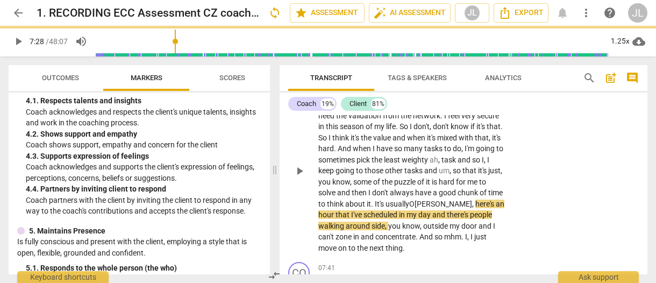
click at [298, 135] on div "play_arrow pause" at bounding box center [304, 171] width 27 height 159
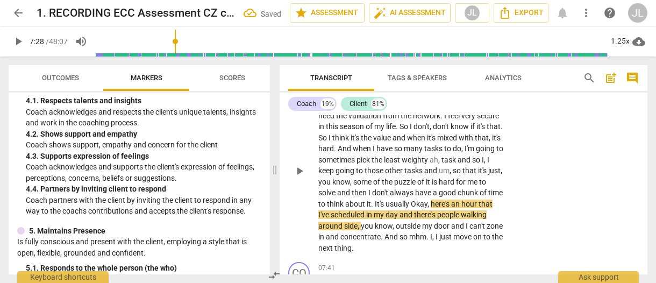
click at [298, 164] on span "play_arrow" at bounding box center [299, 170] width 13 height 13
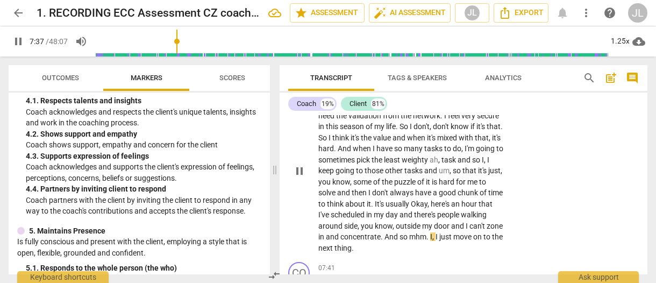
drag, startPoint x: 298, startPoint y: 126, endPoint x: 397, endPoint y: 148, distance: 100.7
click at [298, 164] on span "pause" at bounding box center [299, 170] width 13 height 13
type input "458"
click at [426, 232] on span "mhm" at bounding box center [417, 236] width 17 height 9
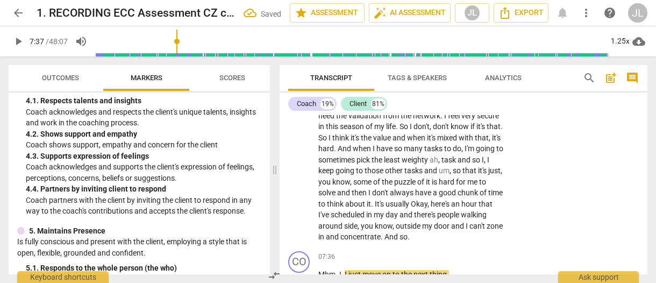
scroll to position [2476, 0]
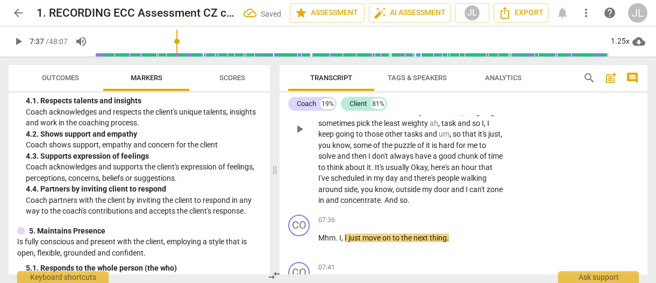
click at [446, 155] on p "Um , so if I had to choose between the two it would be the value point part bec…" at bounding box center [411, 129] width 186 height 154
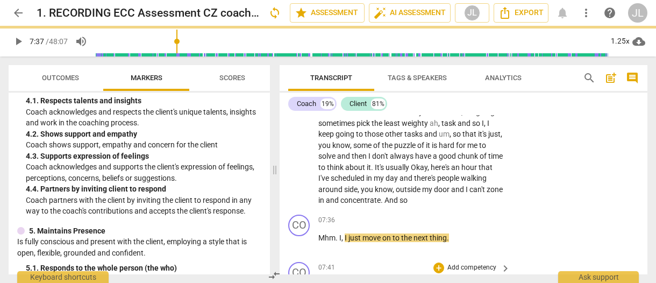
click at [340, 257] on div "CO play_arrow pause 07:41 + Add competency keyboard_arrow_right So if I'm heari…" at bounding box center [463, 287] width 368 height 60
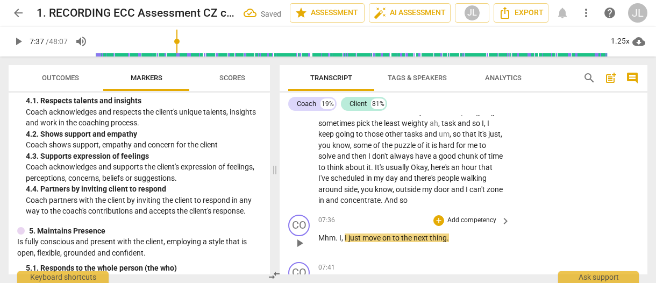
click at [338, 233] on span "." at bounding box center [337, 237] width 4 height 9
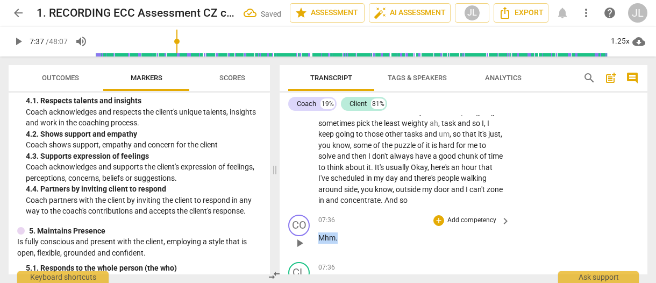
drag, startPoint x: 337, startPoint y: 192, endPoint x: 317, endPoint y: 192, distance: 20.4
click at [317, 210] on div "CO play_arrow pause 07:36 + Add competency keyboard_arrow_right Mhm ." at bounding box center [463, 233] width 368 height 47
click at [347, 179] on div "+" at bounding box center [347, 177] width 11 height 11
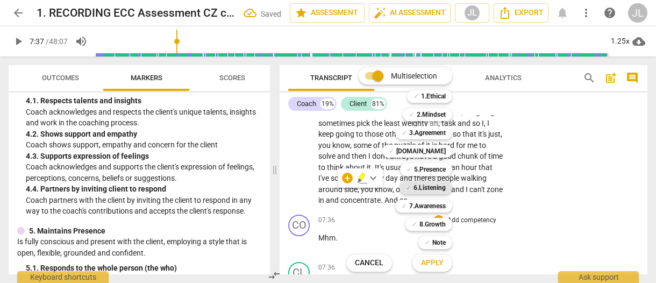
click at [430, 186] on b "6.Listening" at bounding box center [429, 187] width 32 height 13
click at [436, 261] on span "Apply" at bounding box center [432, 262] width 23 height 11
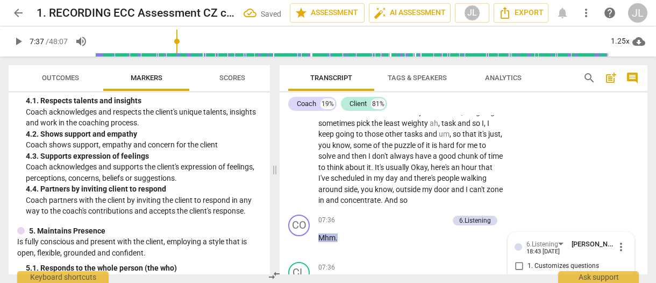
scroll to position [2609, 0]
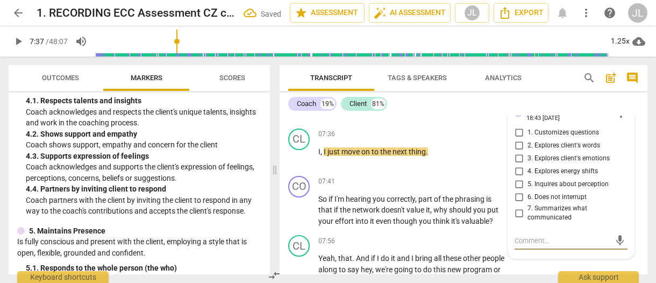
click at [517, 191] on input "6. Does not interrupt" at bounding box center [518, 197] width 17 height 13
checkbox input "true"
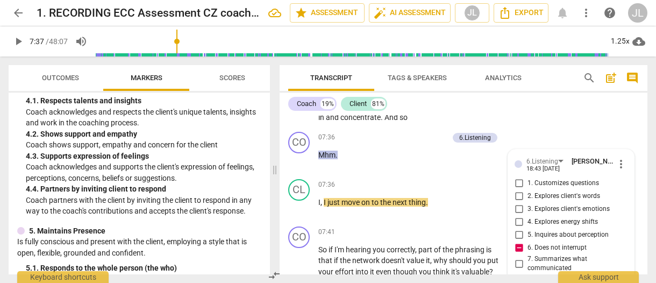
scroll to position [2594, 0]
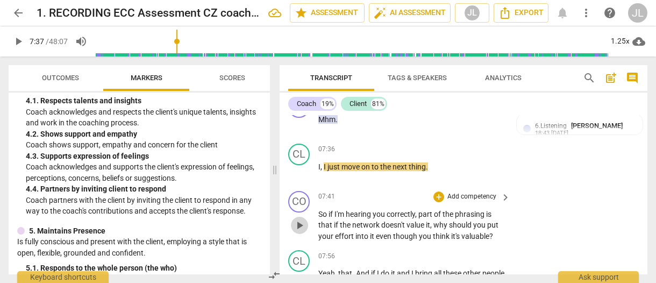
click at [299, 219] on span "play_arrow" at bounding box center [299, 225] width 13 height 13
click at [300, 219] on span "pause" at bounding box center [299, 225] width 13 height 13
type input "476"
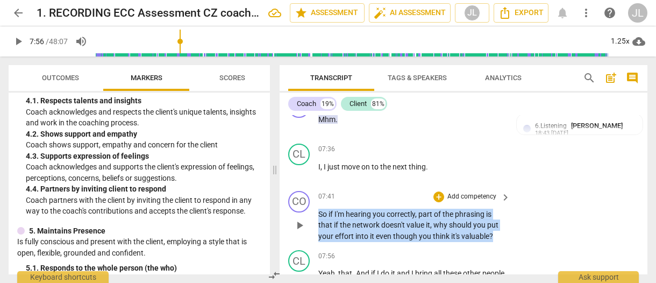
drag, startPoint x: 493, startPoint y: 189, endPoint x: 316, endPoint y: 171, distance: 178.2
click at [316, 186] on div "CO play_arrow pause 07:41 + Add competency keyboard_arrow_right So if I'm heari…" at bounding box center [463, 216] width 368 height 60
click at [504, 178] on div "+" at bounding box center [503, 176] width 11 height 11
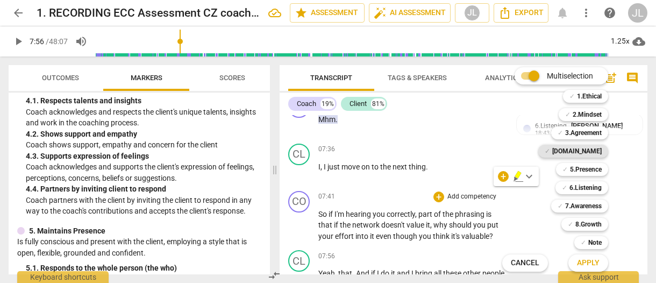
click at [587, 154] on b "4.Trust" at bounding box center [576, 151] width 49 height 13
click at [587, 188] on b "6.Listening" at bounding box center [585, 187] width 32 height 13
click at [590, 264] on span "Apply" at bounding box center [588, 262] width 23 height 11
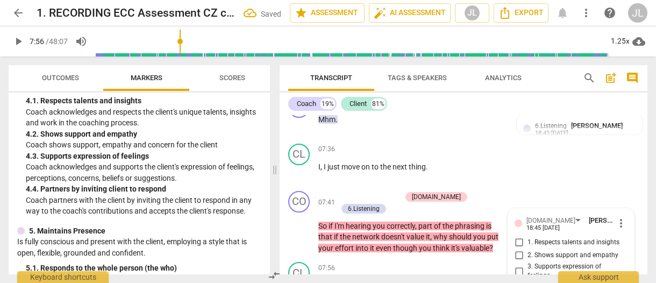
scroll to position [2597, 0]
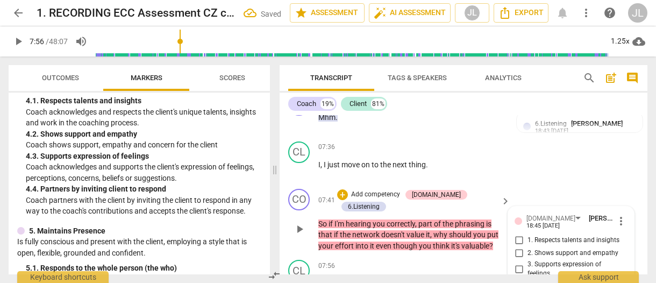
click at [517, 282] on input "4. Partners by inviting client to respond" at bounding box center [518, 288] width 17 height 13
checkbox input "true"
click at [622, 278] on div "4. Partners by inviting client to respond" at bounding box center [570, 287] width 113 height 19
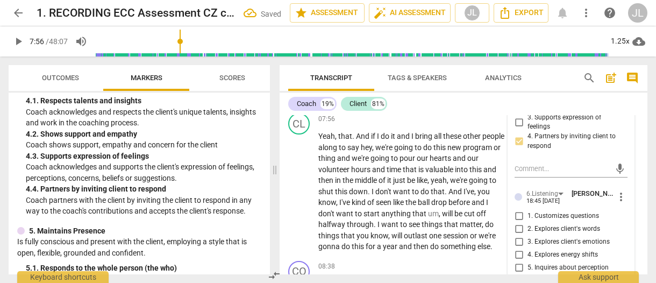
scroll to position [2747, 0]
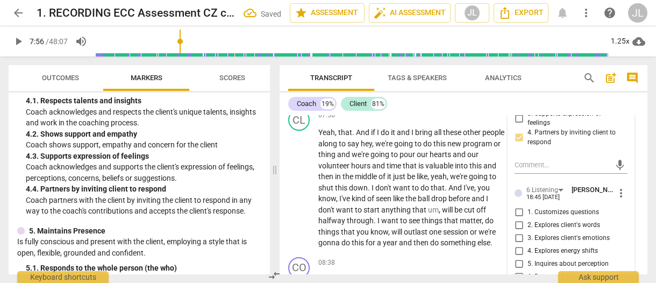
checkbox input "true"
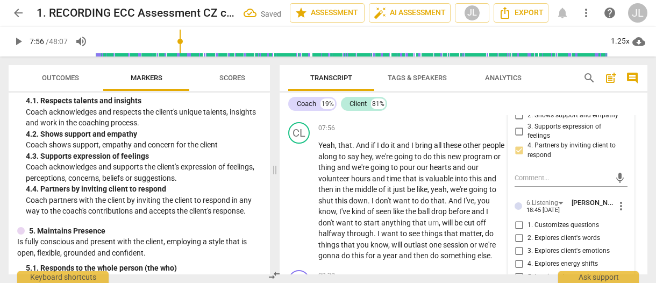
scroll to position [2699, 0]
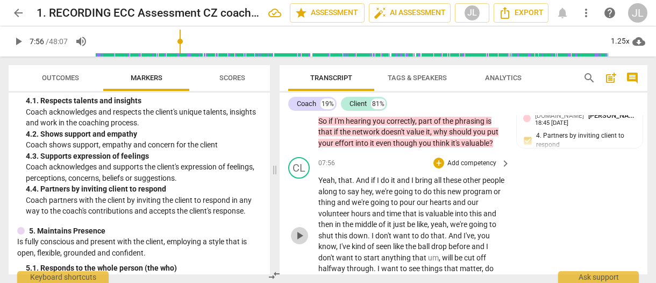
click at [296, 229] on span "play_arrow" at bounding box center [299, 235] width 13 height 13
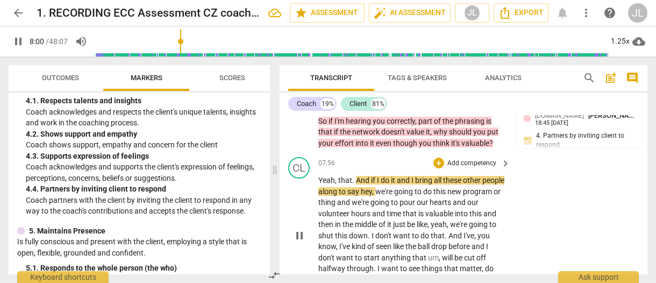
click at [353, 176] on span "." at bounding box center [354, 180] width 4 height 9
type input "481"
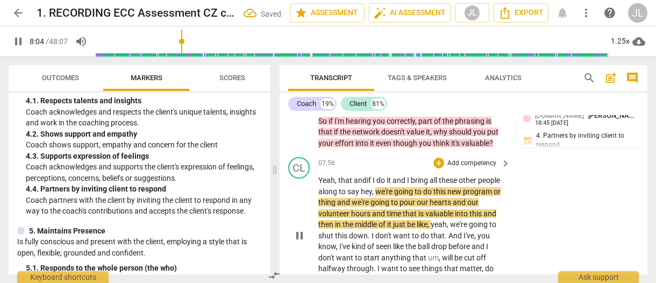
click at [372, 187] on span "hey" at bounding box center [366, 191] width 11 height 9
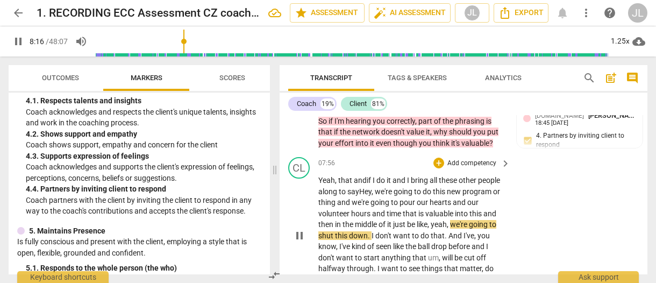
click at [447, 220] on span "yeah" at bounding box center [438, 224] width 16 height 9
click at [300, 229] on span "pause" at bounding box center [299, 235] width 13 height 13
click at [373, 264] on span "through" at bounding box center [360, 268] width 27 height 9
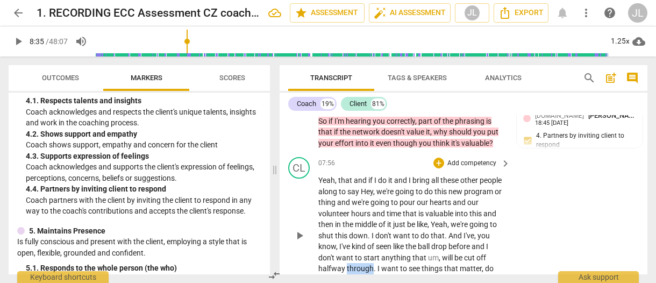
click at [373, 264] on span "through" at bounding box center [360, 268] width 27 height 9
click at [301, 229] on span "pause" at bounding box center [299, 235] width 13 height 13
type input "515"
click at [366, 275] on span "you" at bounding box center [363, 279] width 14 height 9
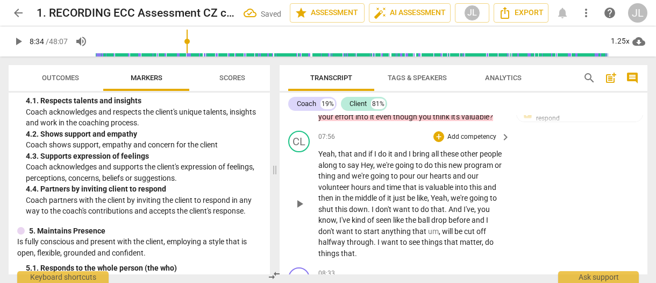
click at [367, 195] on p "Yeah , that and if I do it and I bring all these other people along to say Hey …" at bounding box center [411, 203] width 186 height 110
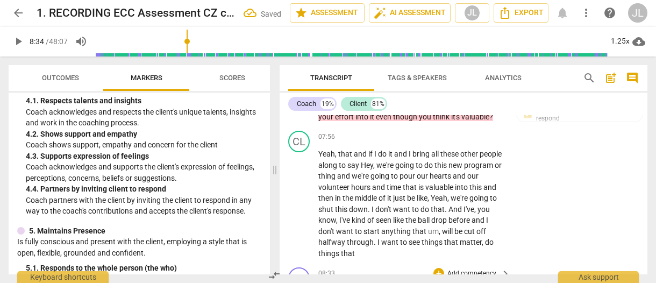
drag, startPoint x: 337, startPoint y: 232, endPoint x: 318, endPoint y: 232, distance: 19.9
click at [318, 263] on div "CO play_arrow pause 08:33 + Add competency keyboard_arrow_right Mhm ." at bounding box center [463, 286] width 368 height 47
click at [347, 219] on div "+" at bounding box center [347, 218] width 11 height 11
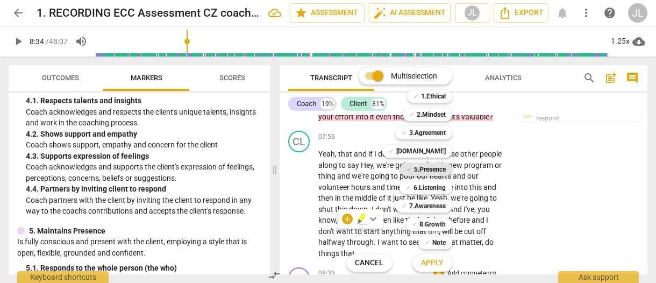
click at [443, 166] on b "5.Presence" at bounding box center [430, 169] width 32 height 13
click at [441, 166] on b "5.Presence" at bounding box center [430, 169] width 32 height 13
click at [437, 186] on b "6.Listening" at bounding box center [429, 187] width 32 height 13
click at [441, 259] on span "Apply" at bounding box center [432, 262] width 23 height 11
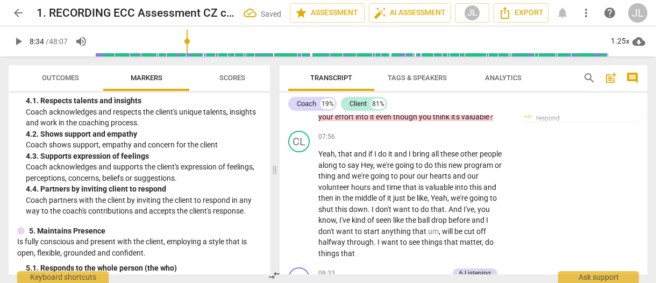
scroll to position [2900, 0]
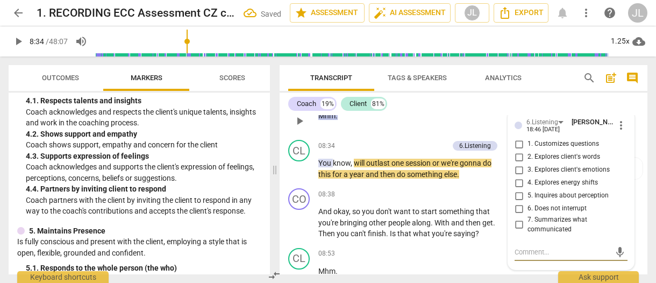
click at [519, 202] on input "6. Does not interrupt" at bounding box center [518, 208] width 17 height 13
checkbox input "true"
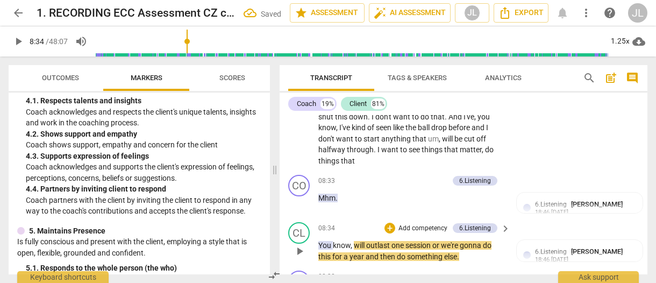
click at [324, 241] on span "You" at bounding box center [325, 245] width 15 height 9
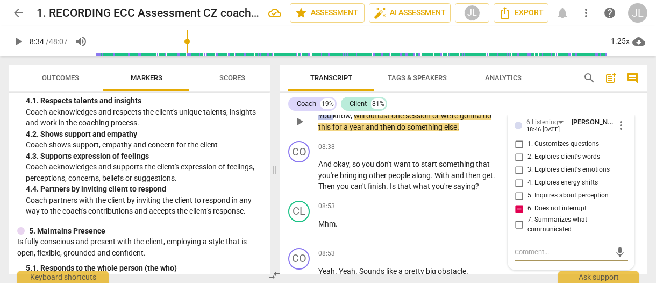
scroll to position [2783, 0]
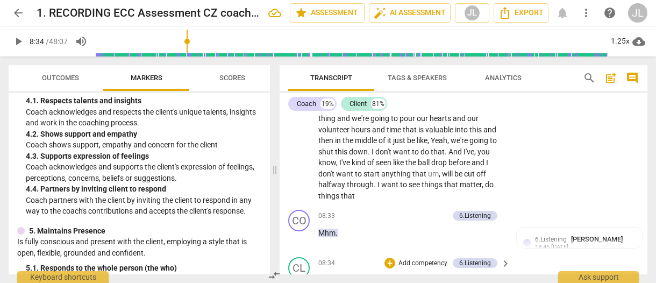
click at [346, 276] on span "know" at bounding box center [342, 280] width 18 height 9
click at [299, 279] on span "play_arrow" at bounding box center [299, 285] width 13 height 13
click at [299, 279] on span "pause" at bounding box center [299, 285] width 13 height 13
type input "522"
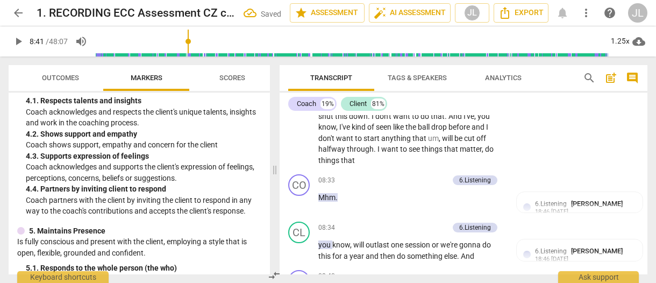
scroll to position [2853, 0]
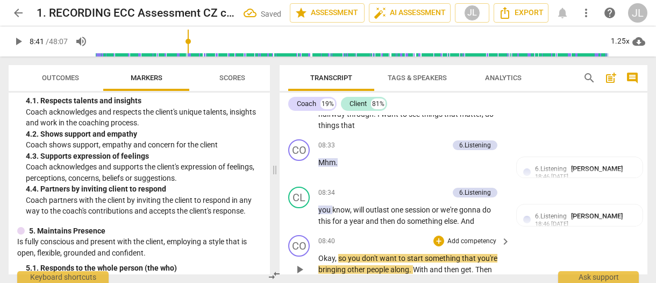
click at [299, 263] on span "play_arrow" at bounding box center [299, 269] width 13 height 13
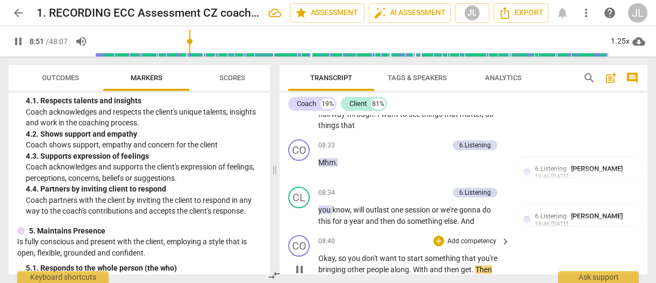
drag, startPoint x: 303, startPoint y: 214, endPoint x: 395, endPoint y: 231, distance: 94.4
click at [303, 263] on span "pause" at bounding box center [299, 269] width 13 height 13
type input "532"
click at [412, 265] on span "." at bounding box center [411, 269] width 4 height 9
click at [470, 265] on span "." at bounding box center [469, 269] width 4 height 9
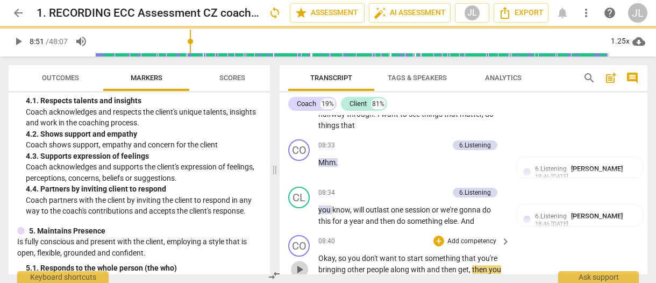
click at [297, 263] on span "play_arrow" at bounding box center [299, 269] width 13 height 13
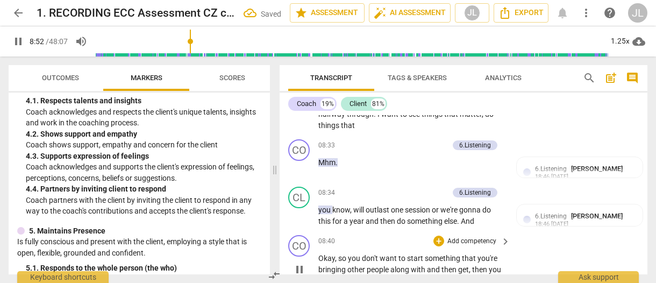
click at [300, 263] on span "pause" at bounding box center [299, 269] width 13 height 13
type input "533"
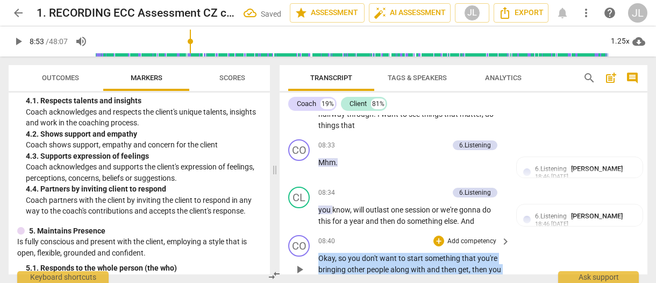
drag, startPoint x: 450, startPoint y: 223, endPoint x: 311, endPoint y: 200, distance: 141.0
click at [311, 231] on div "CO play_arrow pause 08:40 + Add competency keyboard_arrow_right Okay , so you d…" at bounding box center [463, 261] width 368 height 60
click at [454, 207] on div "+" at bounding box center [455, 208] width 11 height 11
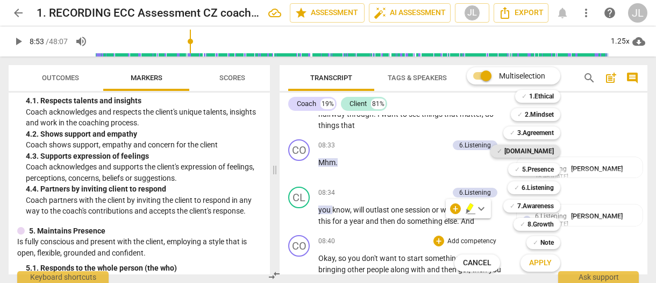
click at [544, 152] on b "4.Trust" at bounding box center [528, 151] width 49 height 13
click at [544, 183] on b "6.Listening" at bounding box center [537, 187] width 32 height 13
click at [553, 262] on button "Apply" at bounding box center [540, 262] width 40 height 19
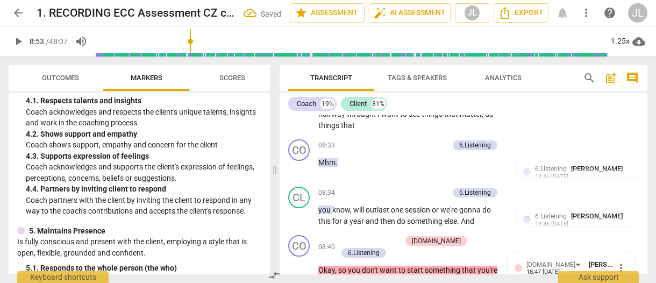
scroll to position [2963, 0]
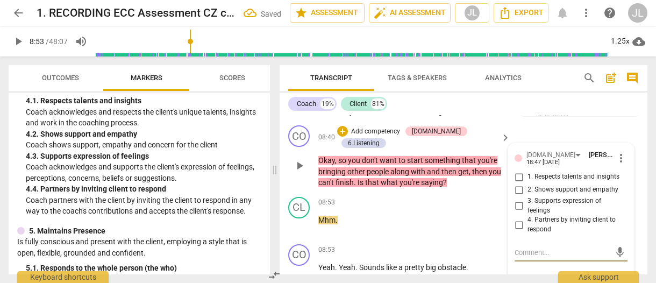
click at [517, 218] on input "4. Partners by inviting client to respond" at bounding box center [518, 224] width 17 height 13
checkbox input "true"
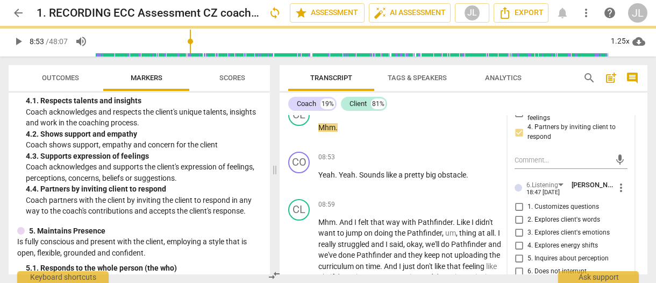
scroll to position [3070, 0]
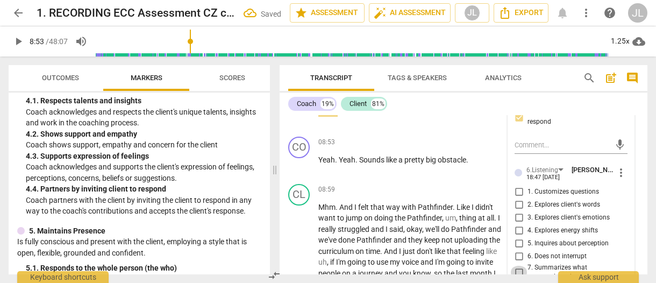
click at [519, 265] on input "7. Summarizes what communicated" at bounding box center [518, 271] width 17 height 13
checkbox input "true"
click at [294, 76] on span "Transcript" at bounding box center [331, 78] width 86 height 15
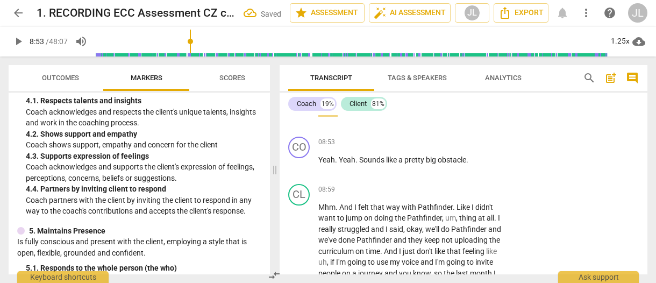
scroll to position [2994, 0]
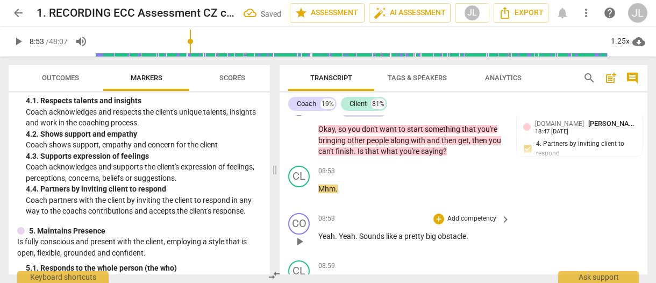
click at [302, 235] on span "play_arrow" at bounding box center [299, 241] width 13 height 13
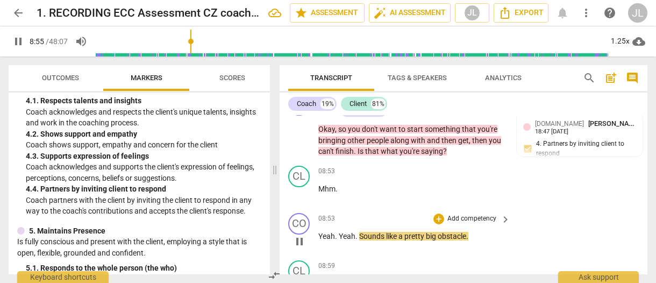
drag, startPoint x: 302, startPoint y: 174, endPoint x: 308, endPoint y: 171, distance: 7.0
click at [302, 235] on span "pause" at bounding box center [299, 241] width 13 height 13
click at [319, 232] on span "Yeah" at bounding box center [326, 236] width 17 height 9
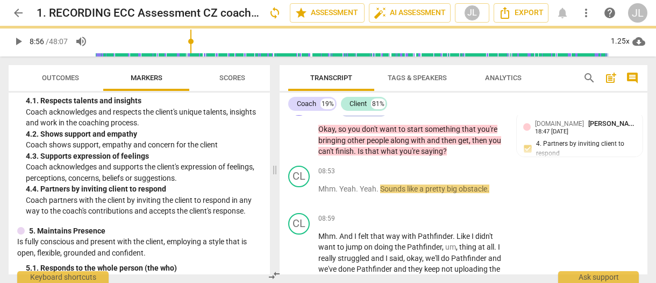
scroll to position [2947, 0]
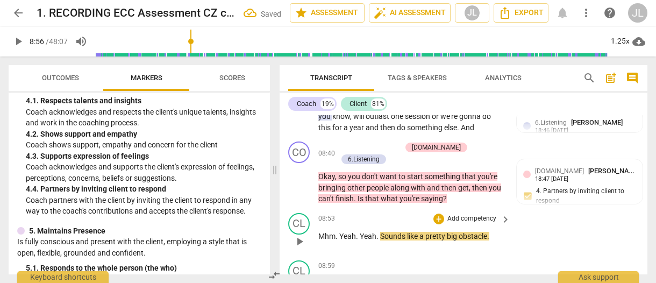
click at [381, 232] on span "Sounds" at bounding box center [393, 236] width 27 height 9
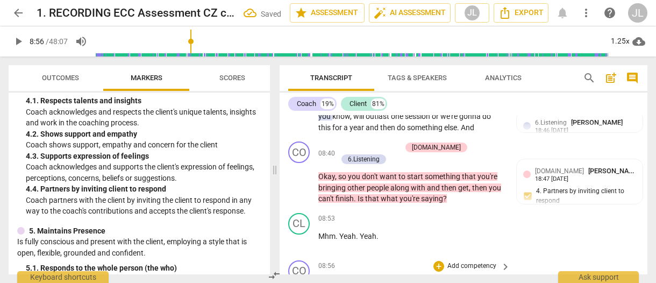
type input "541"
drag, startPoint x: 435, startPoint y: 215, endPoint x: 317, endPoint y: 211, distance: 117.7
click at [317, 256] on div "CO play_arrow pause 08:56 + Add competency keyboard_arrow_right Sounds like a p…" at bounding box center [463, 279] width 368 height 47
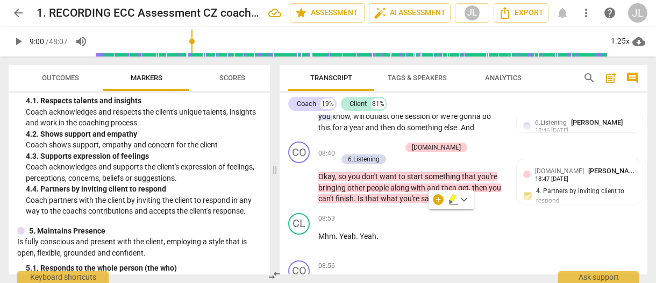
click at [443, 202] on div "+" at bounding box center [438, 199] width 11 height 11
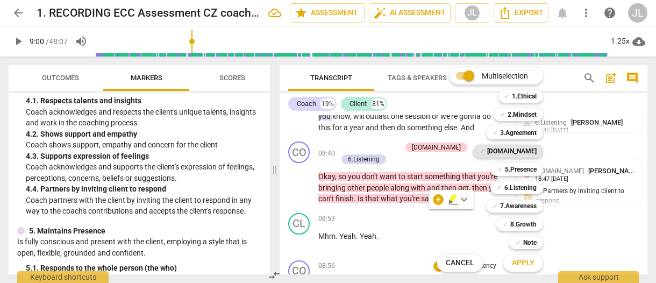
click at [528, 149] on b "4.Trust" at bounding box center [511, 151] width 49 height 13
click at [525, 205] on b "7.Awareness" at bounding box center [518, 205] width 37 height 13
click at [527, 263] on span "Apply" at bounding box center [523, 262] width 23 height 11
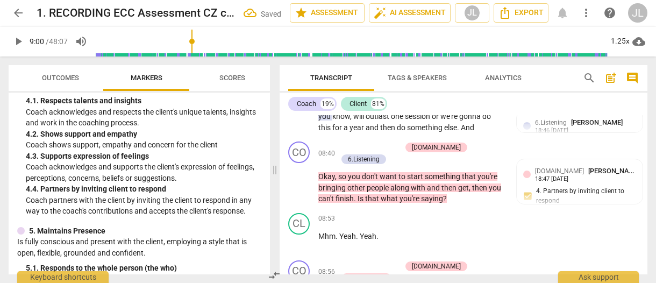
scroll to position [3069, 0]
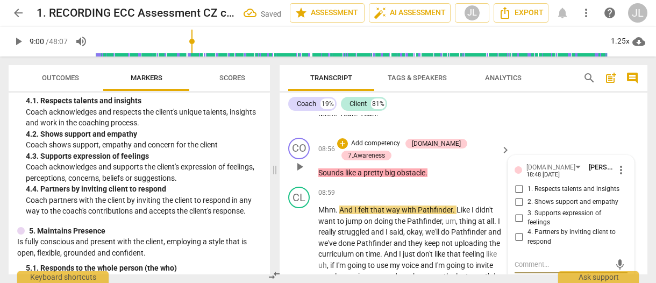
click at [516, 211] on input "3. Supports expression of feelings" at bounding box center [518, 217] width 17 height 13
checkbox input "true"
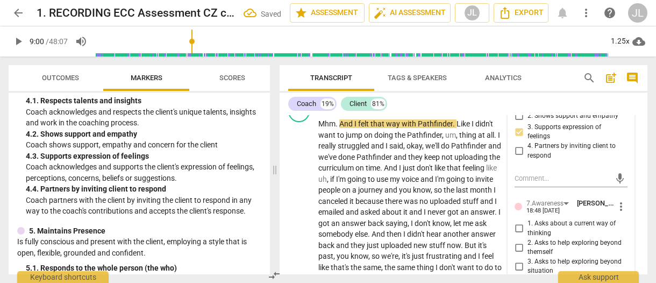
scroll to position [3177, 0]
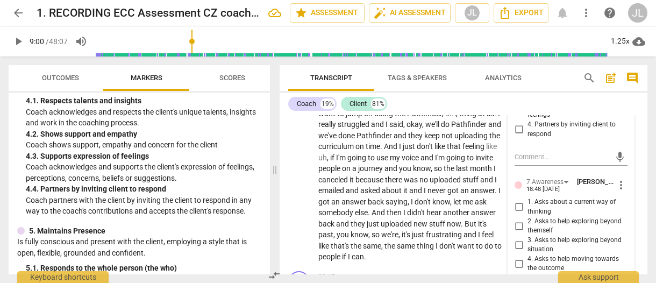
click at [519, 276] on input "5. Shares observations and comments without attachment" at bounding box center [518, 282] width 17 height 13
checkbox input "true"
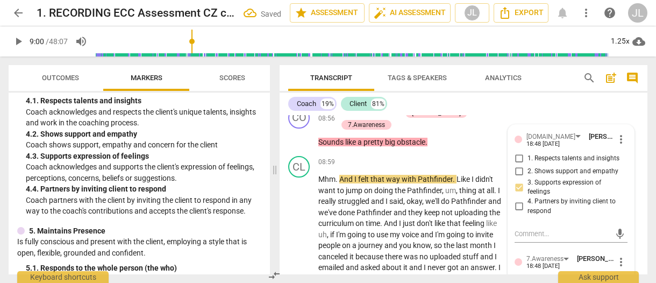
scroll to position [3030, 0]
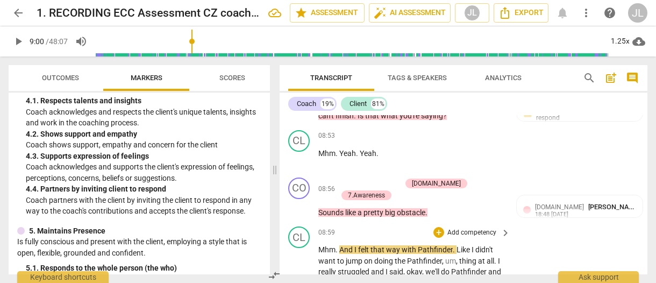
drag, startPoint x: 300, startPoint y: 254, endPoint x: 353, endPoint y: 234, distance: 57.0
type input "555"
click at [411, 267] on span "okay" at bounding box center [414, 271] width 16 height 9
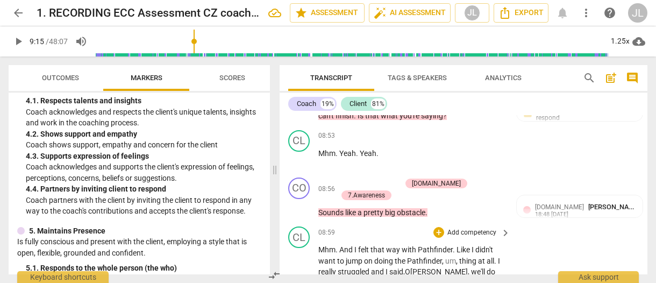
drag, startPoint x: 301, startPoint y: 253, endPoint x: 327, endPoint y: 247, distance: 26.1
type input "563"
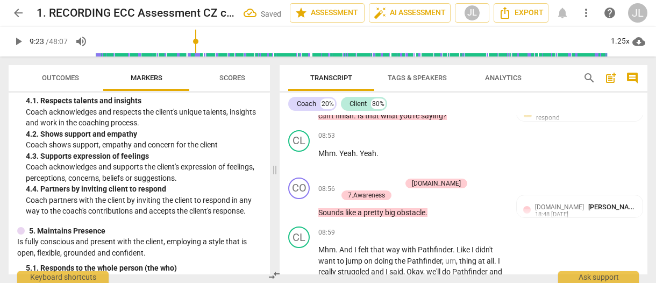
click at [385, 244] on p "Mhm . And I felt that way with Pathfinder . Like I didn't want to jump on doing…" at bounding box center [411, 282] width 186 height 77
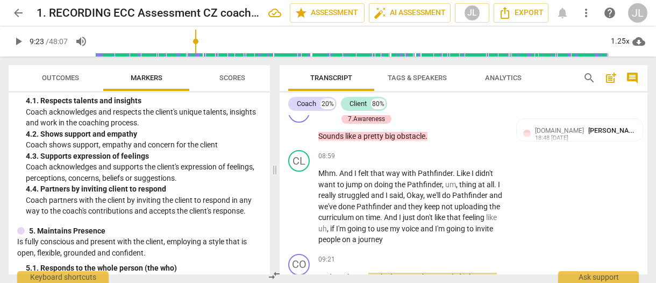
scroll to position [3070, 0]
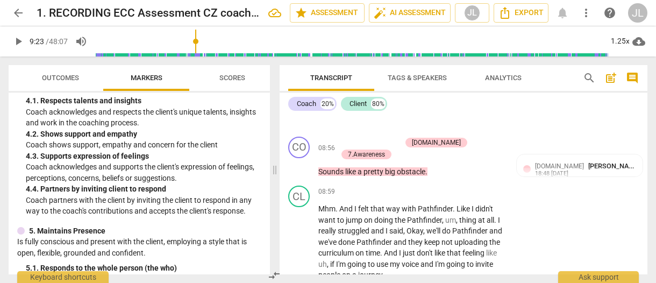
drag, startPoint x: 340, startPoint y: 243, endPoint x: 318, endPoint y: 244, distance: 21.5
click at [344, 227] on div "+" at bounding box center [347, 227] width 11 height 11
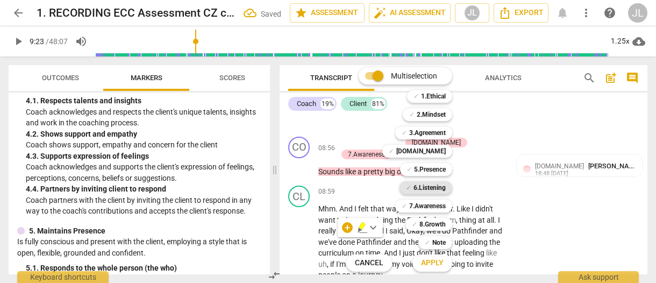
click at [431, 185] on b "6.Listening" at bounding box center [429, 187] width 32 height 13
click at [434, 262] on span "Apply" at bounding box center [432, 262] width 23 height 11
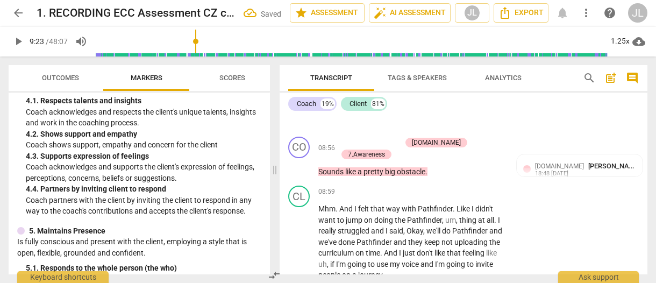
scroll to position [3253, 0]
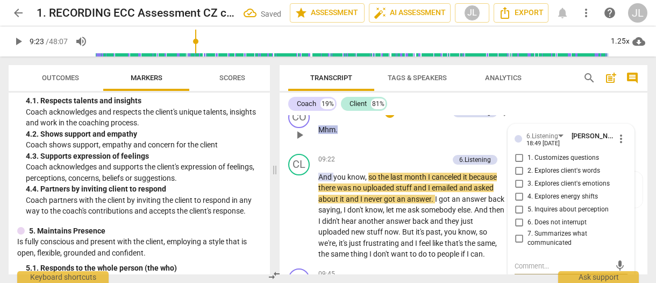
click at [517, 216] on input "6. Does not interrupt" at bounding box center [518, 222] width 17 height 13
checkbox input "true"
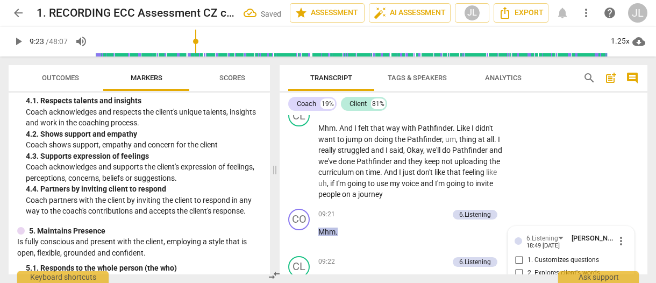
scroll to position [3187, 0]
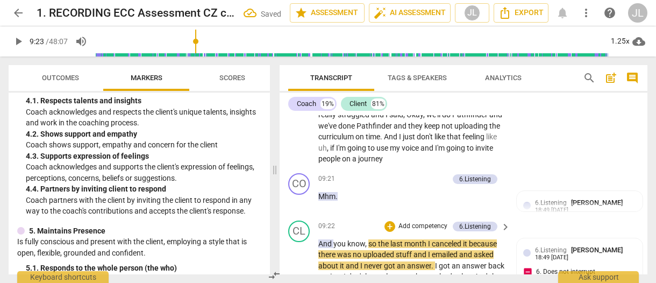
click at [342, 239] on span "you" at bounding box center [340, 243] width 14 height 9
click at [300, 276] on span "play_arrow" at bounding box center [299, 282] width 13 height 13
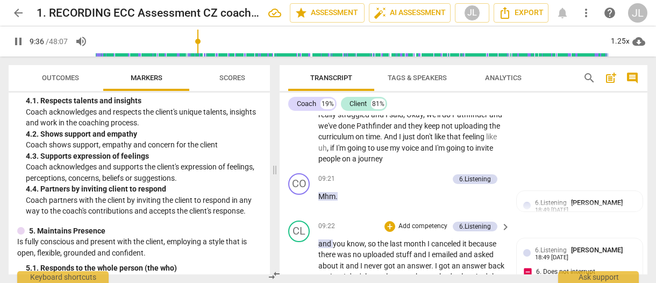
click at [300, 274] on button "pause" at bounding box center [299, 282] width 17 height 17
click at [354, 250] on span "no" at bounding box center [358, 254] width 10 height 9
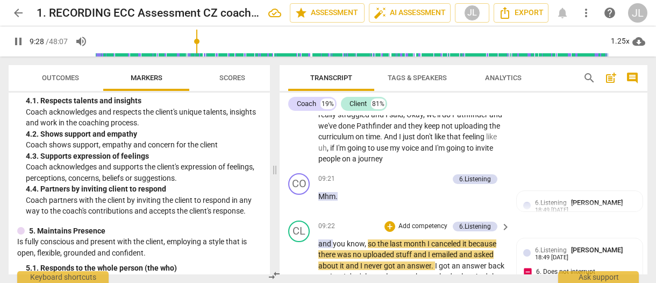
click at [298, 276] on span "pause" at bounding box center [299, 282] width 13 height 13
type input "569"
click at [346, 261] on span "and" at bounding box center [353, 265] width 15 height 9
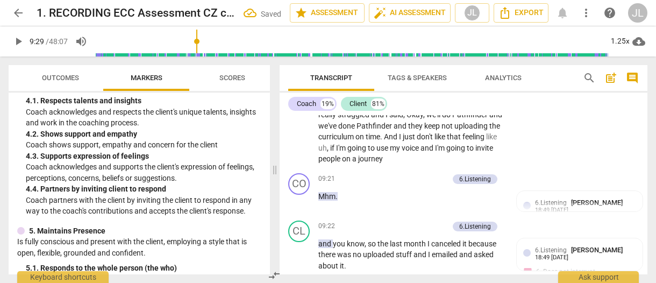
click at [346, 238] on p "and you know , so the last month I canceled it because there was no uploaded st…" at bounding box center [411, 254] width 186 height 33
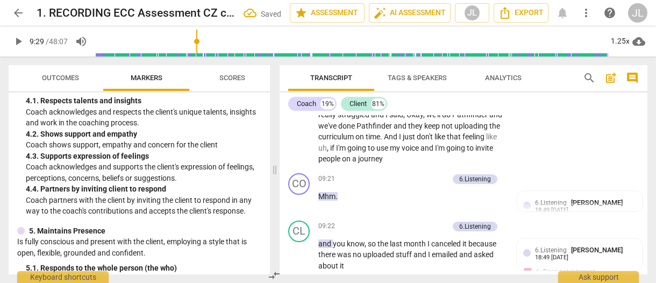
drag, startPoint x: 338, startPoint y: 232, endPoint x: 317, endPoint y: 237, distance: 22.2
click at [347, 218] on div "+" at bounding box center [347, 217] width 11 height 11
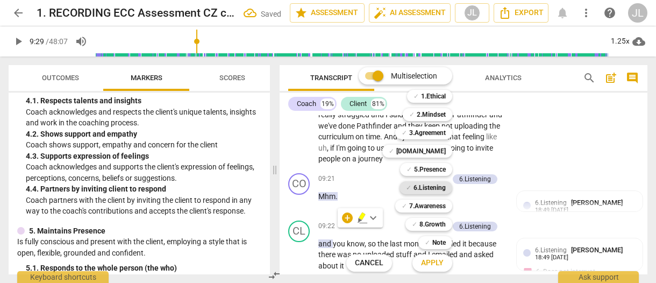
click at [433, 187] on b "6.Listening" at bounding box center [429, 187] width 32 height 13
click at [439, 261] on span "Apply" at bounding box center [432, 262] width 23 height 11
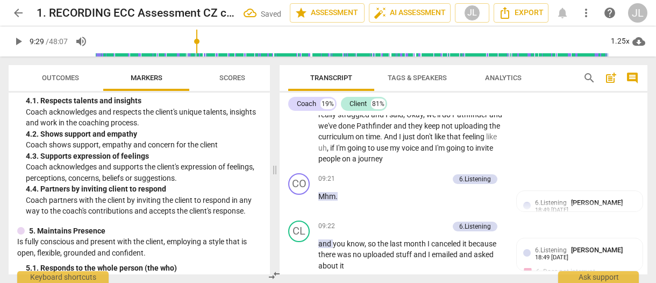
scroll to position [3360, 0]
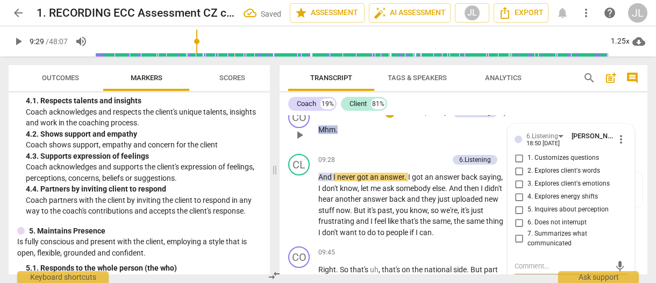
click at [518, 216] on input "6. Does not interrupt" at bounding box center [518, 222] width 17 height 13
checkbox input "true"
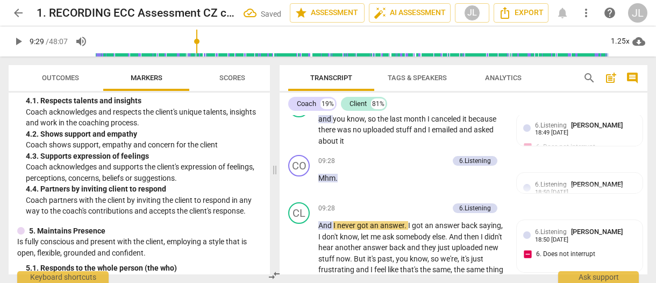
scroll to position [3347, 0]
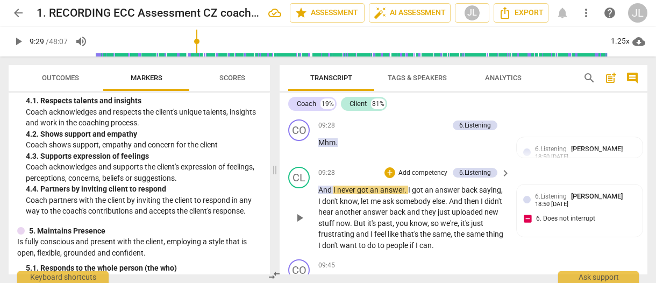
click at [343, 185] on span "never" at bounding box center [347, 189] width 20 height 9
click at [299, 212] on span "play_arrow" at bounding box center [299, 218] width 13 height 13
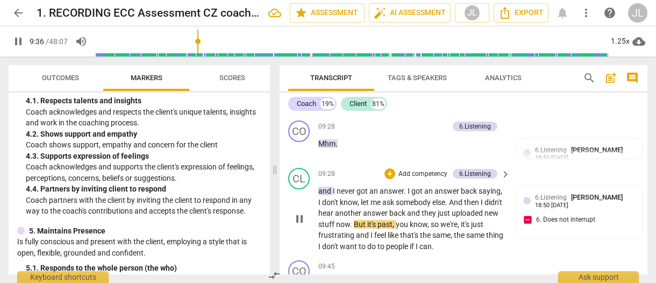
click at [300, 212] on span "pause" at bounding box center [299, 218] width 13 height 13
click at [335, 198] on span "don't" at bounding box center [331, 202] width 18 height 9
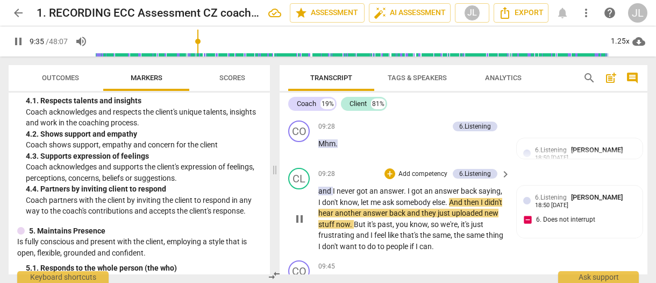
drag, startPoint x: 297, startPoint y: 150, endPoint x: 313, endPoint y: 148, distance: 16.3
click at [297, 212] on span "pause" at bounding box center [299, 218] width 13 height 13
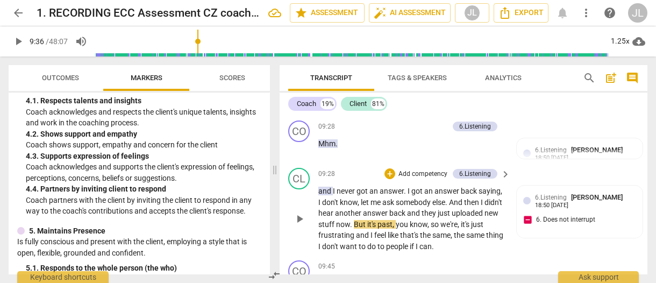
type input "576"
click at [437, 208] on span "they" at bounding box center [429, 212] width 16 height 9
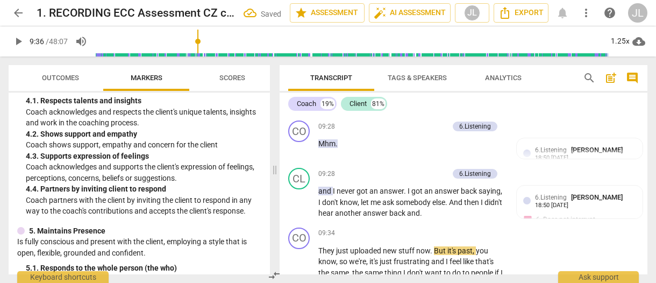
scroll to position [3383, 0]
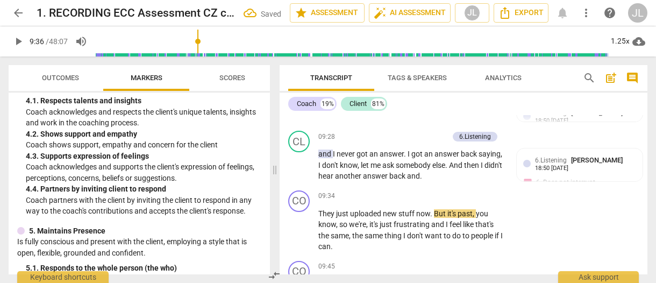
click at [647, 153] on div "Transcript Tags & Speakers Analytics search post_add comment Coach 19% Client 8…" at bounding box center [465, 169] width 380 height 226
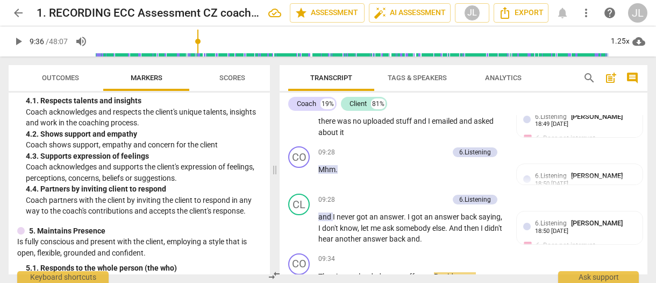
scroll to position [3284, 0]
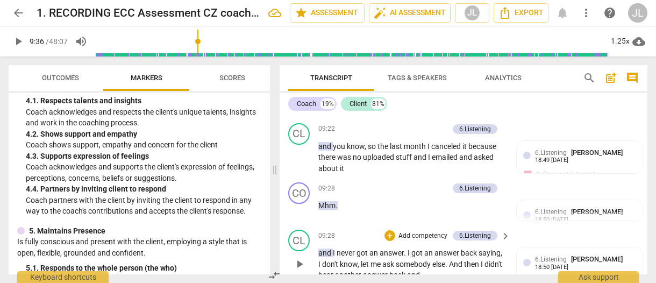
click at [442, 247] on p "and I never got an answer . I got an answer back saying , I don't know , let me…" at bounding box center [411, 263] width 186 height 33
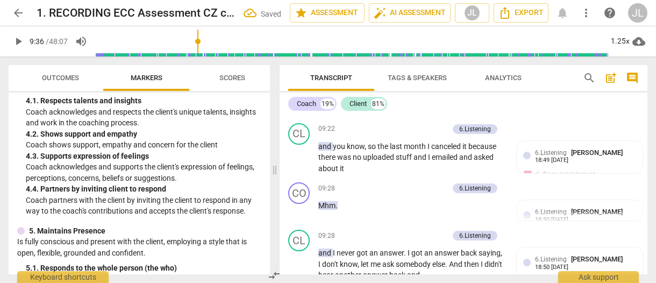
drag, startPoint x: 337, startPoint y: 241, endPoint x: 320, endPoint y: 239, distance: 17.3
drag, startPoint x: 320, startPoint y: 239, endPoint x: 342, endPoint y: 242, distance: 22.3
drag, startPoint x: 341, startPoint y: 242, endPoint x: 317, endPoint y: 240, distance: 24.2
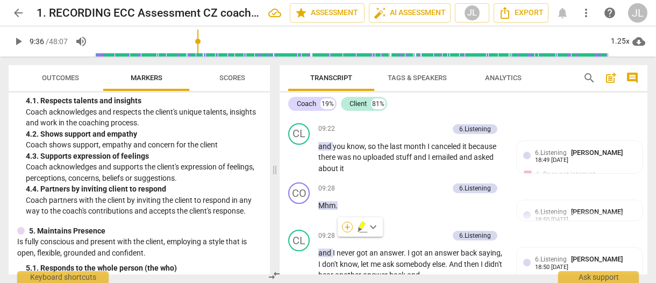
click at [348, 227] on div "+" at bounding box center [347, 226] width 11 height 11
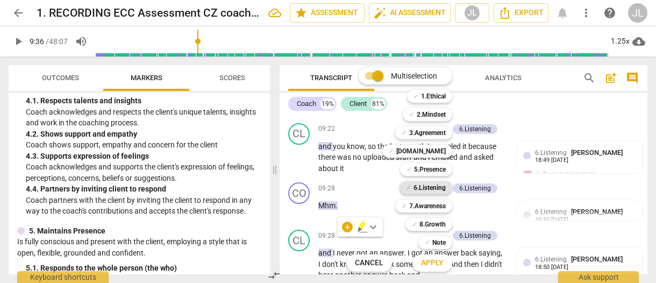
click at [436, 187] on b "6.Listening" at bounding box center [429, 187] width 32 height 13
click at [437, 266] on span "Apply" at bounding box center [432, 262] width 23 height 11
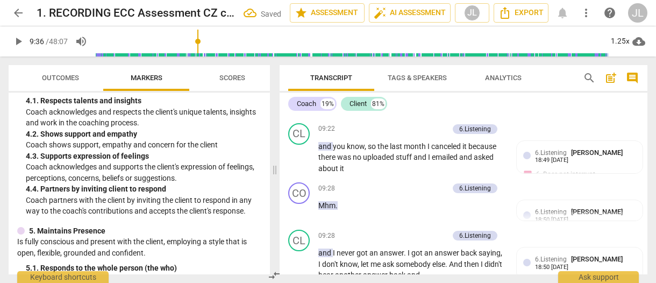
scroll to position [3467, 0]
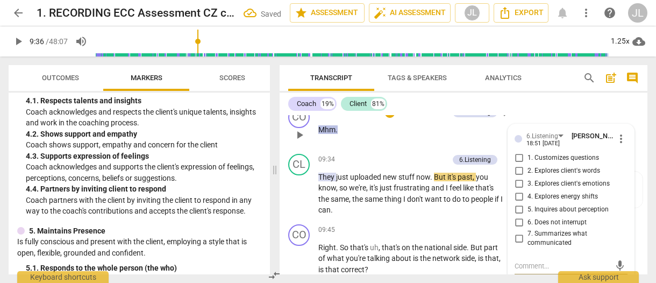
click at [519, 216] on input "6. Does not interrupt" at bounding box center [518, 222] width 17 height 13
checkbox input "true"
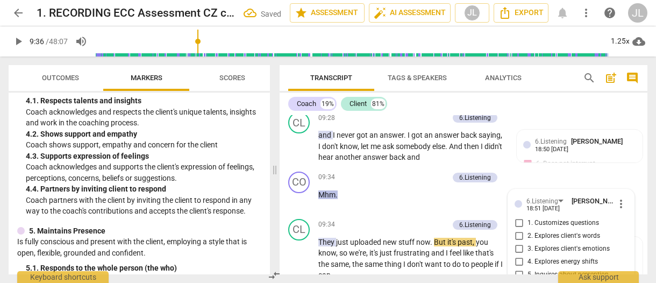
scroll to position [3366, 0]
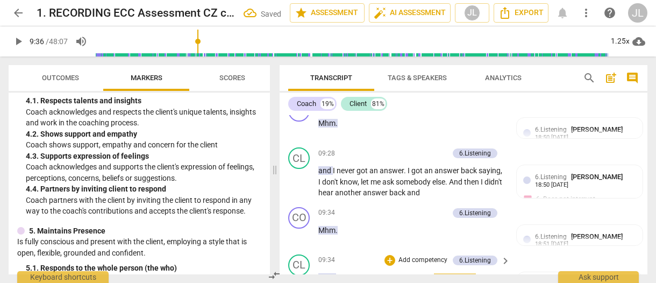
click at [351, 273] on span "uploaded" at bounding box center [366, 277] width 33 height 9
drag, startPoint x: 299, startPoint y: 222, endPoint x: 322, endPoint y: 211, distance: 26.2
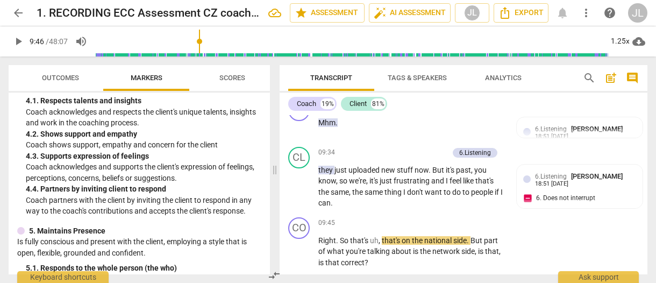
scroll to position [3509, 0]
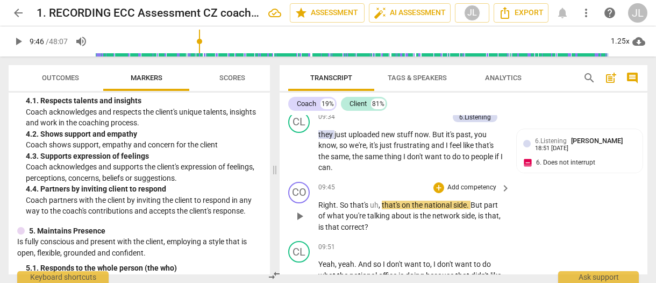
click at [300, 210] on span "play_arrow" at bounding box center [299, 216] width 13 height 13
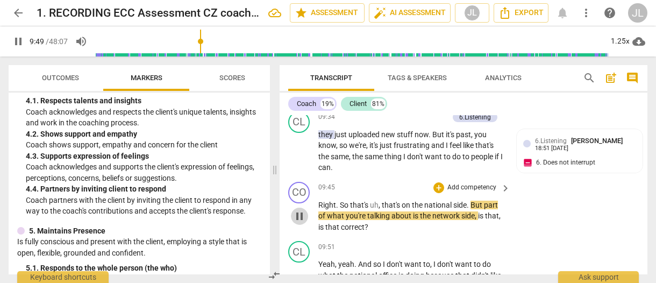
drag, startPoint x: 300, startPoint y: 145, endPoint x: 471, endPoint y: 131, distance: 170.9
click at [300, 210] on span "pause" at bounding box center [299, 216] width 13 height 13
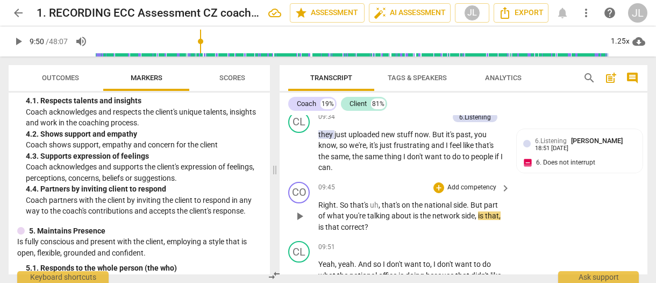
type input "591"
click at [471, 200] on span "But" at bounding box center [476, 204] width 13 height 9
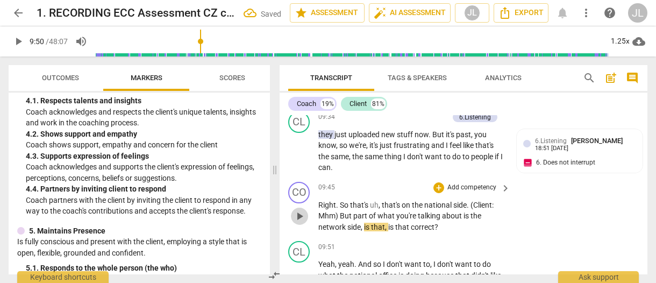
click at [299, 210] on span "play_arrow" at bounding box center [299, 216] width 13 height 13
click at [300, 210] on span "pause" at bounding box center [299, 216] width 13 height 13
type input "593"
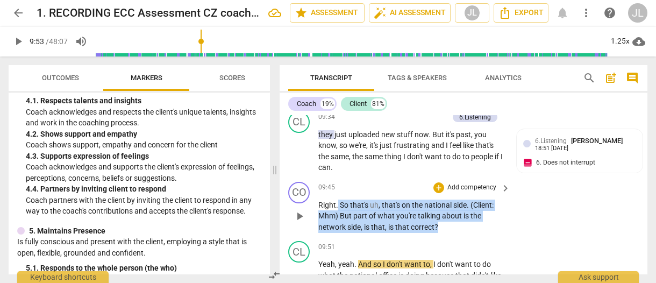
drag, startPoint x: 445, startPoint y: 154, endPoint x: 338, endPoint y: 138, distance: 108.1
click at [338, 199] on p "Right . So that's uh , that's on the national side . (Client : Mhm) But part of…" at bounding box center [411, 215] width 186 height 33
click at [450, 139] on div "+" at bounding box center [447, 141] width 11 height 11
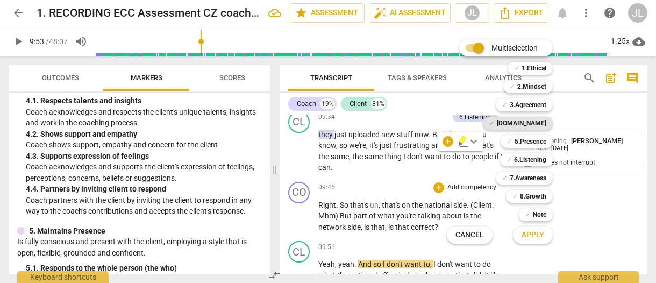
click at [532, 120] on b "4.Trust" at bounding box center [521, 123] width 49 height 13
click at [534, 155] on b "6.Listening" at bounding box center [530, 159] width 32 height 13
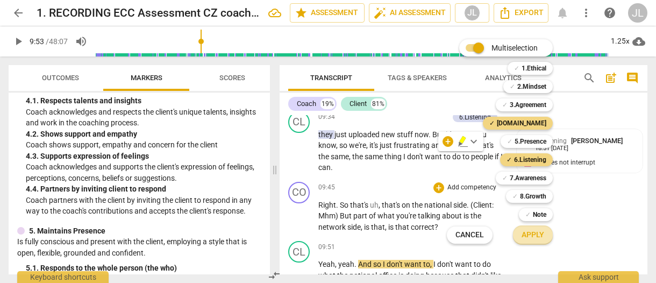
click at [535, 238] on span "Apply" at bounding box center [532, 234] width 23 height 11
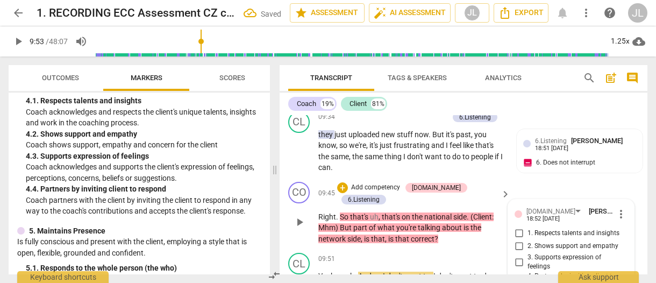
click at [513, 275] on input "4. Partners by inviting client to respond" at bounding box center [518, 281] width 17 height 13
checkbox input "true"
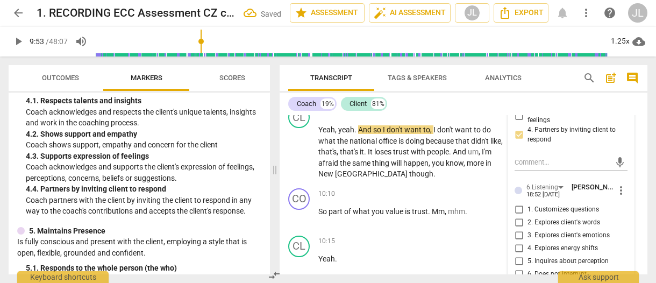
scroll to position [3659, 0]
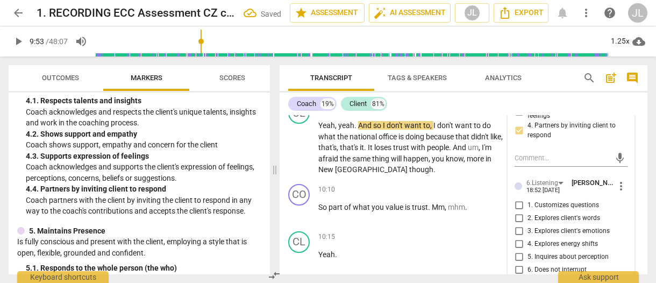
click at [517, 279] on input "7. Summarizes what communicated" at bounding box center [518, 285] width 17 height 13
checkbox input "true"
click at [289, 74] on span "Transcript" at bounding box center [331, 78] width 86 height 15
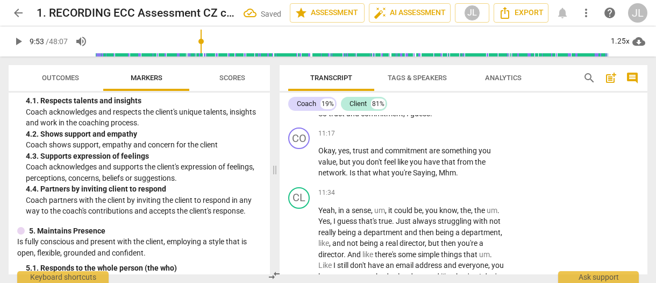
scroll to position [3581, 0]
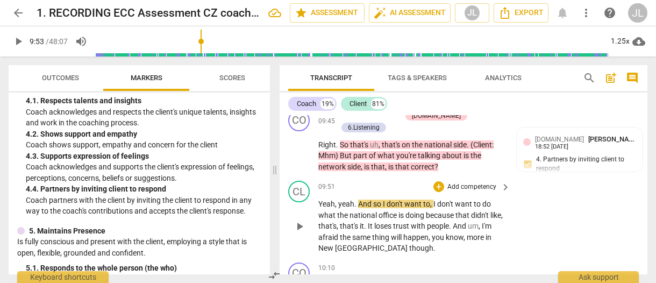
click at [297, 220] on span "play_arrow" at bounding box center [299, 226] width 13 height 13
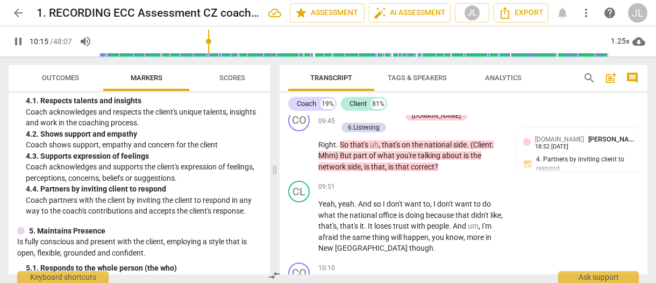
scroll to position [3758, 0]
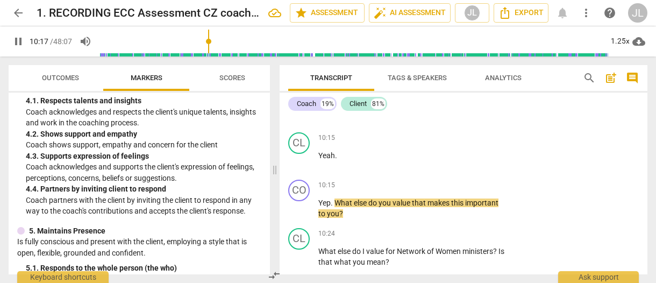
type input "618"
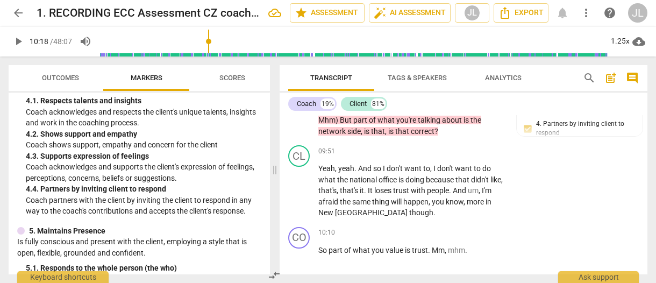
scroll to position [3652, 0]
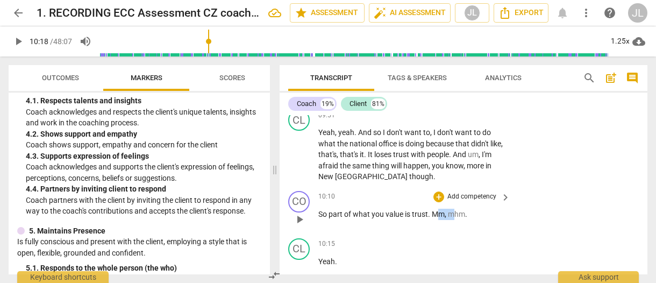
drag, startPoint x: 454, startPoint y: 131, endPoint x: 437, endPoint y: 134, distance: 17.0
click at [437, 208] on p "So part of what you value is trust . Mm , mhm ." at bounding box center [411, 213] width 186 height 11
click at [430, 210] on span "." at bounding box center [430, 214] width 4 height 9
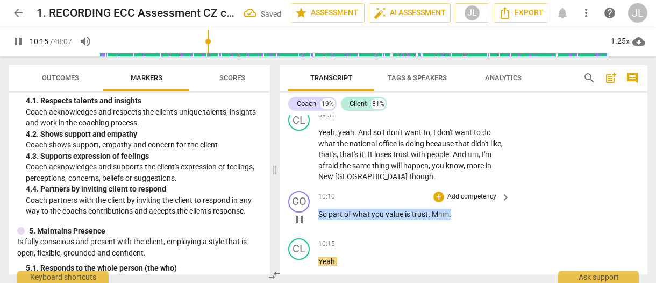
click at [302, 213] on span "pause" at bounding box center [299, 219] width 13 height 13
type input "616"
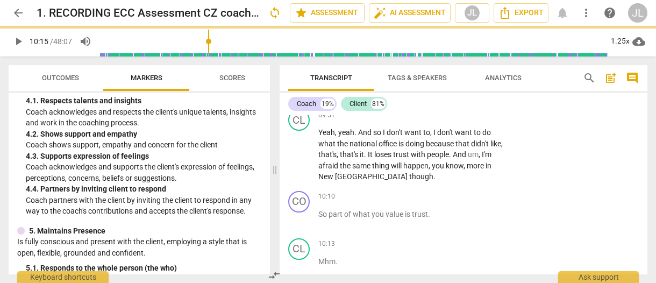
scroll to position [3700, 0]
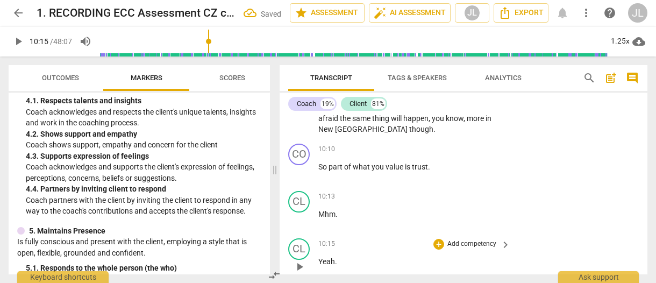
click at [319, 257] on span "Yeah" at bounding box center [326, 261] width 17 height 9
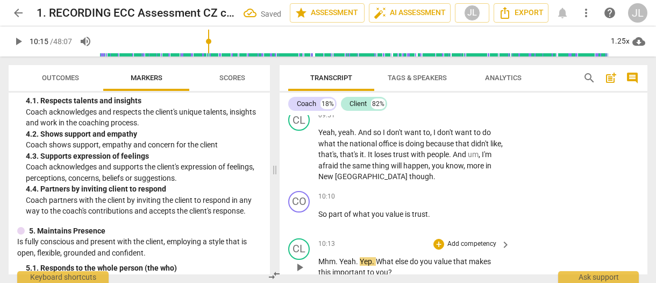
click at [378, 257] on span "What" at bounding box center [385, 261] width 19 height 9
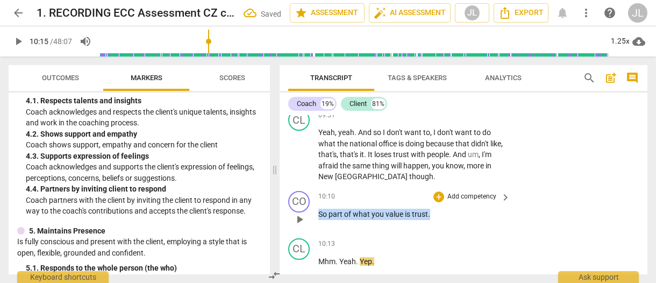
drag, startPoint x: 434, startPoint y: 130, endPoint x: 313, endPoint y: 137, distance: 121.1
click at [313, 186] on div "CO play_arrow pause 10:10 + Add competency keyboard_arrow_right So part of what…" at bounding box center [463, 209] width 368 height 47
click at [435, 118] on div "+" at bounding box center [439, 116] width 11 height 11
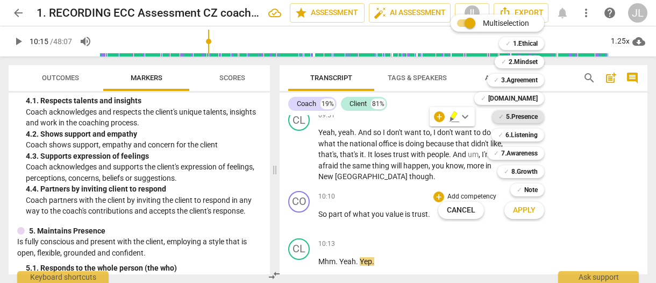
click at [520, 116] on b "5.Presence" at bounding box center [522, 116] width 32 height 13
click at [521, 150] on b "7.Awareness" at bounding box center [519, 153] width 37 height 13
click at [530, 208] on span "Apply" at bounding box center [524, 210] width 23 height 11
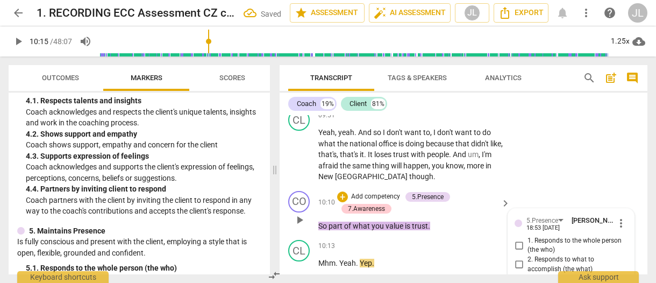
click at [517, 239] on input "1. Responds to the whole person (the who)" at bounding box center [518, 245] width 17 height 13
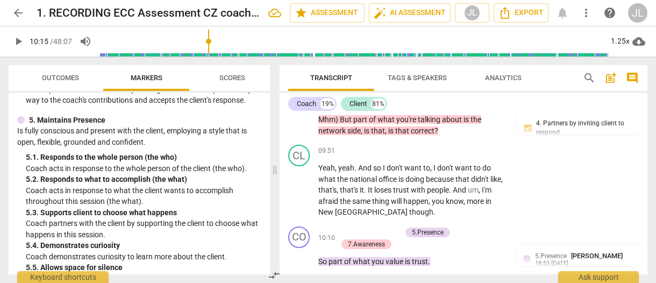
scroll to position [3581, 0]
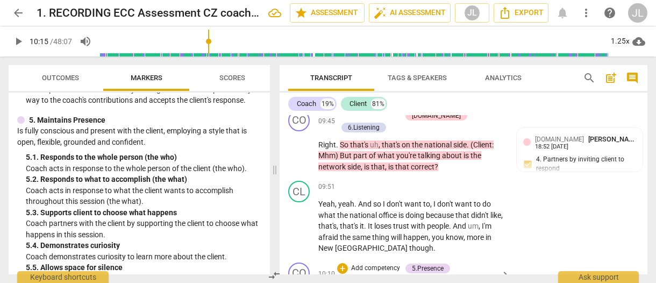
drag, startPoint x: 435, startPoint y: 215, endPoint x: 318, endPoint y: 222, distance: 116.8
click at [318, 258] on div "CO play_arrow pause 10:10 + Add competency 5.Presence 7.Awareness keyboard_arro…" at bounding box center [463, 282] width 368 height 49
click at [436, 199] on div "+" at bounding box center [439, 200] width 11 height 11
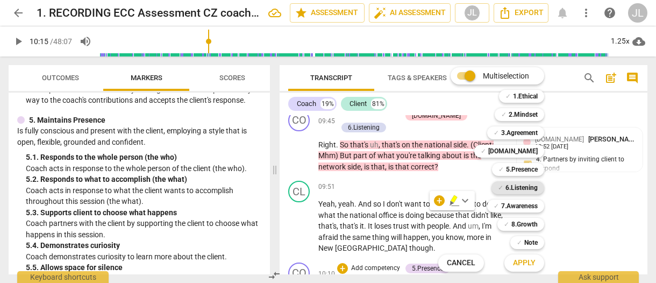
click at [516, 190] on b "6.Listening" at bounding box center [521, 187] width 32 height 13
click at [532, 258] on span "Apply" at bounding box center [524, 262] width 23 height 11
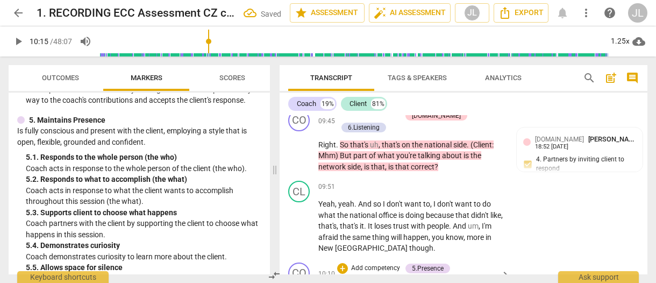
scroll to position [3711, 0]
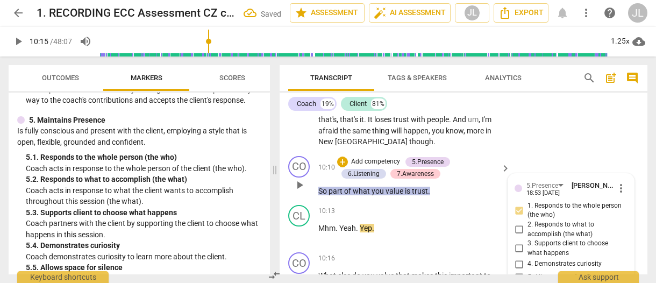
scroll to position [3668, 0]
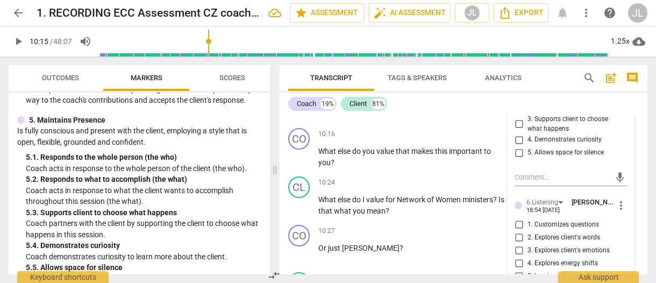
scroll to position [3818, 0]
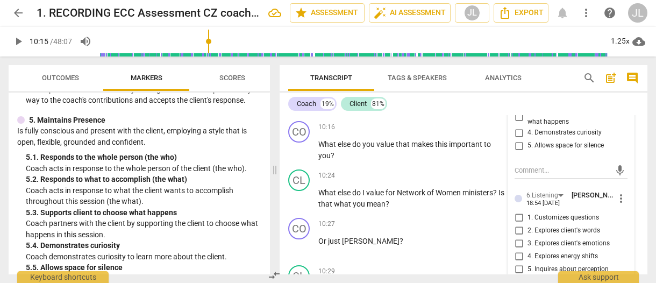
click at [517, 263] on input "5. Inquires about perception" at bounding box center [518, 269] width 17 height 13
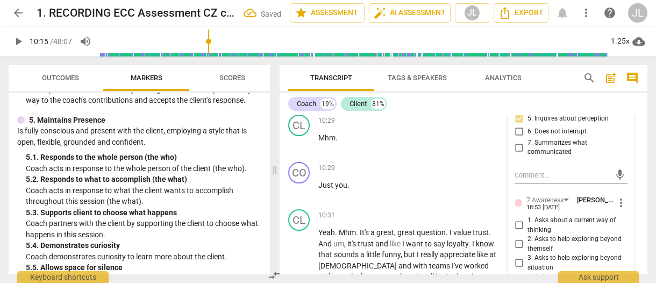
scroll to position [3990, 0]
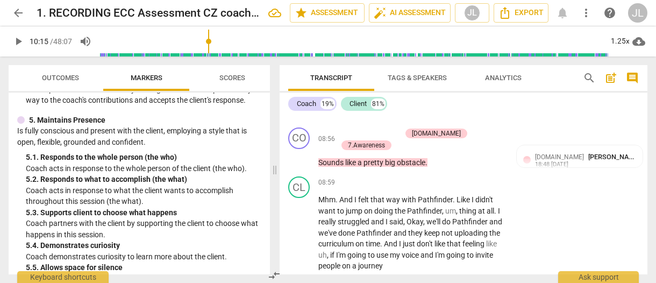
scroll to position [2901, 0]
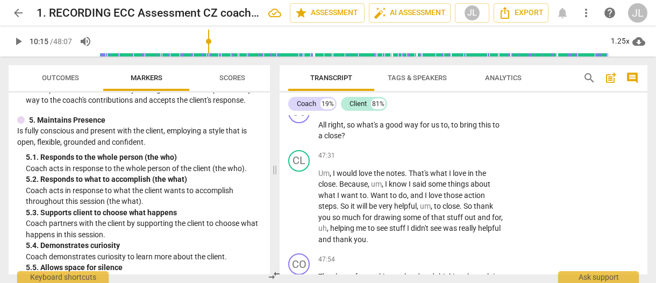
scroll to position [14898, 0]
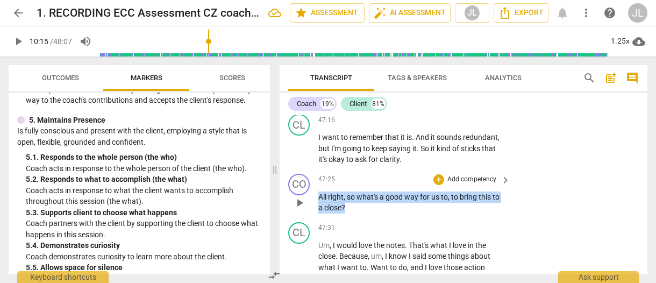
drag, startPoint x: 353, startPoint y: 144, endPoint x: 319, endPoint y: 137, distance: 34.6
click at [319, 191] on p "All right , so what's a good way for us to , to bring this to a close ?" at bounding box center [411, 202] width 186 height 22
click at [355, 128] on div "+" at bounding box center [355, 132] width 11 height 11
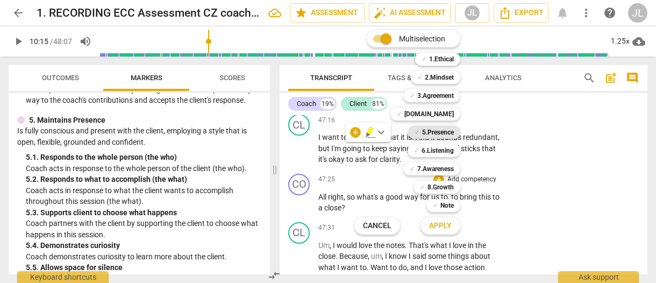
click at [451, 131] on b "5.Presence" at bounding box center [438, 132] width 32 height 13
click at [445, 170] on b "7.Awareness" at bounding box center [435, 168] width 37 height 13
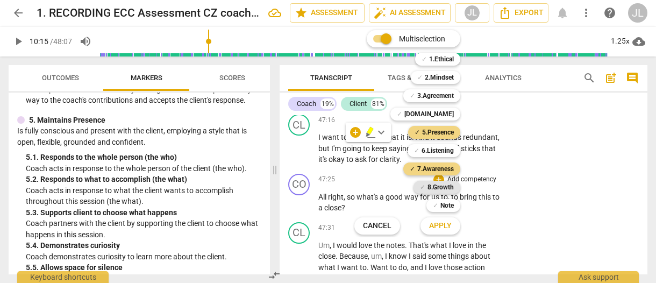
click at [447, 188] on b "8.Growth" at bounding box center [440, 187] width 26 height 13
click at [450, 227] on span "Apply" at bounding box center [440, 225] width 23 height 11
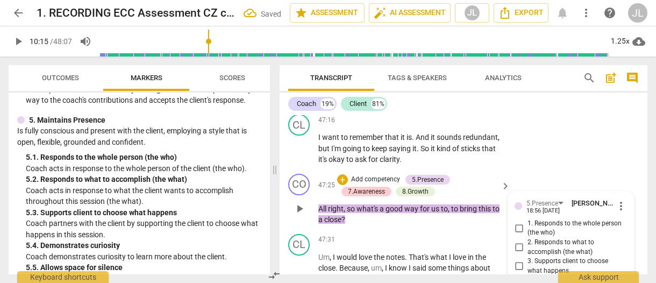
click at [518, 221] on input "1. Responds to the whole person (the who)" at bounding box center [518, 227] width 17 height 13
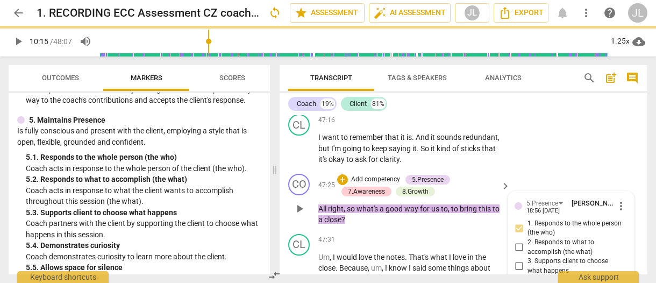
click at [518, 275] on input "4. Demonstrates curiosity" at bounding box center [518, 281] width 17 height 13
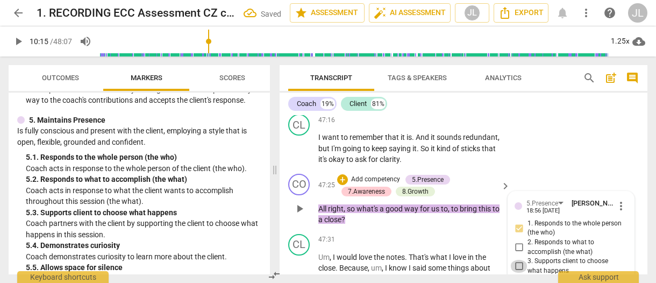
click at [518, 260] on input "3. Supports client to choose what happens" at bounding box center [518, 266] width 17 height 13
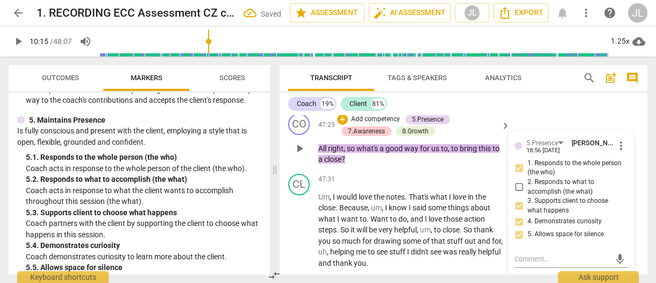
scroll to position [14962, 0]
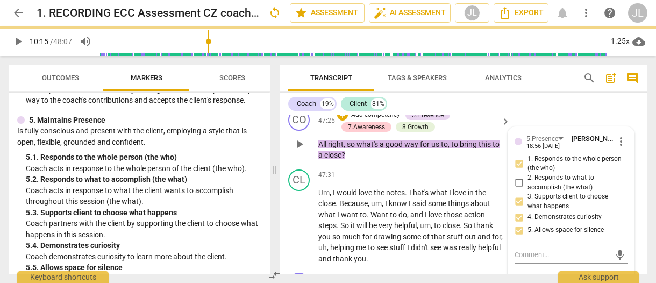
click at [517, 224] on input "5. Allows space for silence" at bounding box center [518, 230] width 17 height 13
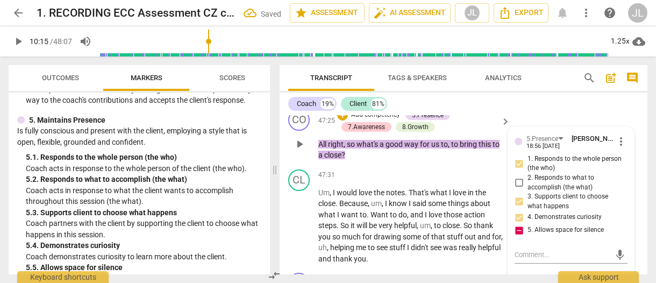
click at [517, 224] on input "5. Allows space for silence" at bounding box center [518, 230] width 17 height 13
click at [619, 224] on label "5. Allows space for silence" at bounding box center [566, 230] width 113 height 13
click at [527, 224] on input "5. Allows space for silence" at bounding box center [518, 230] width 17 height 13
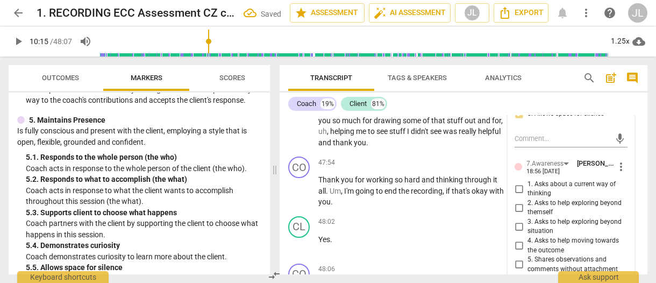
scroll to position [15091, 0]
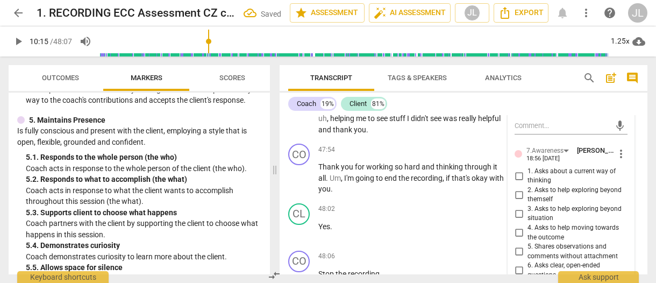
click at [516, 279] on input "7. Uses concise language" at bounding box center [518, 285] width 17 height 13
click at [519, 264] on input "6. Asks clear, open-ended questions" at bounding box center [518, 270] width 17 height 13
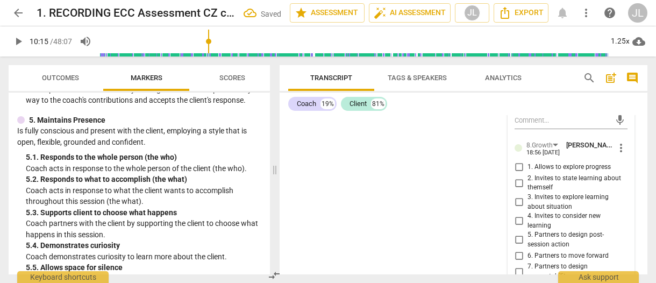
scroll to position [15306, 0]
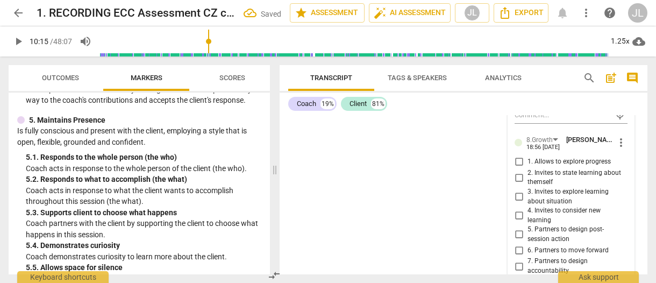
click at [299, 77] on span "Transcript" at bounding box center [331, 78] width 68 height 15
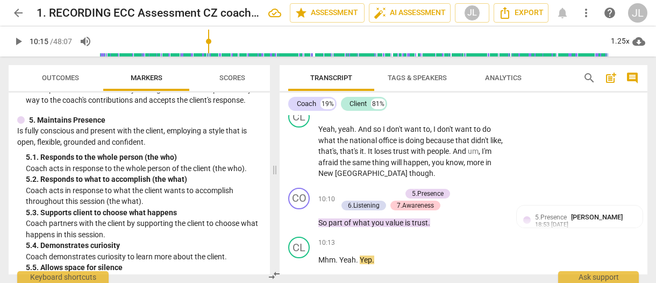
scroll to position [3692, 0]
